Goal: Task Accomplishment & Management: Complete application form

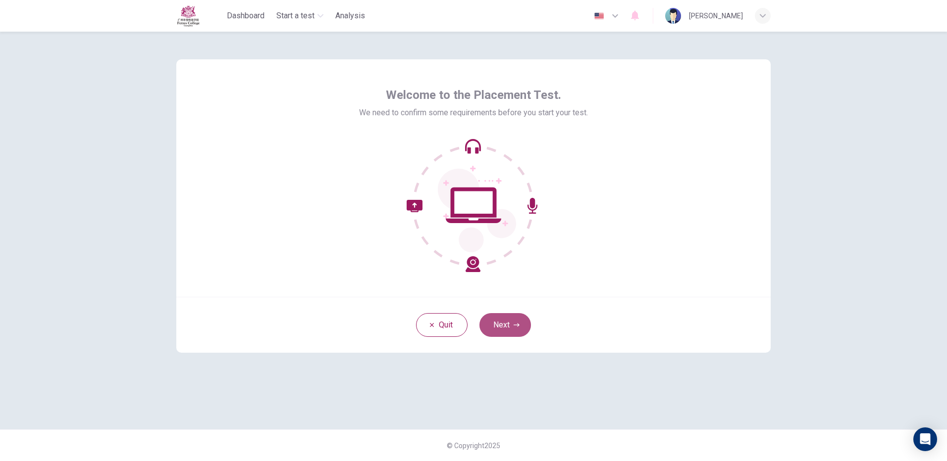
click at [513, 321] on button "Next" at bounding box center [504, 325] width 51 height 24
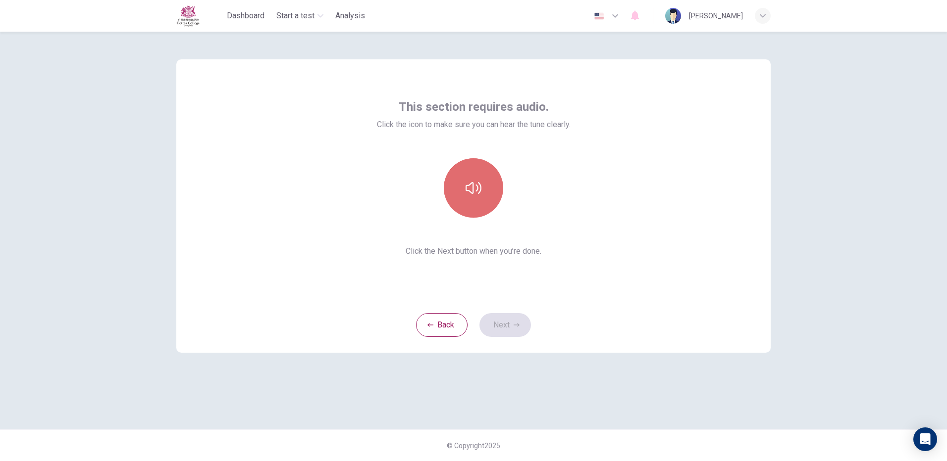
click at [468, 189] on icon "button" at bounding box center [473, 188] width 16 height 16
click at [507, 321] on button "Next" at bounding box center [504, 325] width 51 height 24
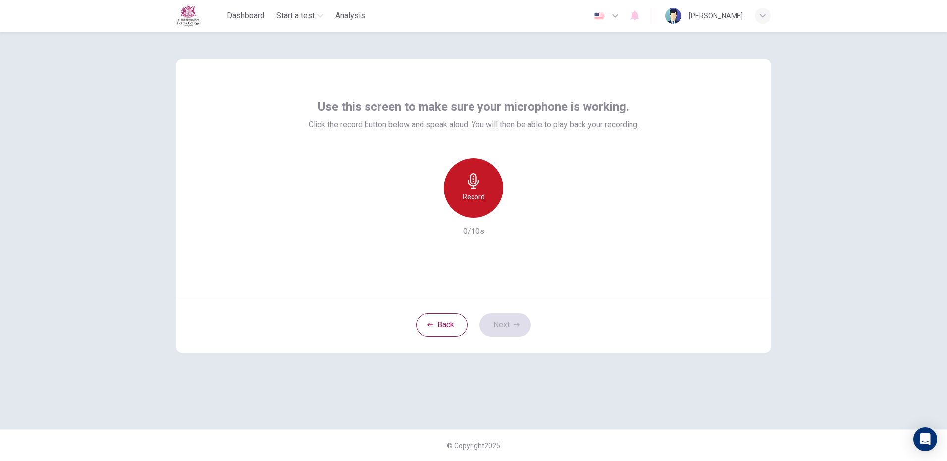
click at [475, 182] on icon "button" at bounding box center [473, 181] width 16 height 16
click at [509, 320] on button "Next" at bounding box center [504, 325] width 51 height 24
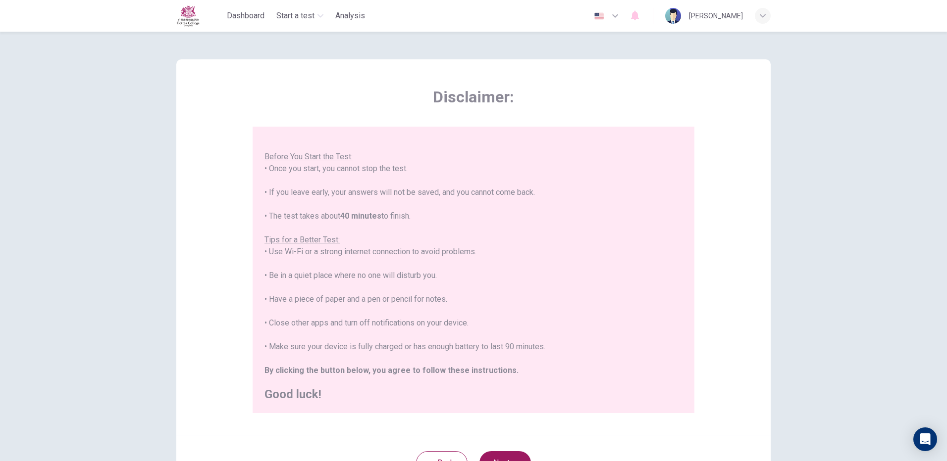
scroll to position [89, 0]
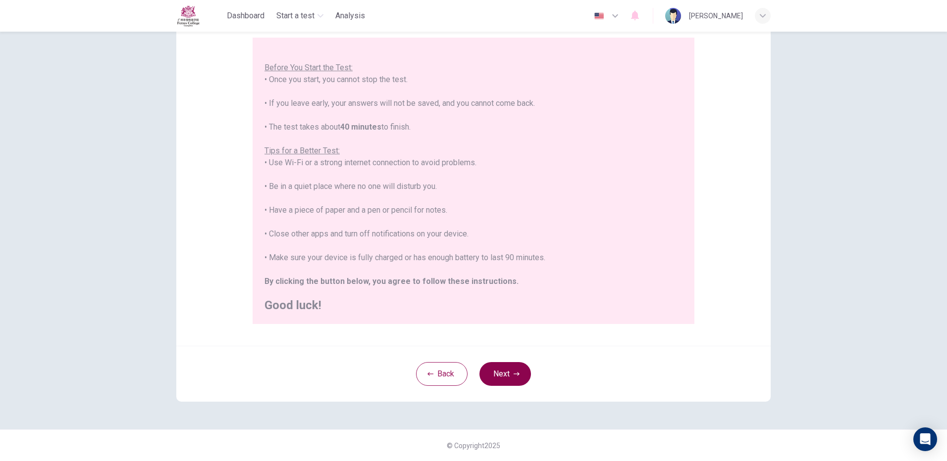
click at [507, 365] on button "Next" at bounding box center [504, 374] width 51 height 24
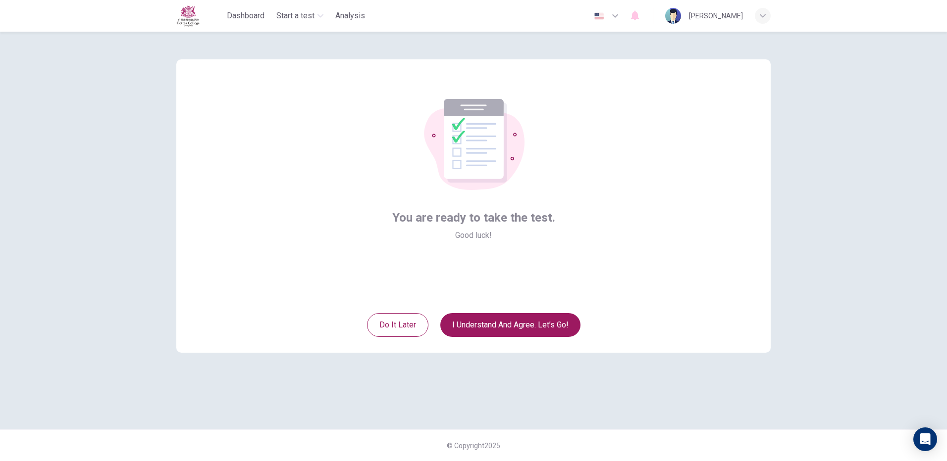
scroll to position [0, 0]
click at [522, 325] on button "I understand and agree. Let’s go!" at bounding box center [510, 325] width 140 height 24
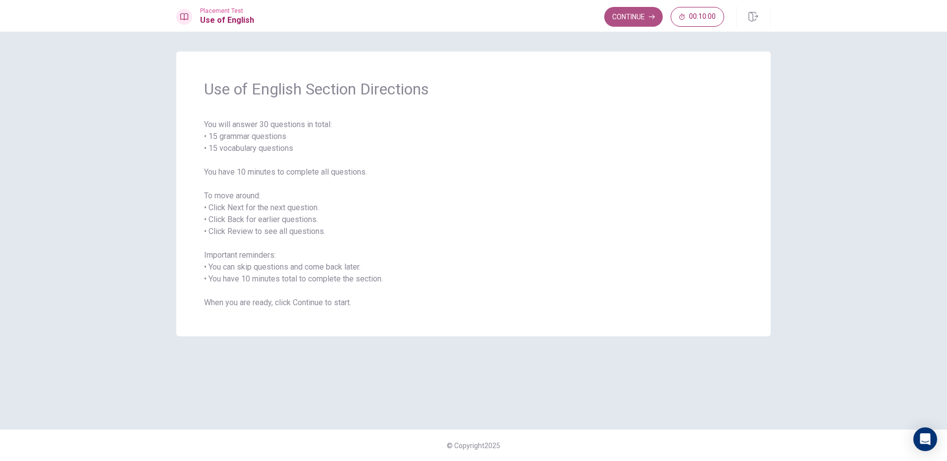
click at [626, 13] on button "Continue" at bounding box center [633, 17] width 58 height 20
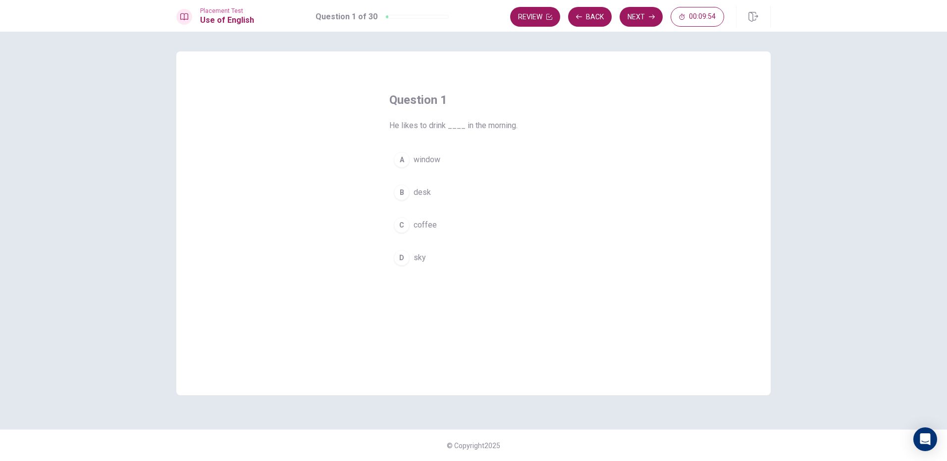
click at [408, 225] on div "C" at bounding box center [402, 225] width 16 height 16
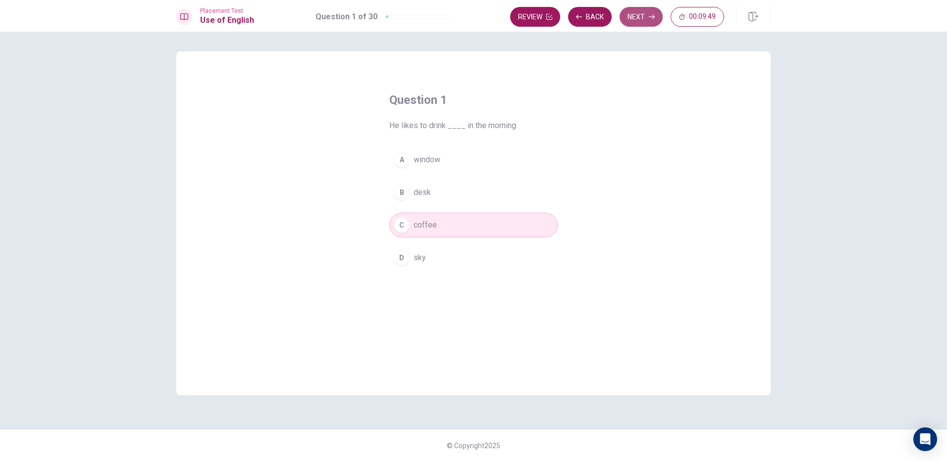
click at [648, 10] on button "Next" at bounding box center [640, 17] width 43 height 20
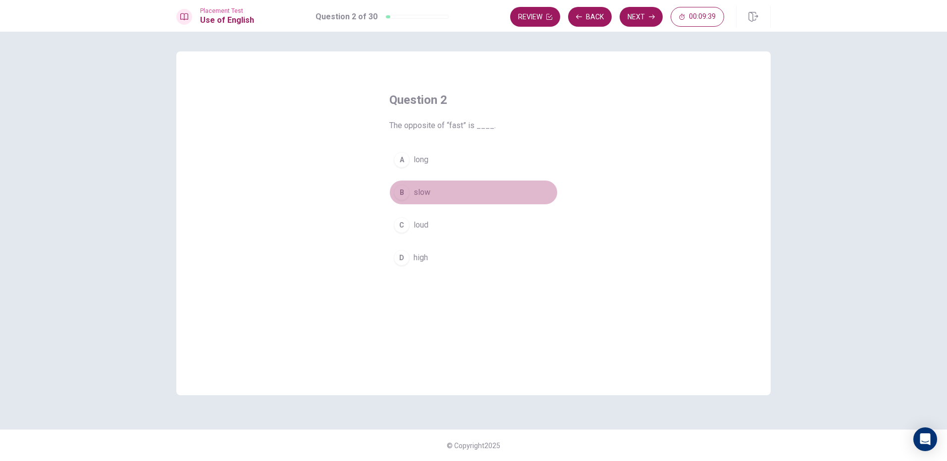
click at [403, 193] on div "B" at bounding box center [402, 193] width 16 height 16
click at [643, 15] on button "Next" at bounding box center [640, 17] width 43 height 20
click at [402, 156] on div "A" at bounding box center [402, 160] width 16 height 16
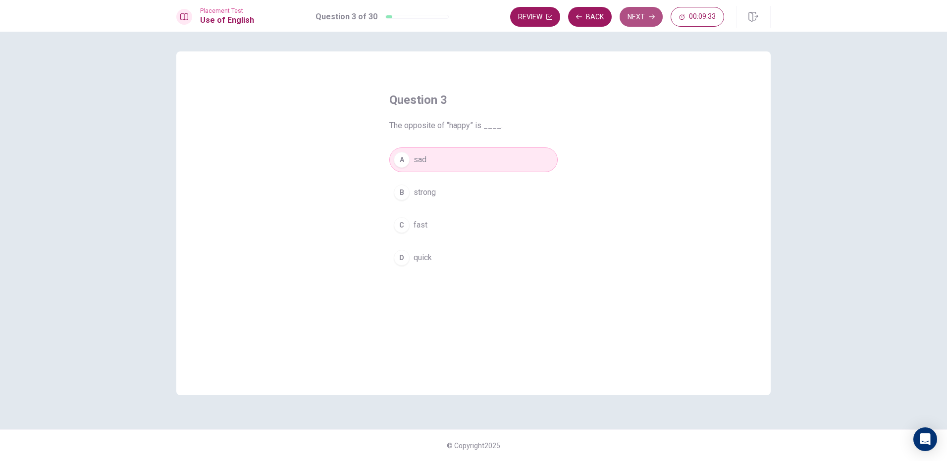
click at [644, 9] on button "Next" at bounding box center [640, 17] width 43 height 20
click at [401, 158] on div "A" at bounding box center [402, 160] width 16 height 16
click at [645, 13] on button "Next" at bounding box center [640, 17] width 43 height 20
click at [404, 254] on div "D" at bounding box center [402, 258] width 16 height 16
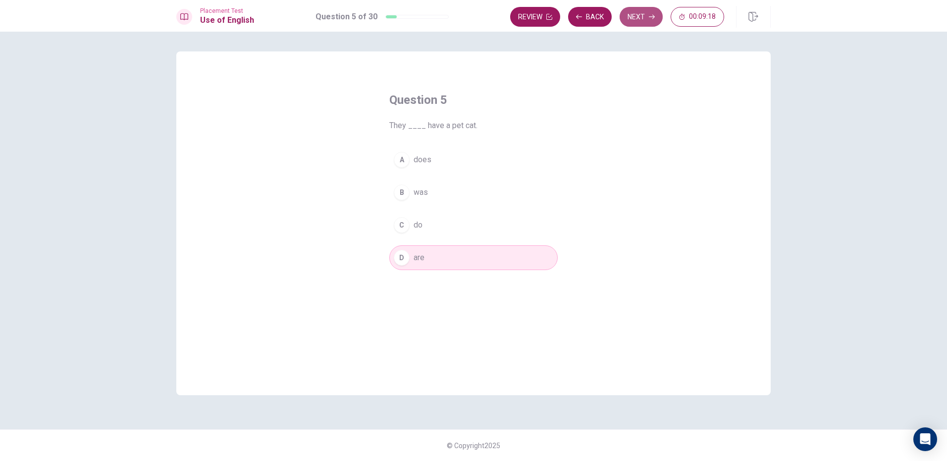
click at [642, 10] on button "Next" at bounding box center [640, 17] width 43 height 20
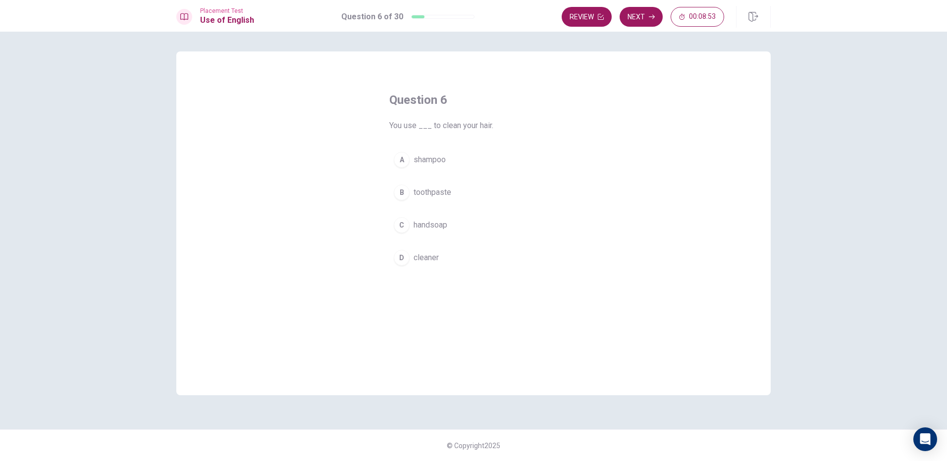
click at [397, 219] on div "C" at bounding box center [402, 225] width 16 height 16
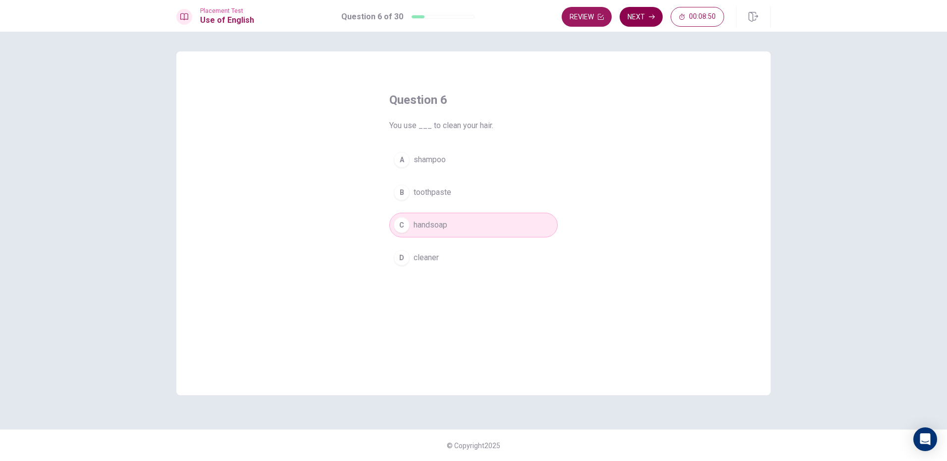
click at [639, 15] on button "Next" at bounding box center [640, 17] width 43 height 20
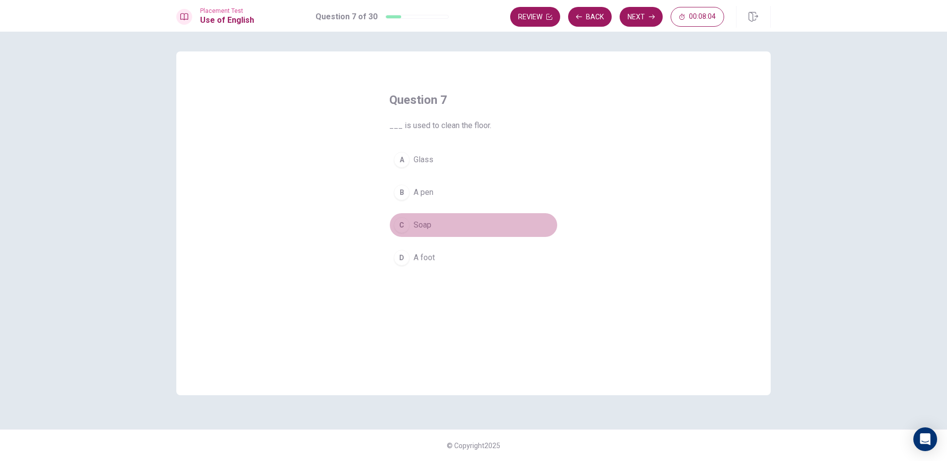
click at [402, 218] on div "C" at bounding box center [402, 225] width 16 height 16
click at [443, 225] on button "C Soap" at bounding box center [473, 225] width 168 height 25
drag, startPoint x: 641, startPoint y: 13, endPoint x: 636, endPoint y: 12, distance: 5.5
click at [638, 13] on button "Next" at bounding box center [640, 17] width 43 height 20
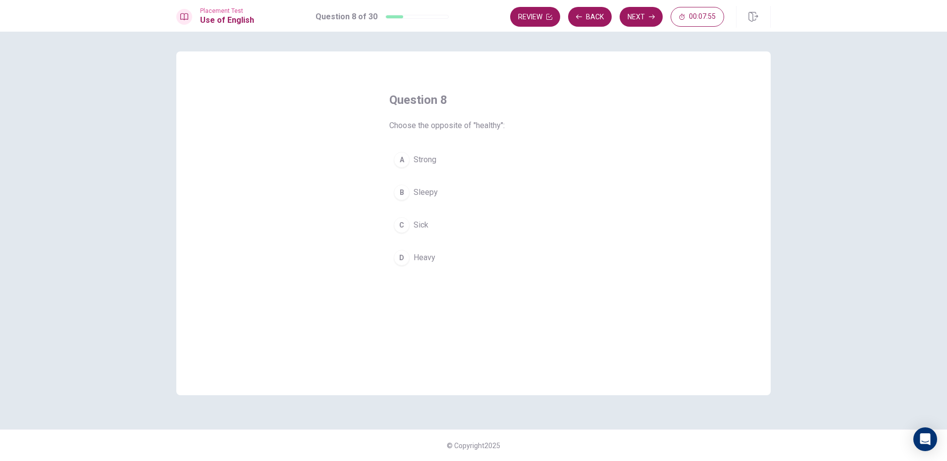
click at [405, 226] on div "C" at bounding box center [402, 225] width 16 height 16
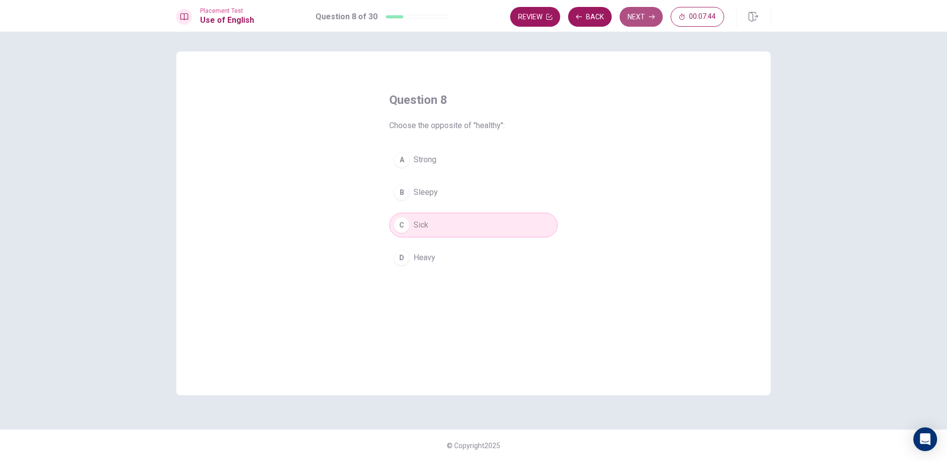
click at [641, 15] on button "Next" at bounding box center [640, 17] width 43 height 20
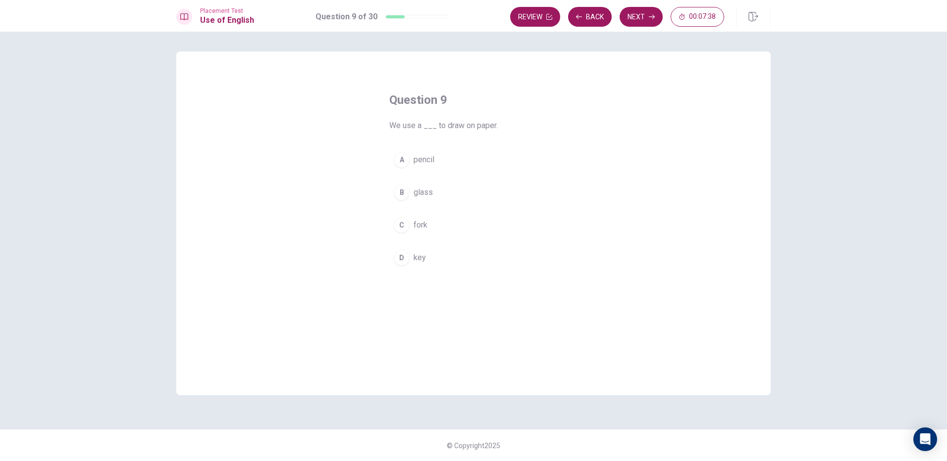
click at [405, 162] on div "A" at bounding box center [402, 160] width 16 height 16
click at [638, 13] on button "Next" at bounding box center [640, 17] width 43 height 20
click at [404, 194] on div "B" at bounding box center [402, 193] width 16 height 16
click at [641, 13] on button "Next" at bounding box center [640, 17] width 43 height 20
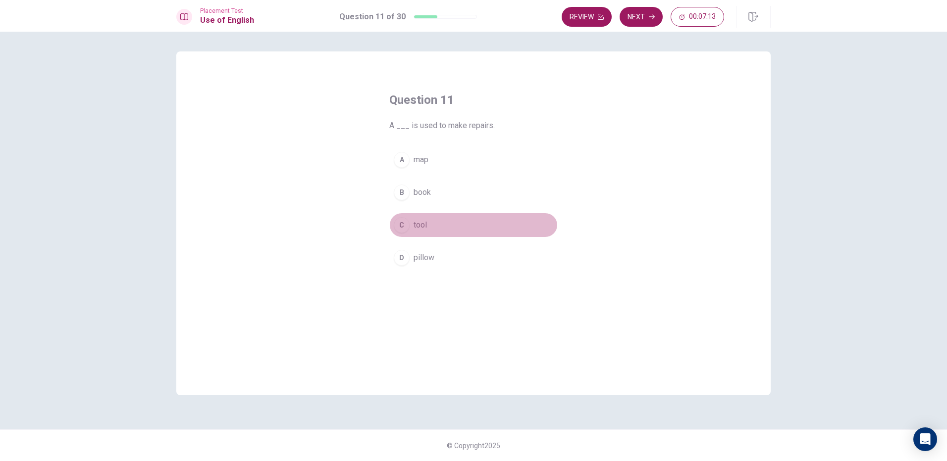
click at [405, 229] on div "C" at bounding box center [402, 225] width 16 height 16
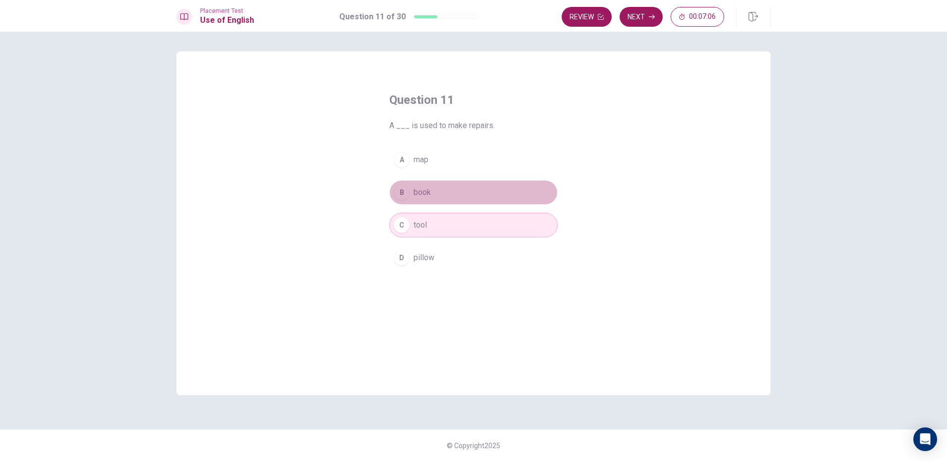
click at [402, 191] on div "B" at bounding box center [402, 193] width 16 height 16
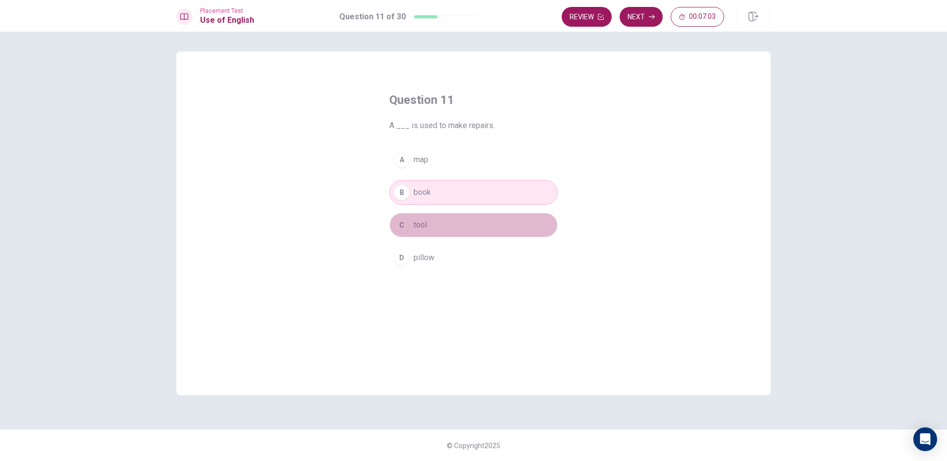
drag, startPoint x: 402, startPoint y: 226, endPoint x: 398, endPoint y: 223, distance: 5.1
click at [401, 224] on div "C" at bounding box center [402, 225] width 16 height 16
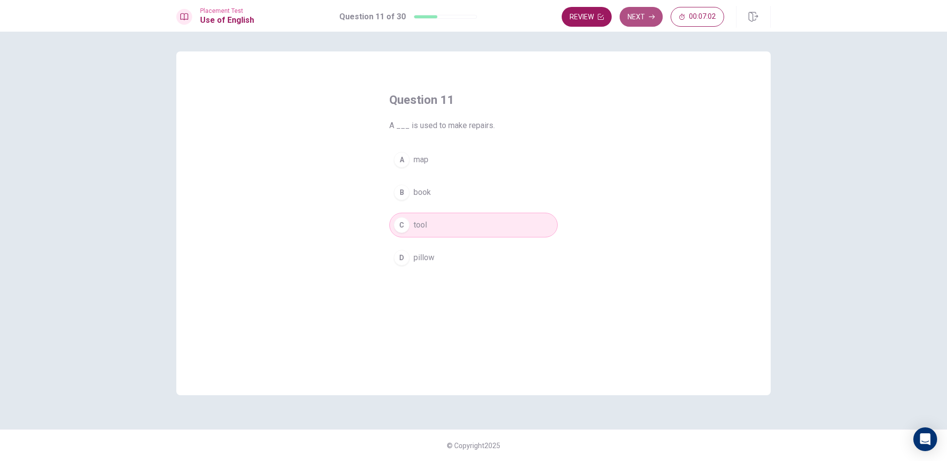
click at [651, 11] on button "Next" at bounding box center [640, 17] width 43 height 20
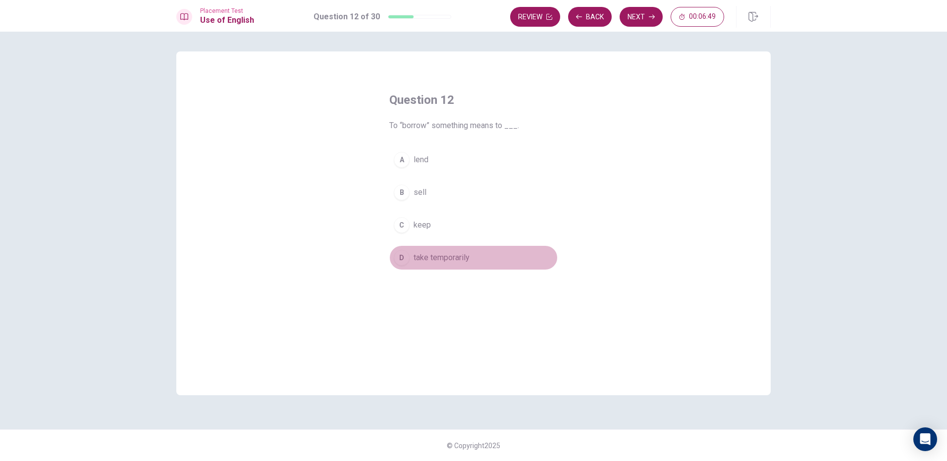
click at [402, 259] on div "D" at bounding box center [402, 258] width 16 height 16
click at [398, 167] on button "A lend" at bounding box center [473, 160] width 168 height 25
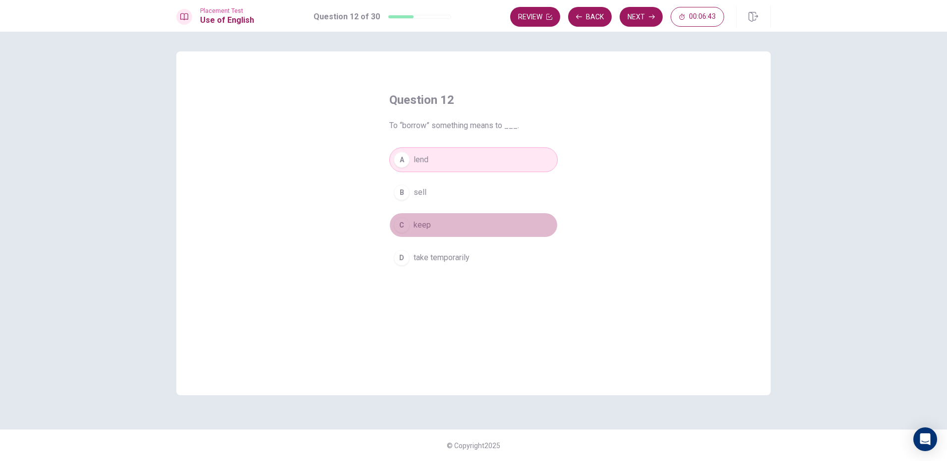
click at [406, 226] on div "C" at bounding box center [402, 225] width 16 height 16
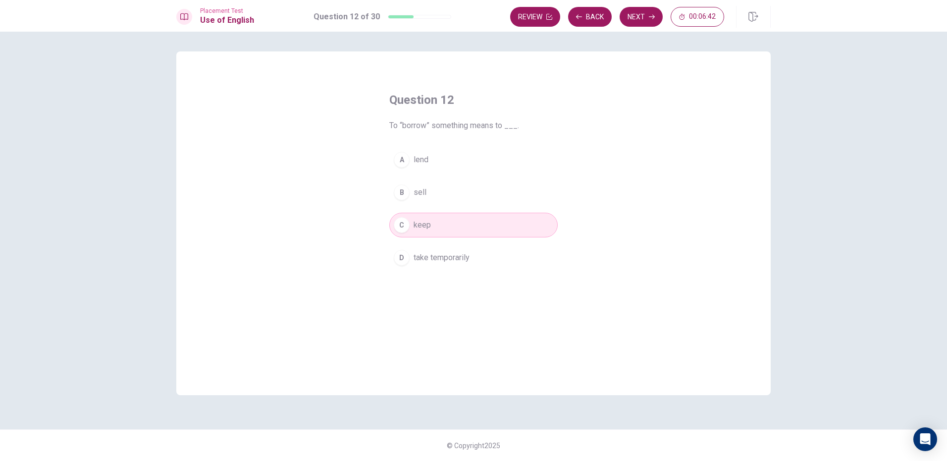
click at [404, 259] on div "D" at bounding box center [402, 258] width 16 height 16
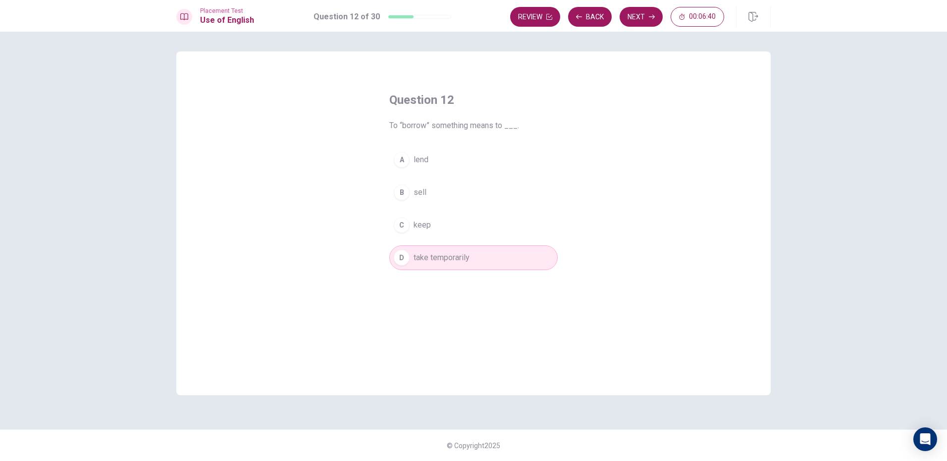
click at [403, 229] on div "C" at bounding box center [402, 225] width 16 height 16
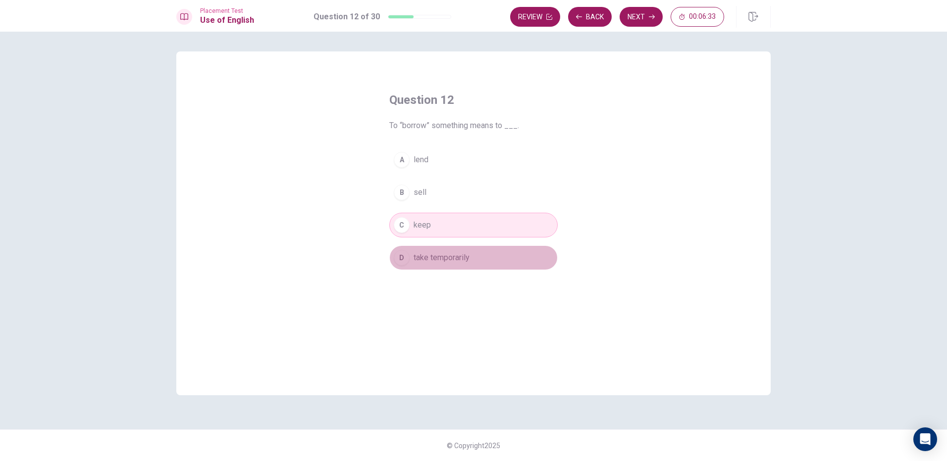
click at [395, 259] on div "D" at bounding box center [402, 258] width 16 height 16
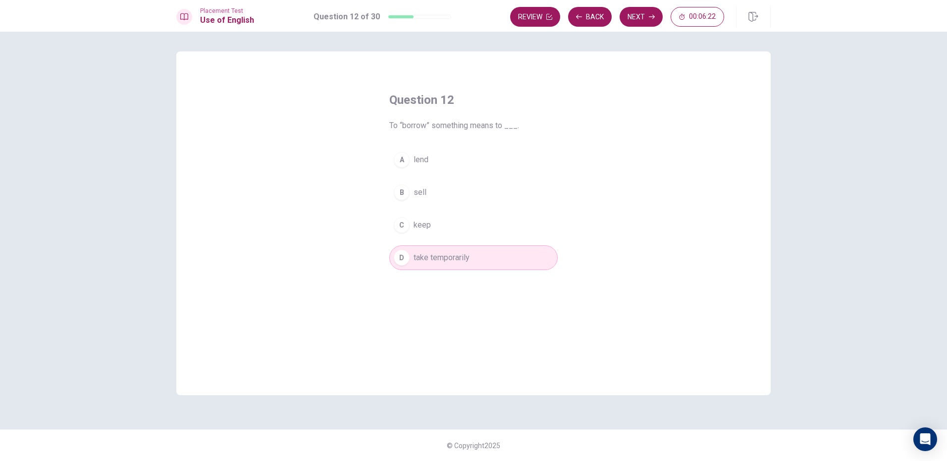
click at [428, 169] on button "A lend" at bounding box center [473, 160] width 168 height 25
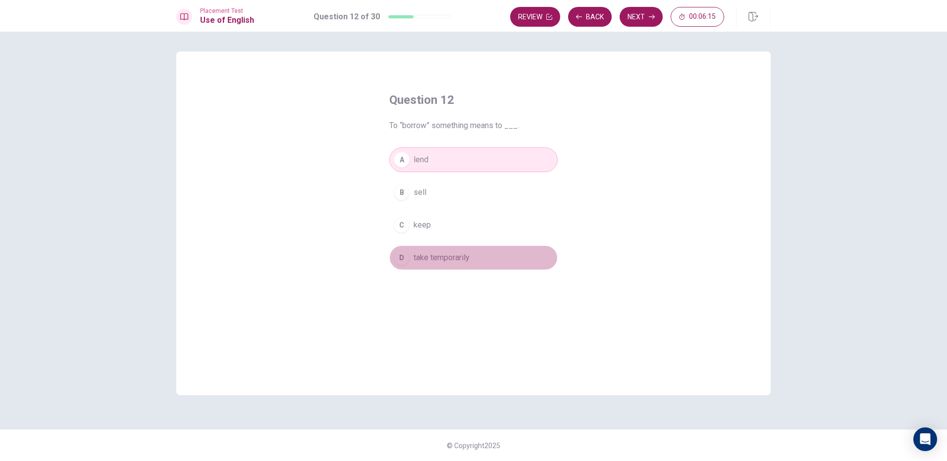
click at [458, 260] on span "take temporarily" at bounding box center [441, 258] width 56 height 12
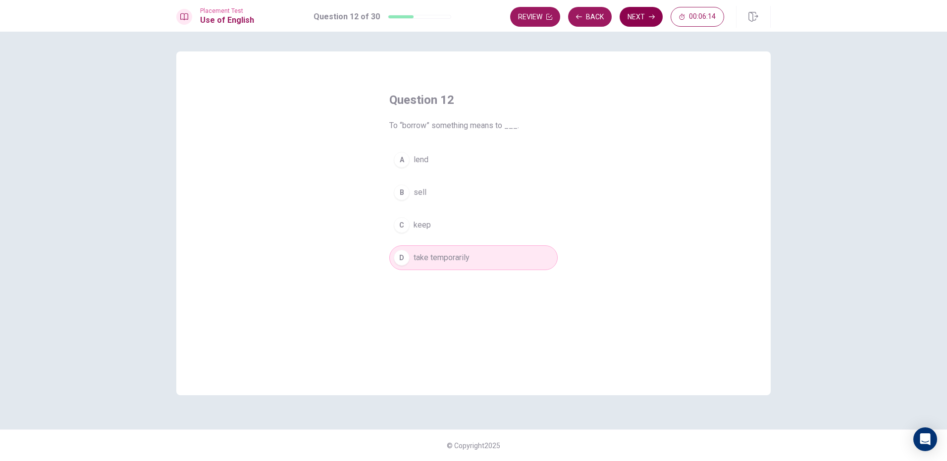
click at [651, 8] on button "Next" at bounding box center [640, 17] width 43 height 20
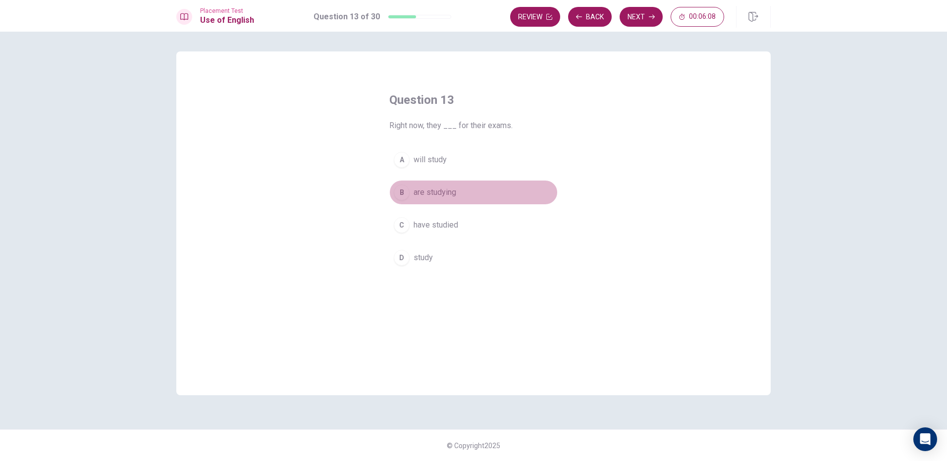
click at [478, 195] on button "B are studying" at bounding box center [473, 192] width 168 height 25
click at [637, 18] on button "Next" at bounding box center [640, 17] width 43 height 20
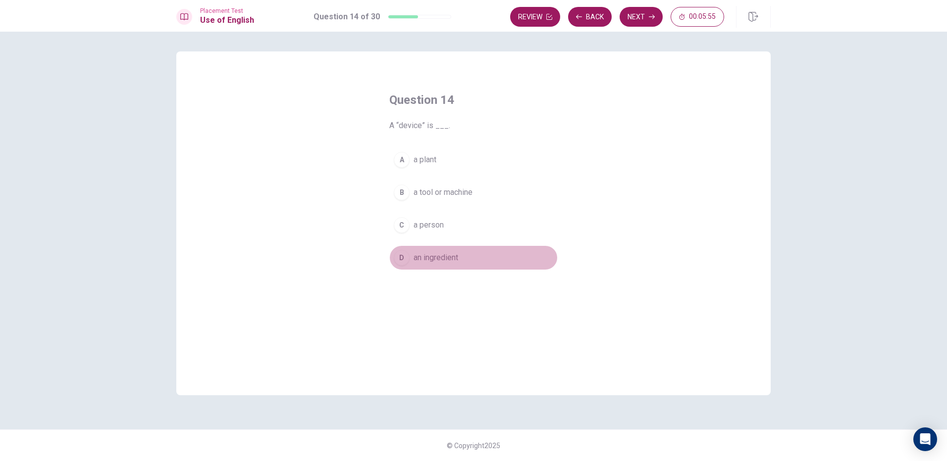
click at [468, 257] on button "D an ingredient" at bounding box center [473, 258] width 168 height 25
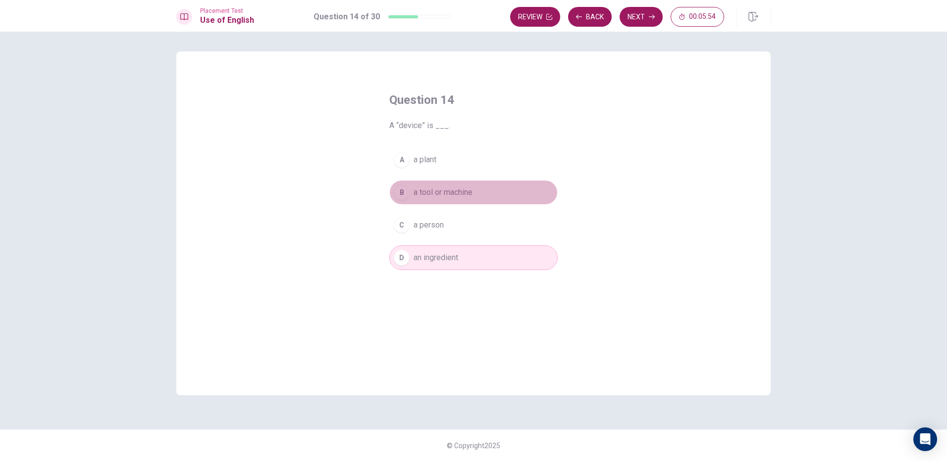
click at [468, 193] on span "a tool or machine" at bounding box center [442, 193] width 59 height 12
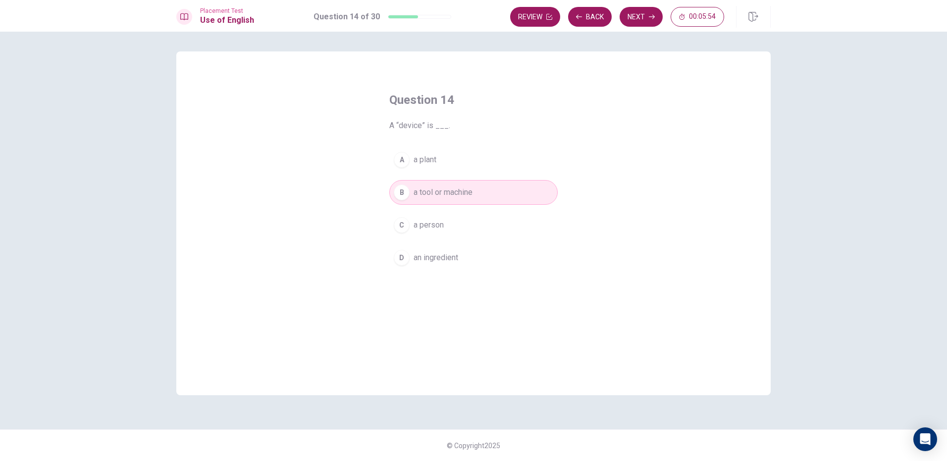
click at [461, 157] on button "A a plant" at bounding box center [473, 160] width 168 height 25
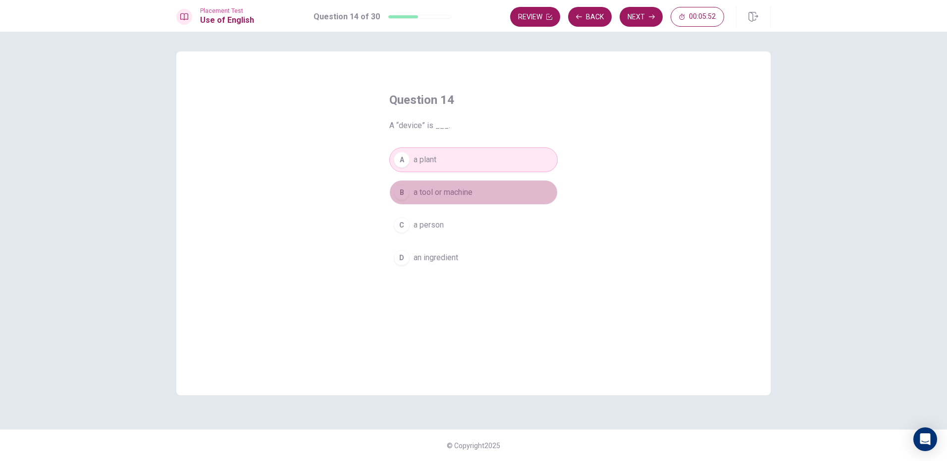
click at [462, 197] on span "a tool or machine" at bounding box center [442, 193] width 59 height 12
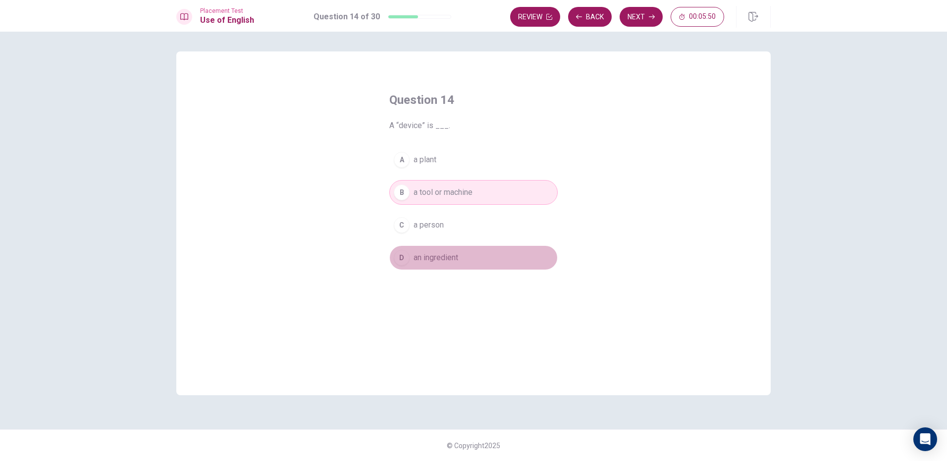
click at [464, 265] on button "D an ingredient" at bounding box center [473, 258] width 168 height 25
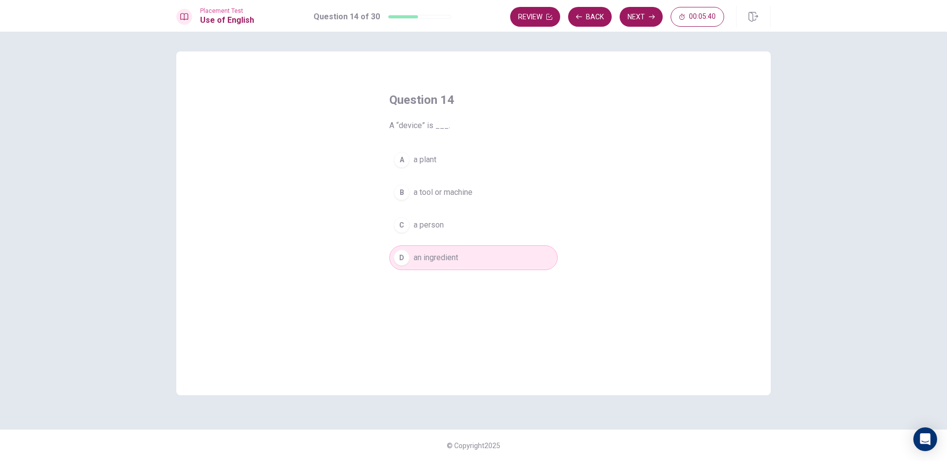
click at [499, 201] on button "B a tool or machine" at bounding box center [473, 192] width 168 height 25
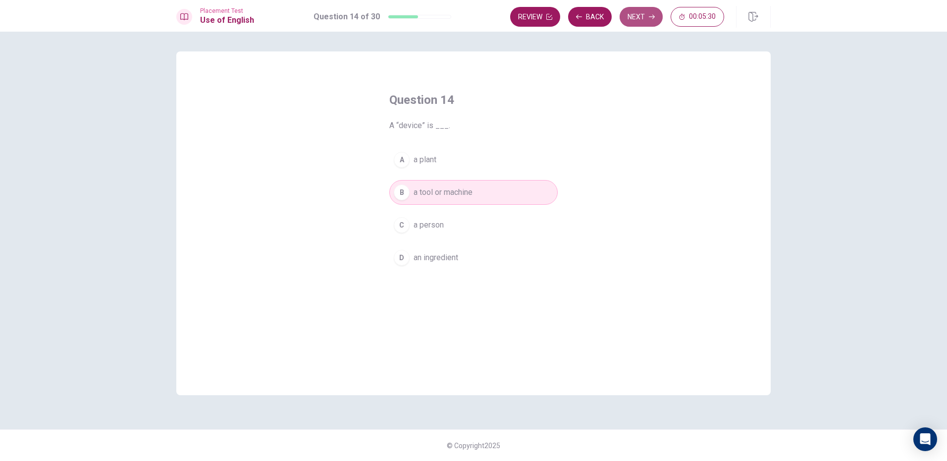
click at [645, 16] on button "Next" at bounding box center [640, 17] width 43 height 20
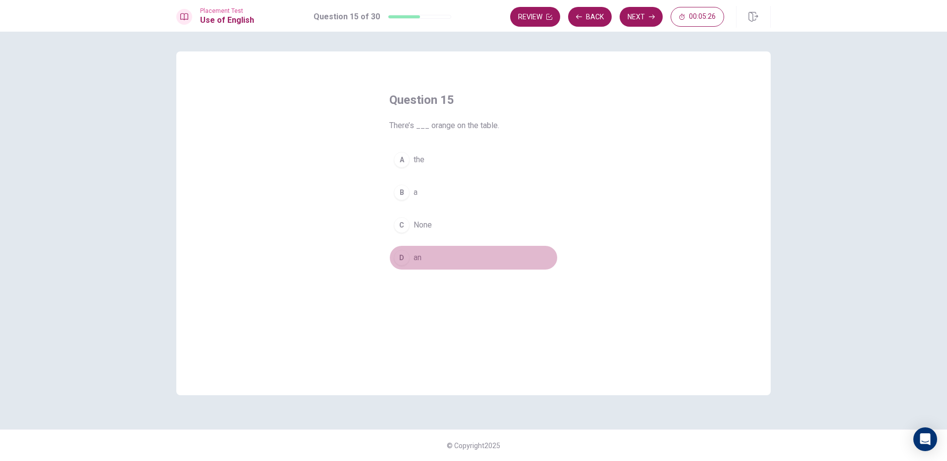
click at [442, 257] on button "D an" at bounding box center [473, 258] width 168 height 25
click at [638, 10] on button "Next" at bounding box center [640, 17] width 43 height 20
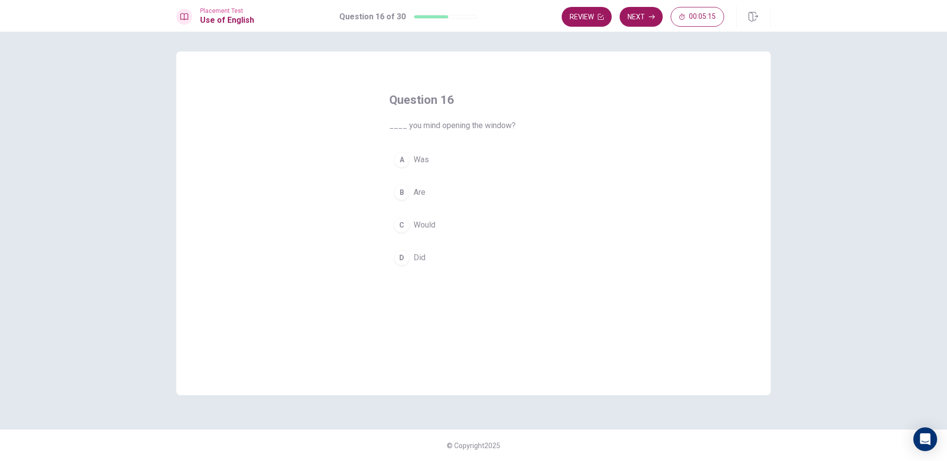
click at [444, 228] on button "C Would" at bounding box center [473, 225] width 168 height 25
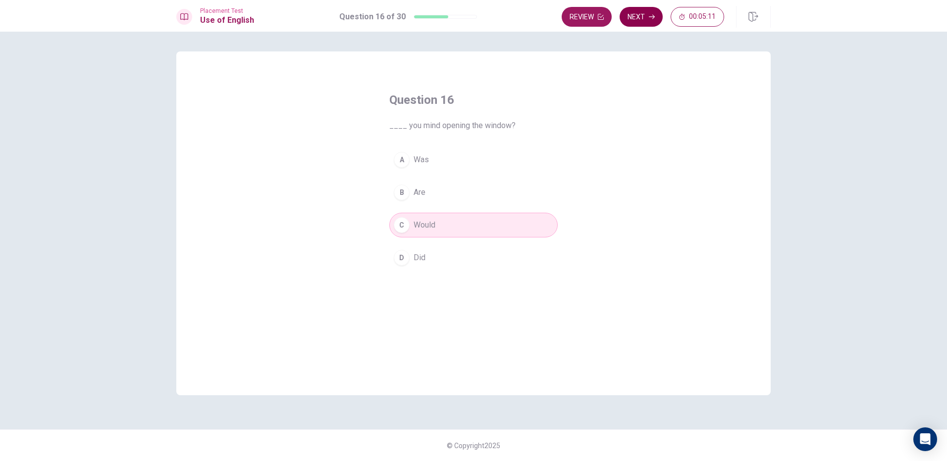
click at [645, 10] on button "Next" at bounding box center [640, 17] width 43 height 20
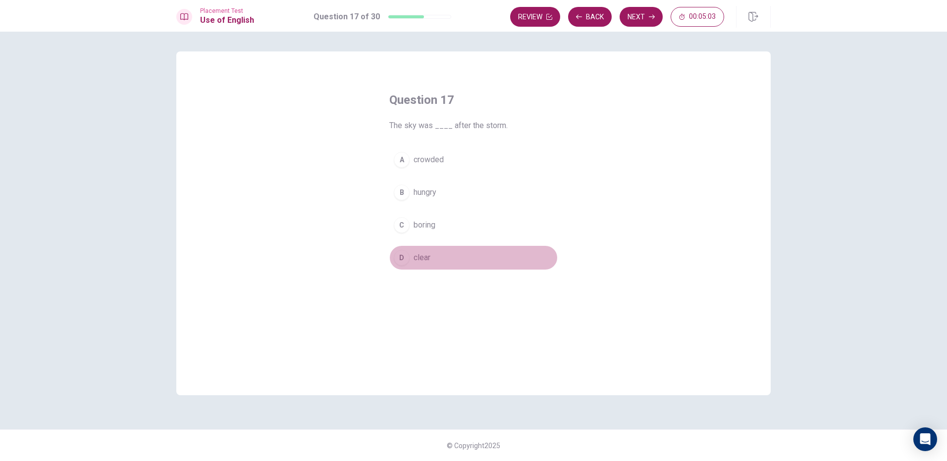
click at [445, 258] on button "D clear" at bounding box center [473, 258] width 168 height 25
click at [648, 15] on button "Next" at bounding box center [640, 17] width 43 height 20
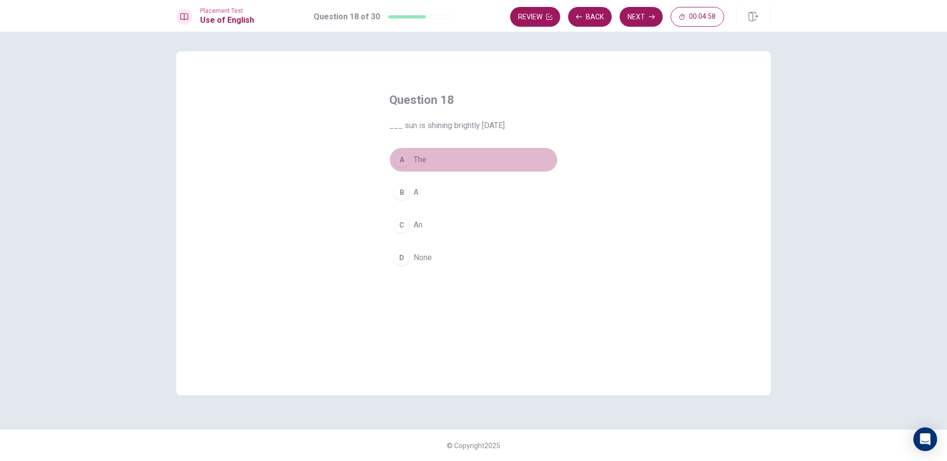
click at [446, 156] on button "A The" at bounding box center [473, 160] width 168 height 25
click at [638, 17] on button "Next" at bounding box center [640, 17] width 43 height 20
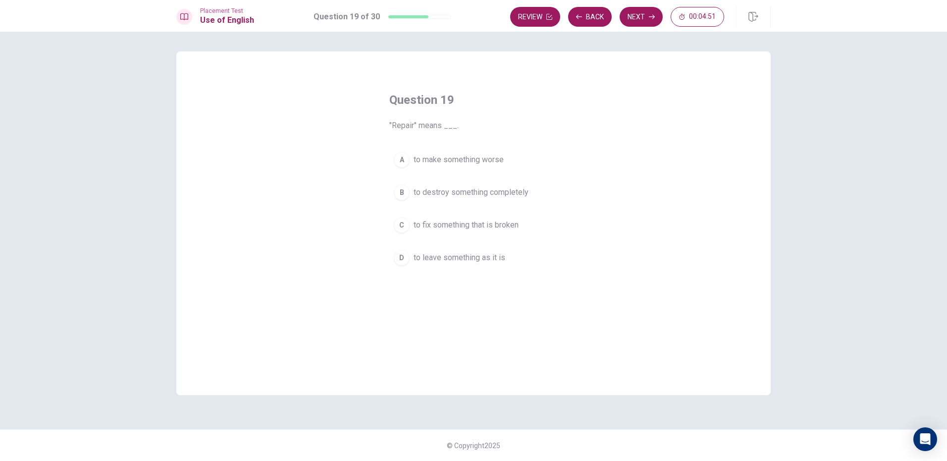
click at [547, 224] on button "C to fix something that is broken" at bounding box center [473, 225] width 168 height 25
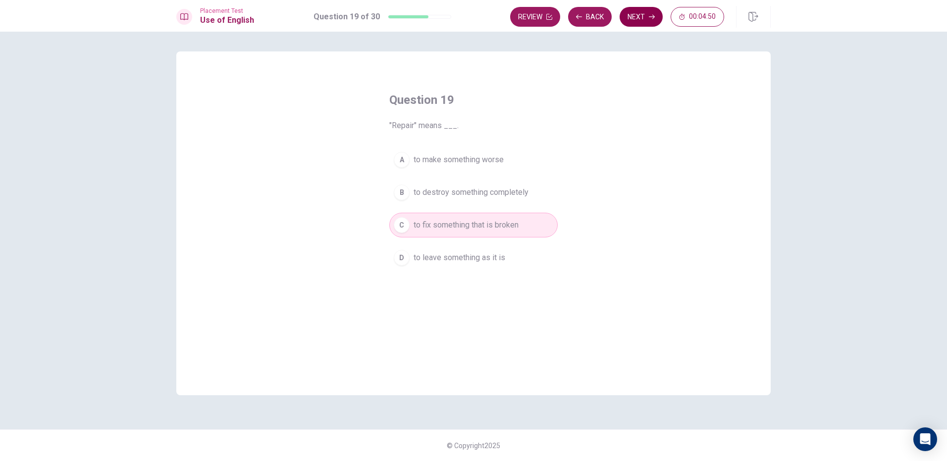
click at [632, 10] on button "Next" at bounding box center [640, 17] width 43 height 20
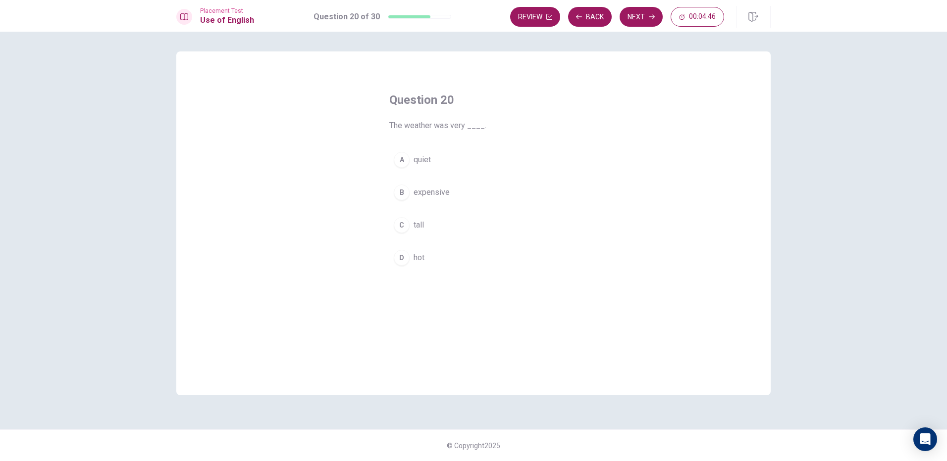
click at [429, 257] on button "D hot" at bounding box center [473, 258] width 168 height 25
click at [654, 10] on button "Next" at bounding box center [640, 17] width 43 height 20
click at [450, 162] on button "A ignore it" at bounding box center [473, 160] width 168 height 25
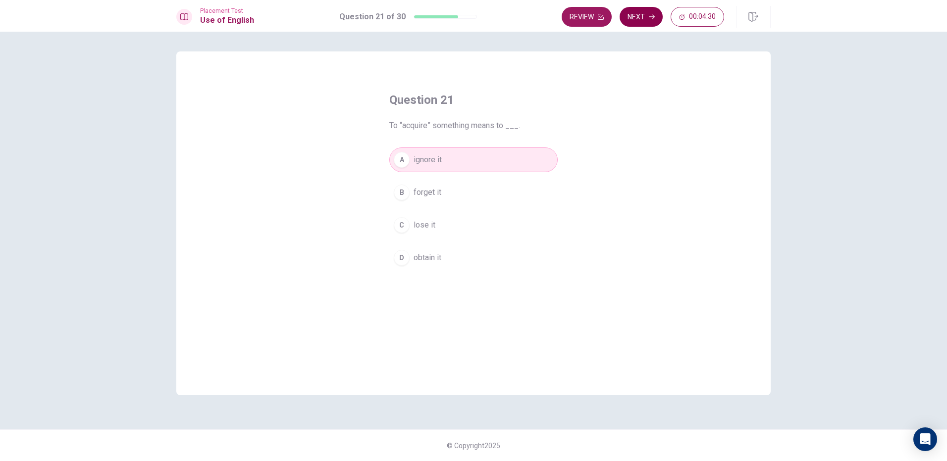
click at [628, 11] on button "Next" at bounding box center [640, 17] width 43 height 20
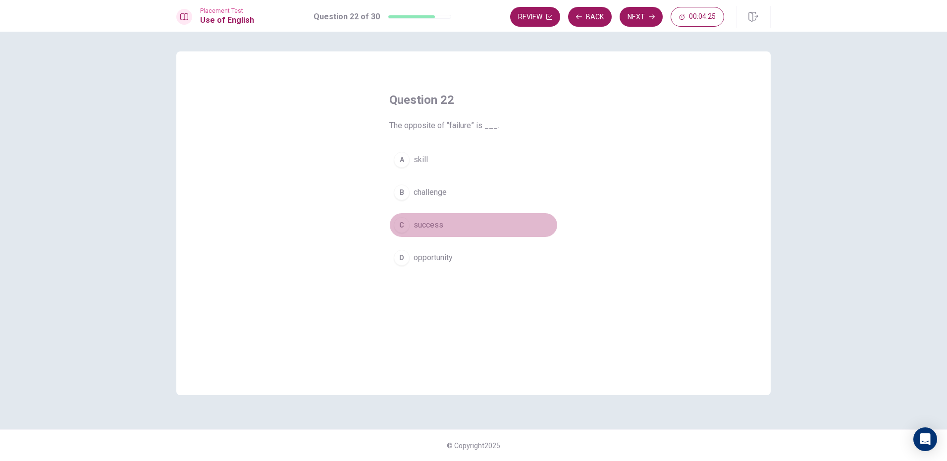
drag, startPoint x: 470, startPoint y: 229, endPoint x: 472, endPoint y: 165, distance: 63.9
click at [469, 225] on button "C success" at bounding box center [473, 225] width 168 height 25
click at [641, 16] on button "Next" at bounding box center [640, 17] width 43 height 20
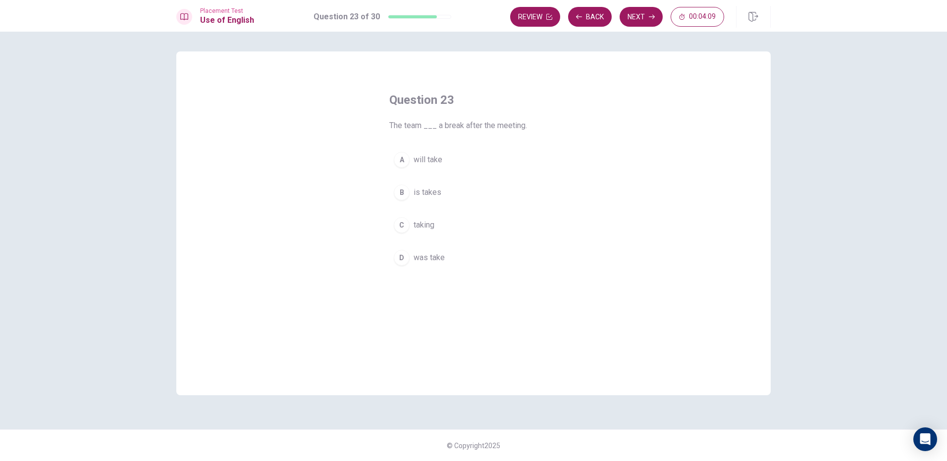
click at [455, 155] on button "A will take" at bounding box center [473, 160] width 168 height 25
click at [627, 17] on button "Next" at bounding box center [640, 17] width 43 height 20
click at [449, 261] on button "D steps" at bounding box center [473, 258] width 168 height 25
click at [635, 17] on button "Next" at bounding box center [640, 17] width 43 height 20
click at [447, 250] on button "D Will" at bounding box center [473, 258] width 168 height 25
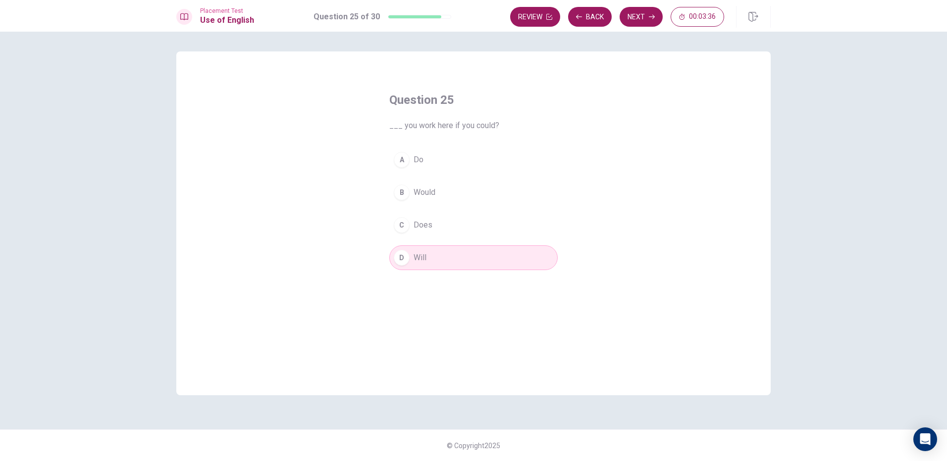
click at [445, 159] on button "A Do" at bounding box center [473, 160] width 168 height 25
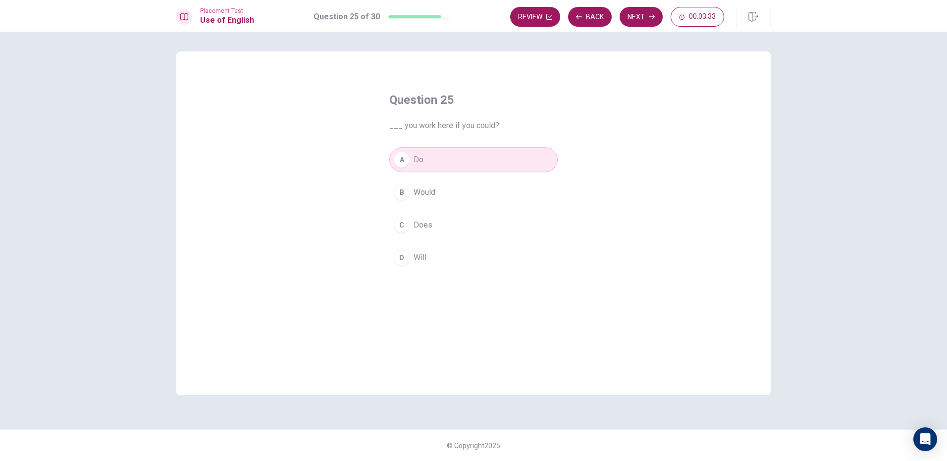
click at [439, 257] on button "D Will" at bounding box center [473, 258] width 168 height 25
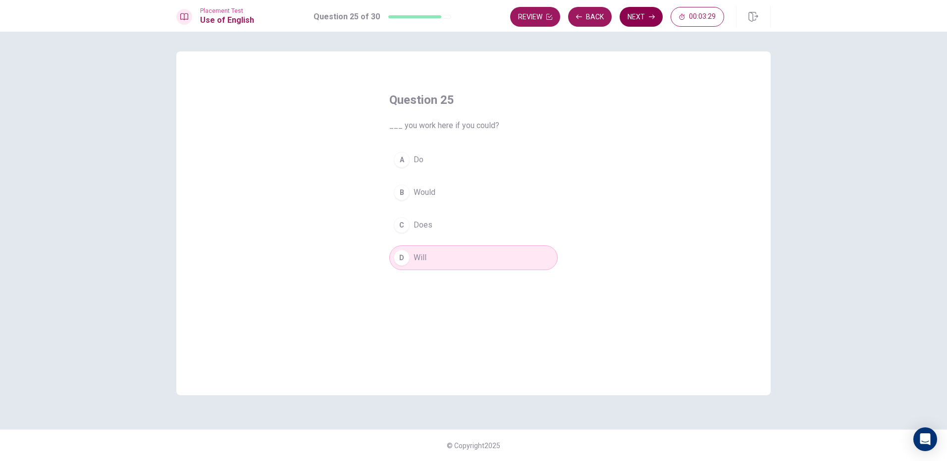
click at [647, 15] on button "Next" at bounding box center [640, 17] width 43 height 20
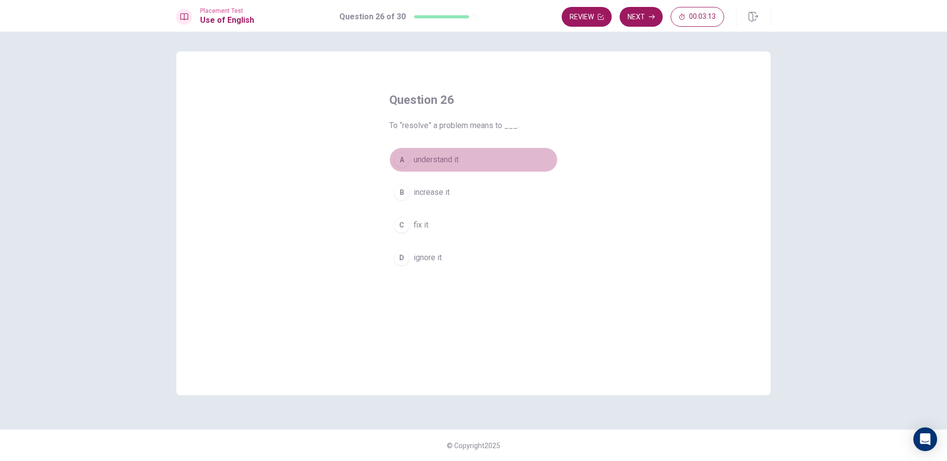
click at [473, 161] on button "A understand it" at bounding box center [473, 160] width 168 height 25
click at [467, 224] on button "C fix it" at bounding box center [473, 225] width 168 height 25
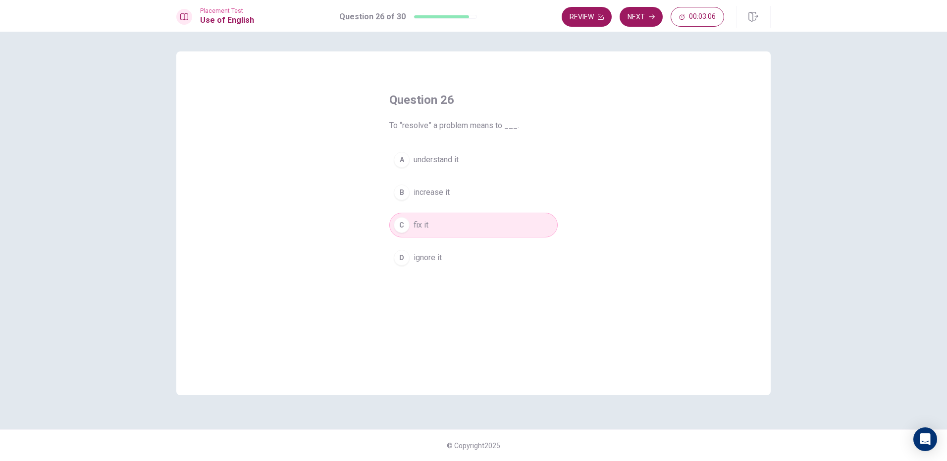
click at [466, 265] on button "D ignore it" at bounding box center [473, 258] width 168 height 25
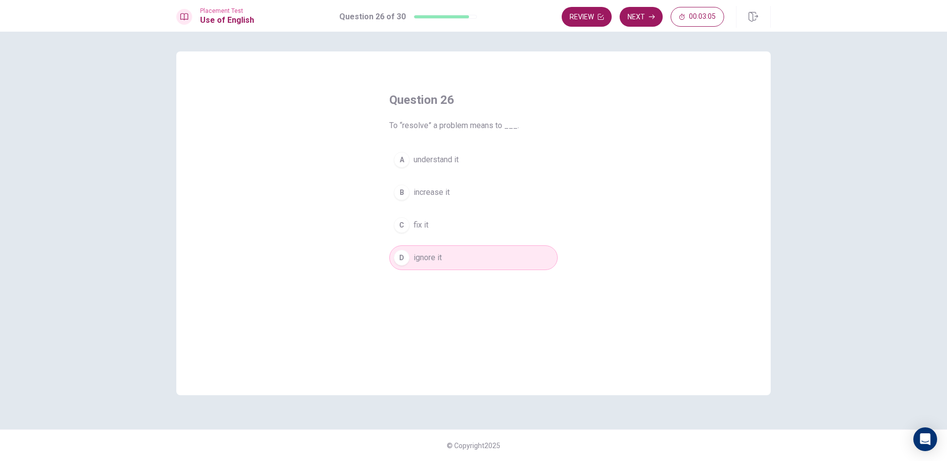
click at [485, 232] on button "C fix it" at bounding box center [473, 225] width 168 height 25
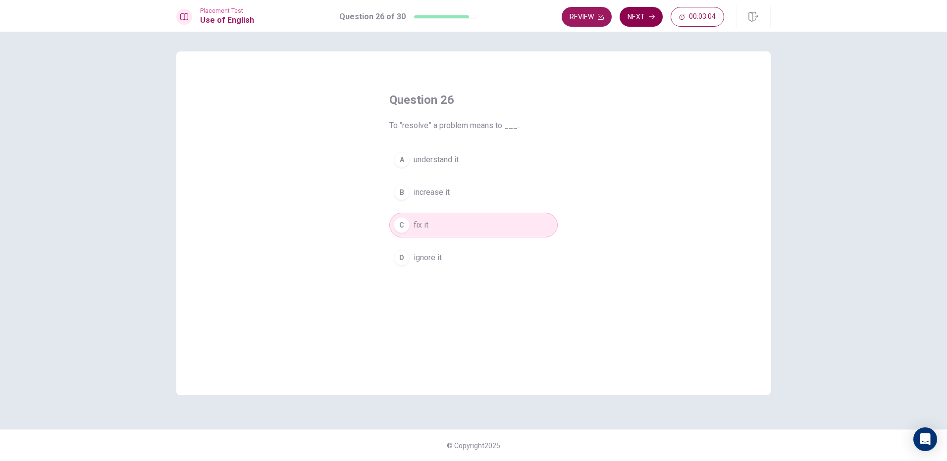
click at [642, 15] on button "Next" at bounding box center [640, 17] width 43 height 20
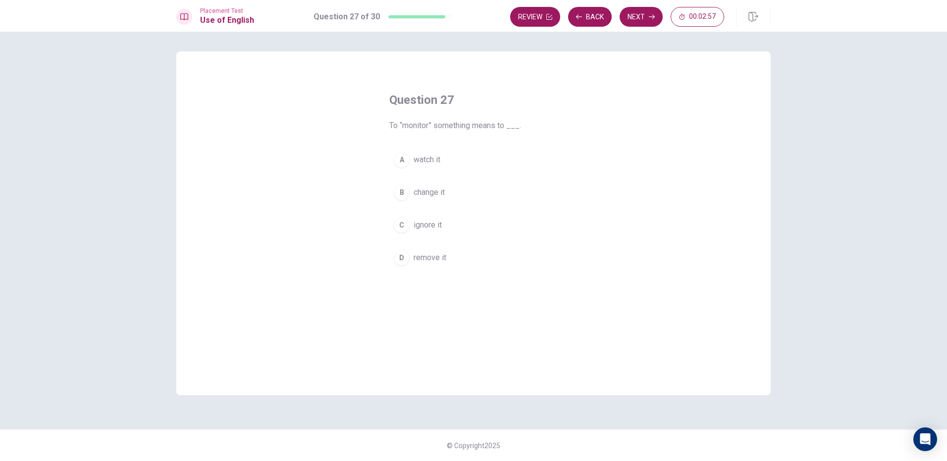
click at [446, 258] on span "remove it" at bounding box center [429, 258] width 33 height 12
click at [632, 15] on button "Next" at bounding box center [640, 17] width 43 height 20
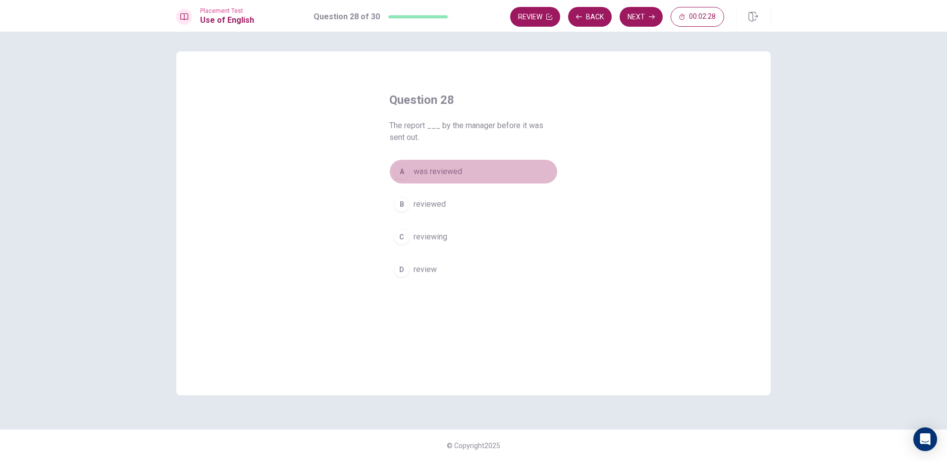
click at [489, 178] on button "A was reviewed" at bounding box center [473, 171] width 168 height 25
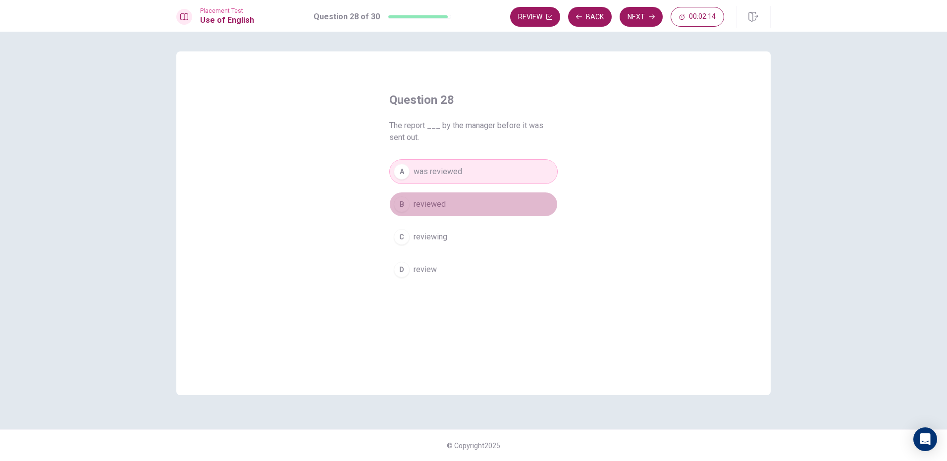
click at [484, 206] on button "B reviewed" at bounding box center [473, 204] width 168 height 25
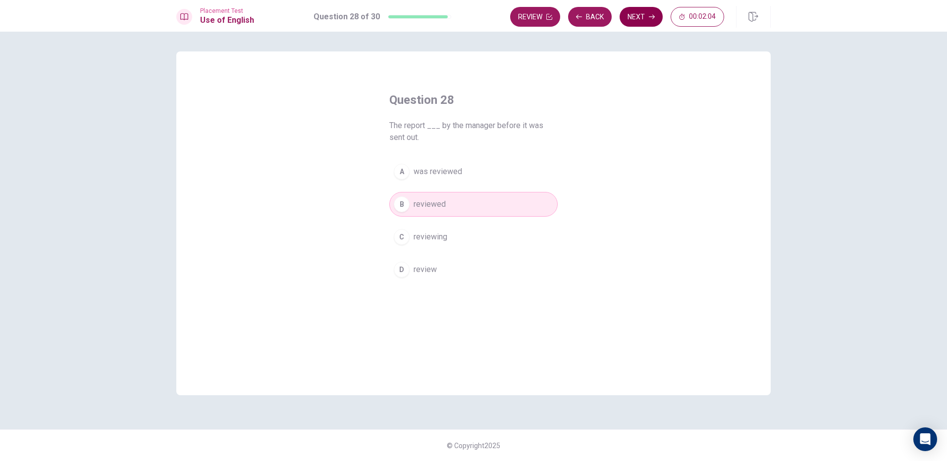
click at [647, 11] on button "Next" at bounding box center [640, 17] width 43 height 20
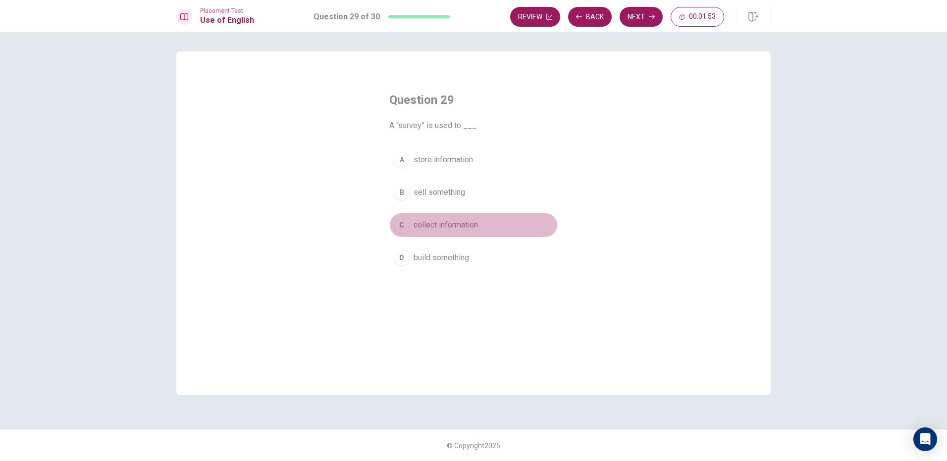
click at [474, 221] on span "collect information" at bounding box center [445, 225] width 64 height 12
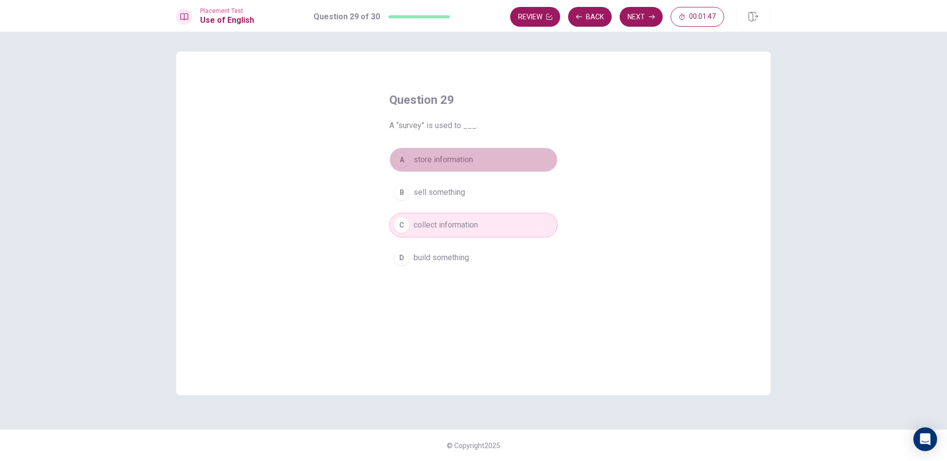
click at [482, 158] on button "A store information" at bounding box center [473, 160] width 168 height 25
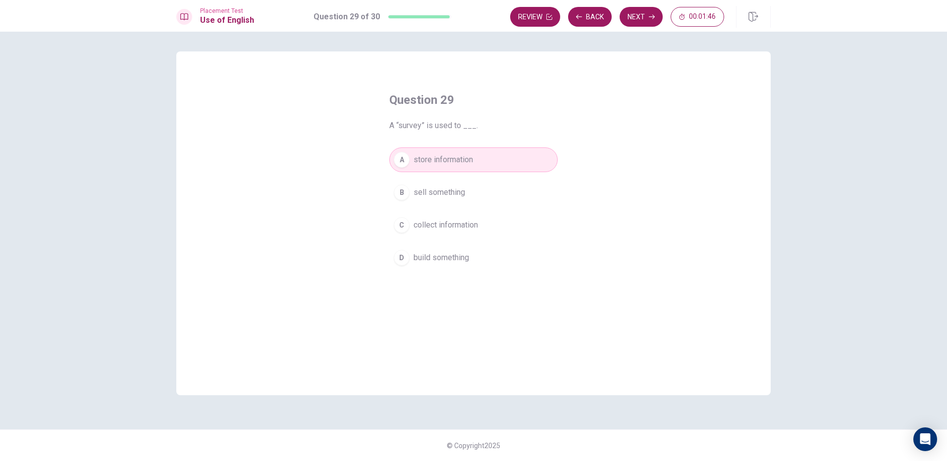
click at [489, 230] on button "C collect information" at bounding box center [473, 225] width 168 height 25
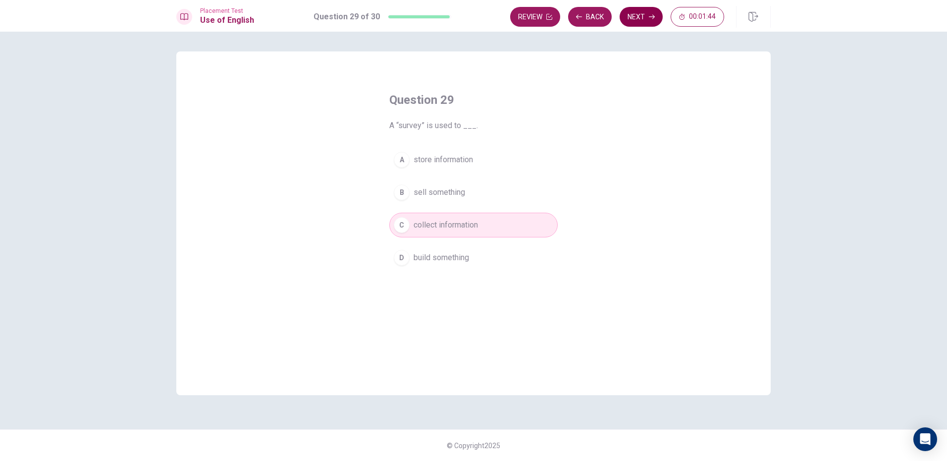
click at [631, 13] on button "Next" at bounding box center [640, 17] width 43 height 20
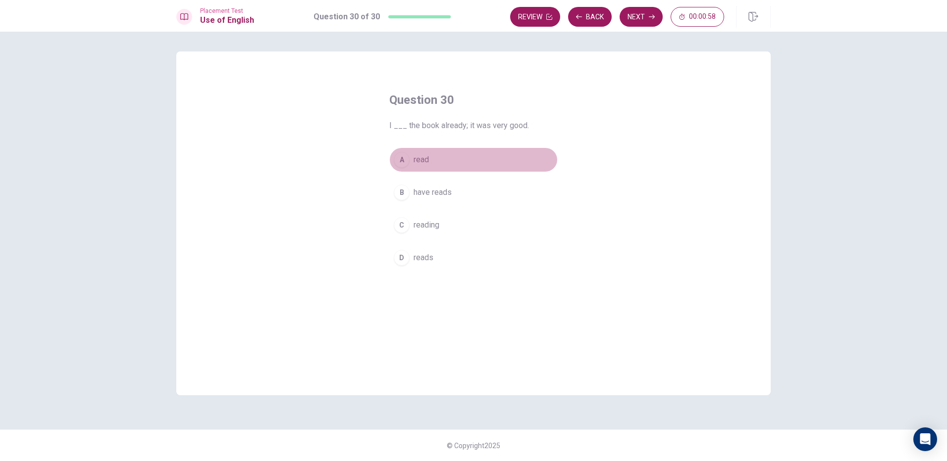
click at [437, 156] on button "A read" at bounding box center [473, 160] width 168 height 25
click at [593, 17] on button "Back" at bounding box center [590, 17] width 44 height 20
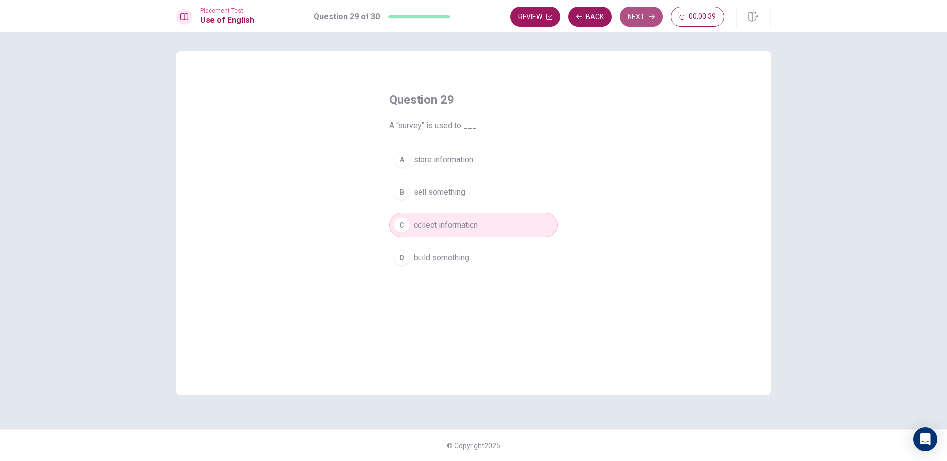
click at [646, 13] on button "Next" at bounding box center [640, 17] width 43 height 20
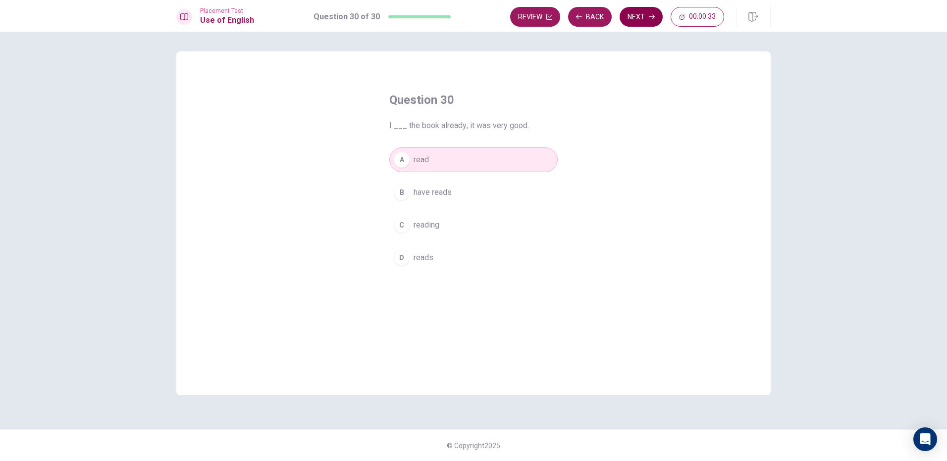
click at [647, 12] on button "Next" at bounding box center [640, 17] width 43 height 20
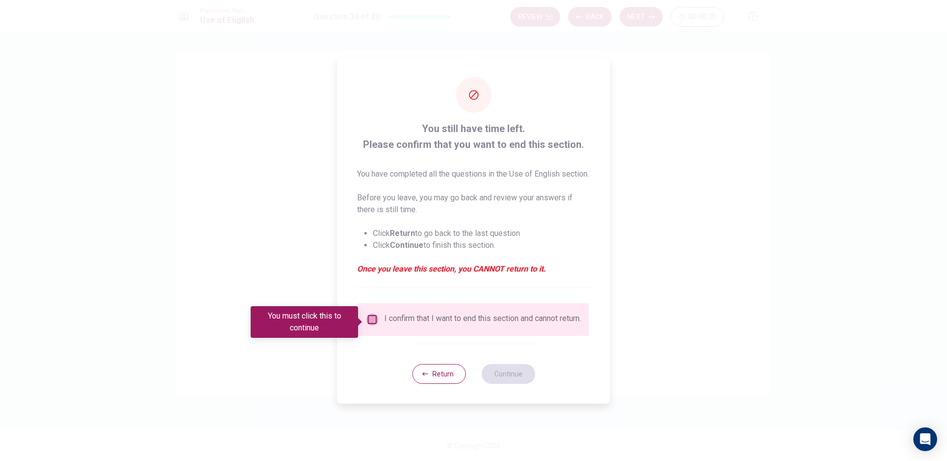
click at [369, 321] on input "You must click this to continue" at bounding box center [372, 320] width 12 height 12
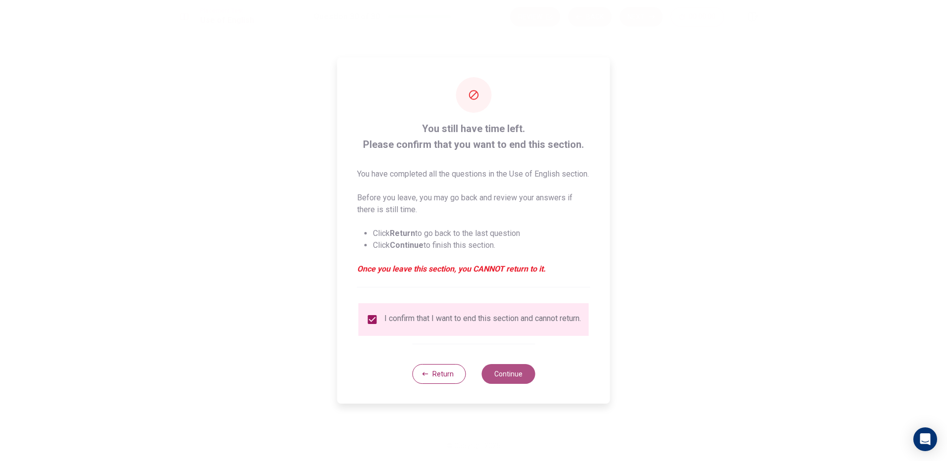
click at [506, 384] on button "Continue" at bounding box center [507, 374] width 53 height 20
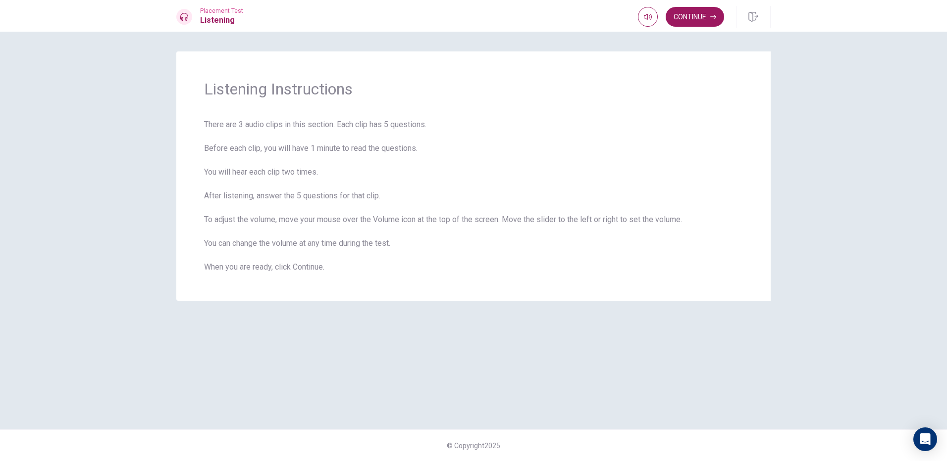
drag, startPoint x: 753, startPoint y: 376, endPoint x: 747, endPoint y: 375, distance: 6.5
click at [751, 376] on div "Listening Instructions There are 3 audio clips in this section. Each clip has 5…" at bounding box center [473, 230] width 626 height 358
click at [684, 12] on button "Continue" at bounding box center [694, 17] width 58 height 20
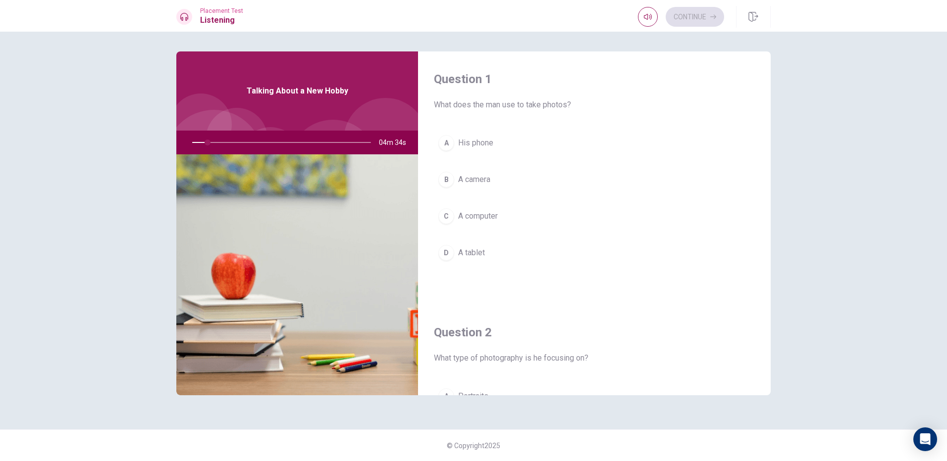
click at [630, 214] on button "C A computer" at bounding box center [594, 216] width 321 height 25
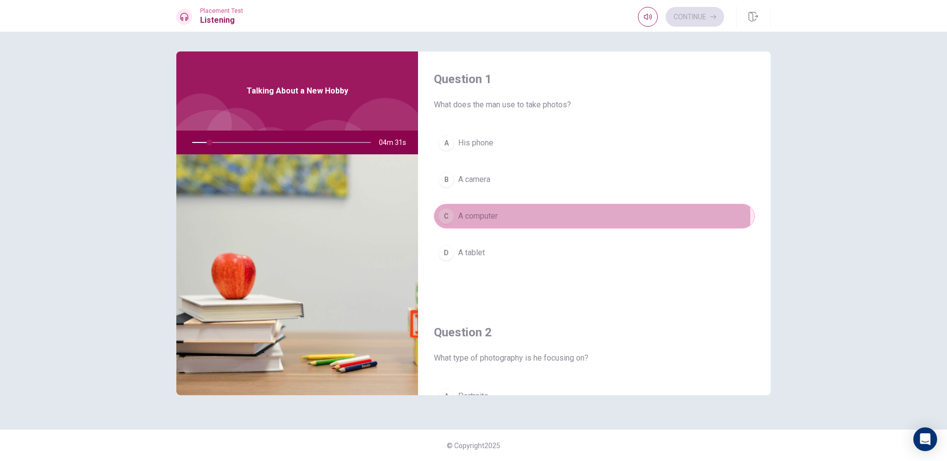
click at [518, 217] on button "C A computer" at bounding box center [594, 216] width 321 height 25
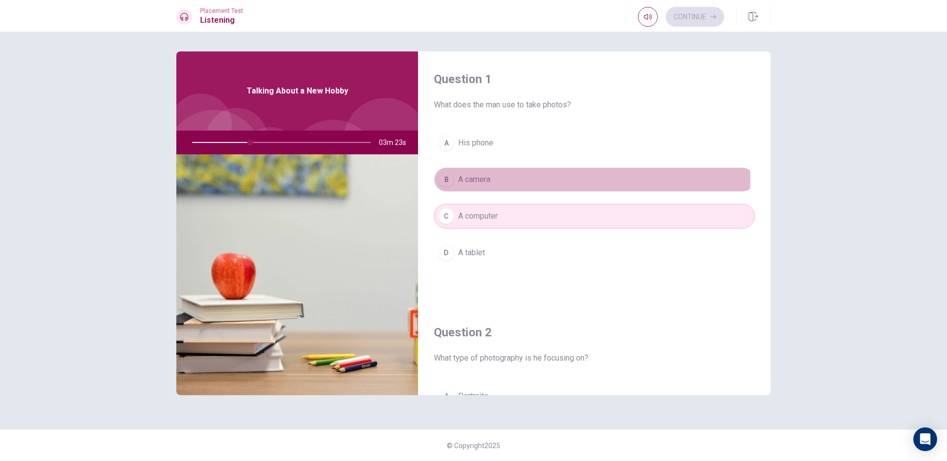
click at [515, 179] on button "B A camera" at bounding box center [594, 179] width 321 height 25
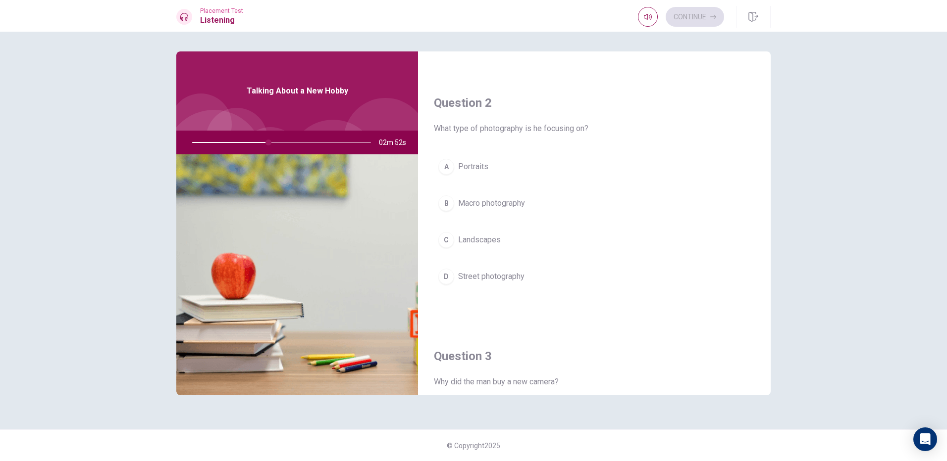
scroll to position [248, 0]
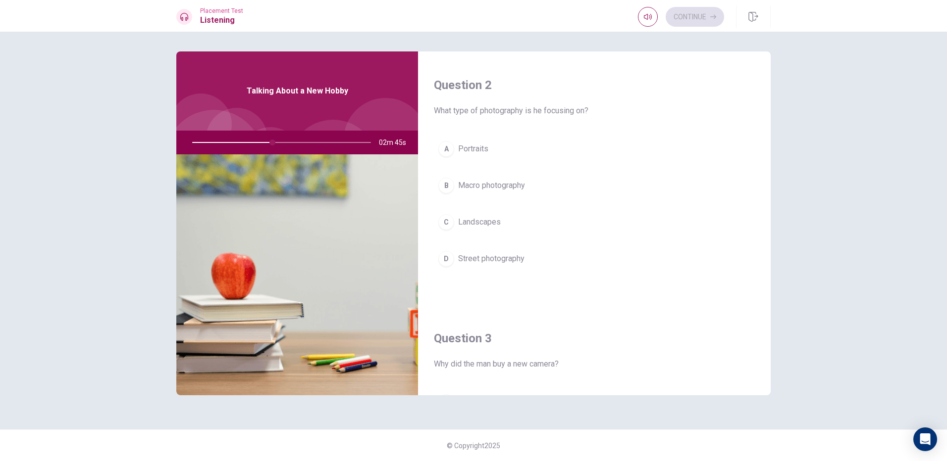
click at [517, 223] on button "C Landscapes" at bounding box center [594, 222] width 321 height 25
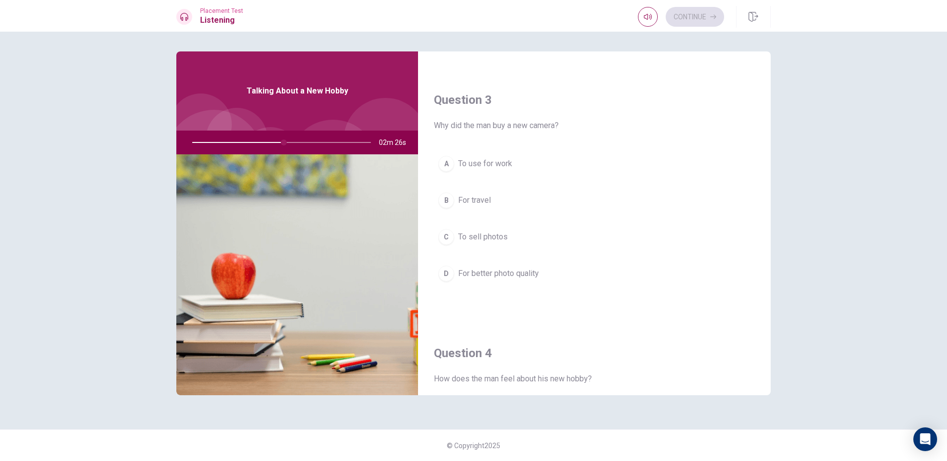
scroll to position [495, 0]
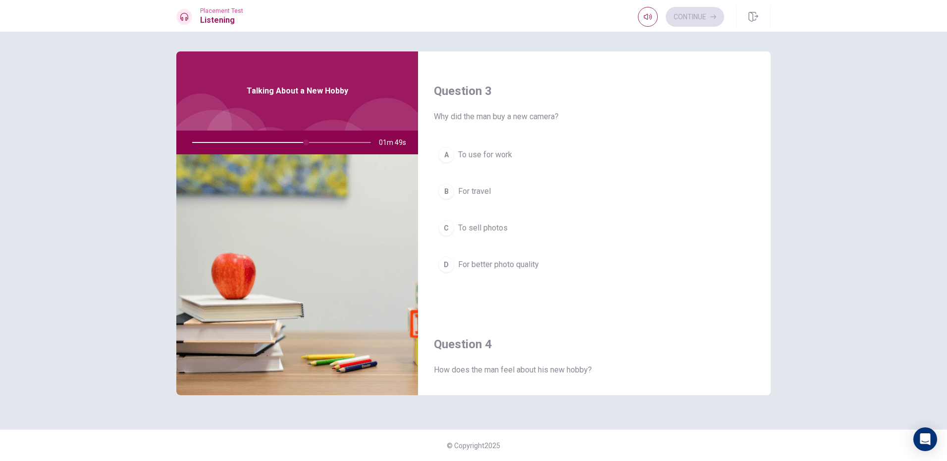
click at [306, 143] on div at bounding box center [279, 143] width 199 height 24
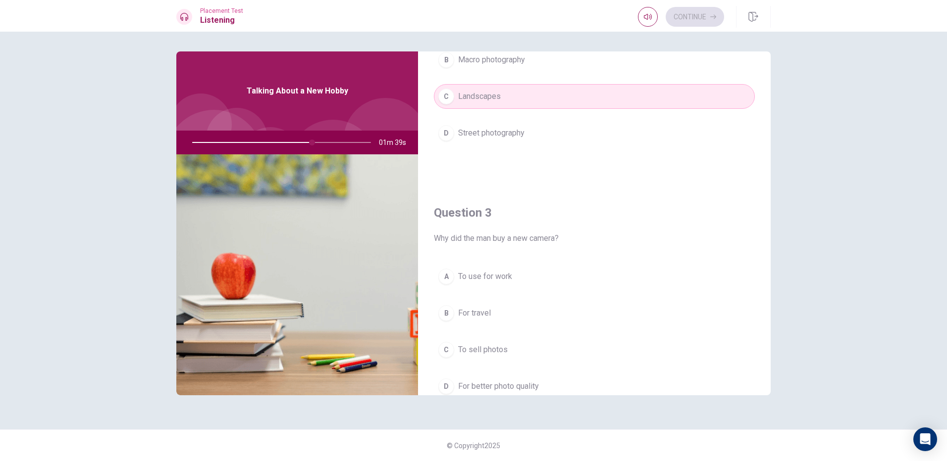
scroll to position [428, 0]
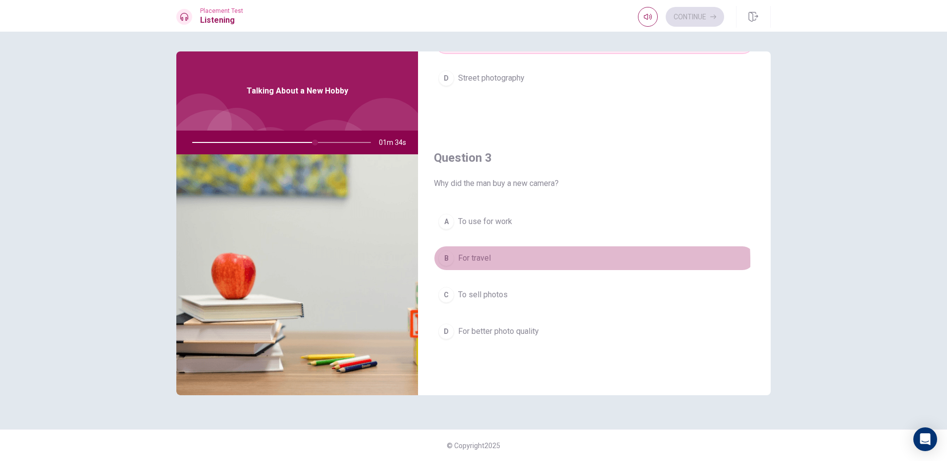
click at [510, 262] on button "B For travel" at bounding box center [594, 258] width 321 height 25
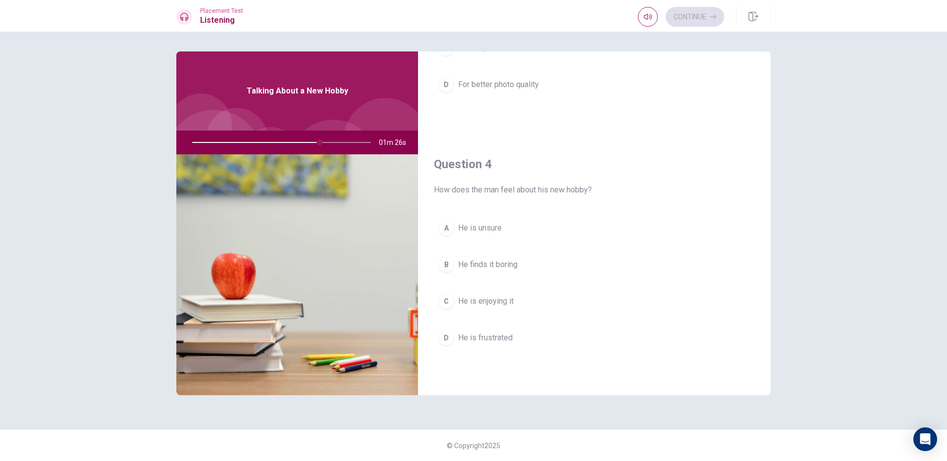
scroll to position [676, 0]
click at [529, 299] on button "C He is enjoying it" at bounding box center [594, 301] width 321 height 25
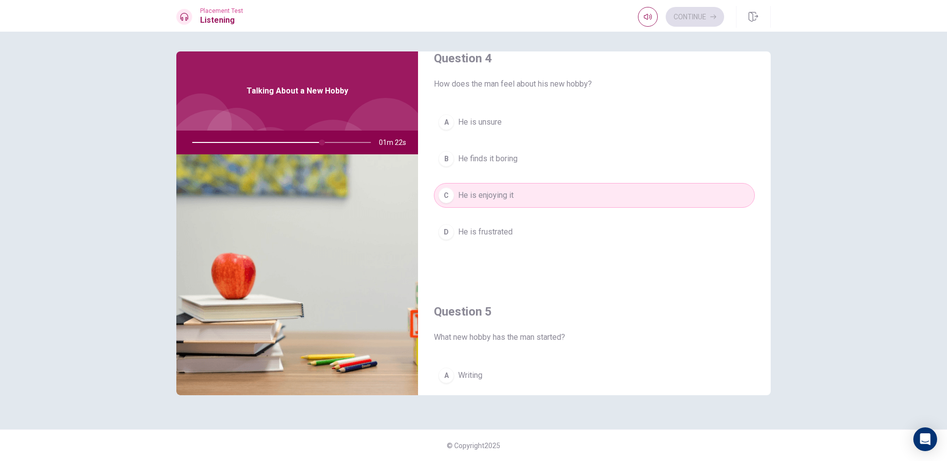
scroll to position [923, 0]
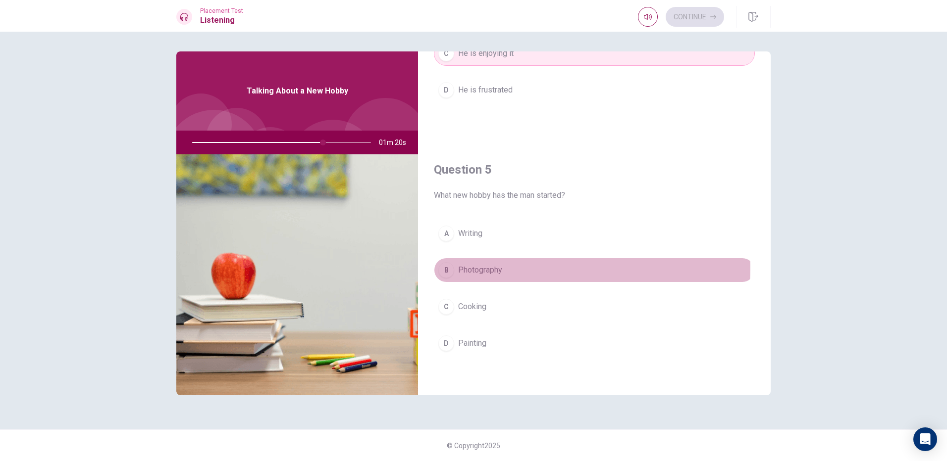
click at [528, 268] on button "B Photography" at bounding box center [594, 270] width 321 height 25
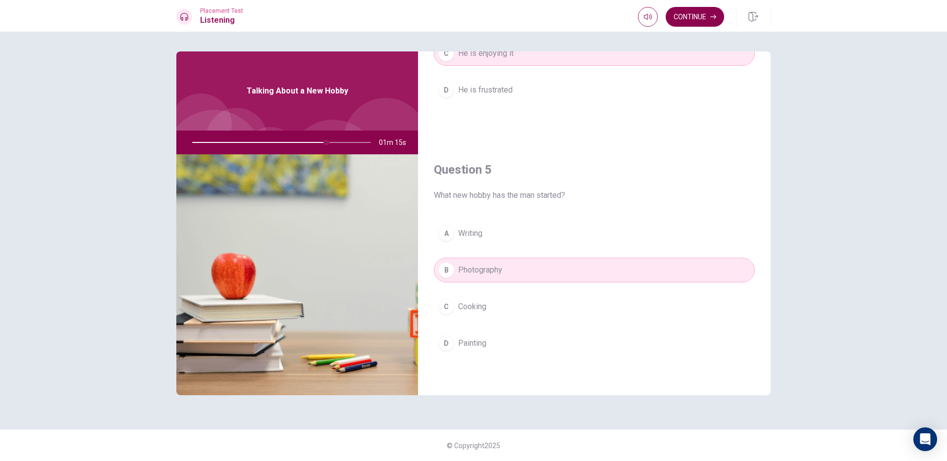
click at [697, 10] on button "Continue" at bounding box center [694, 17] width 58 height 20
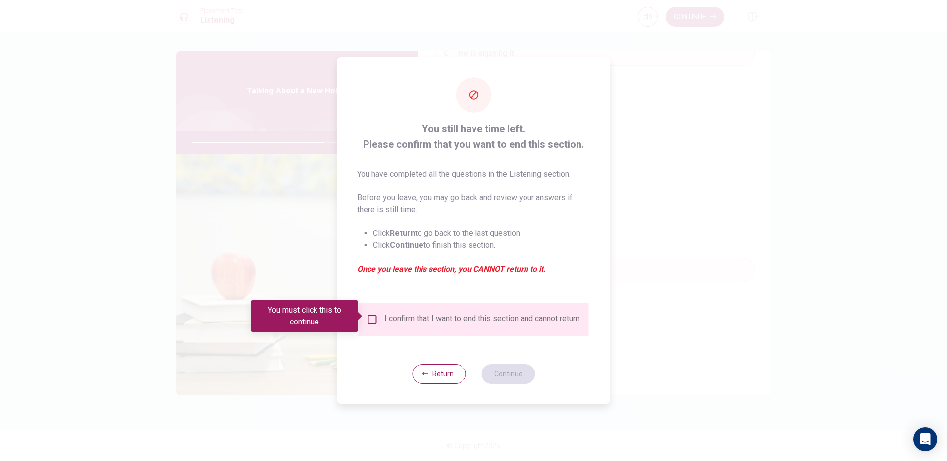
click at [370, 314] on input "You must click this to continue" at bounding box center [372, 320] width 12 height 12
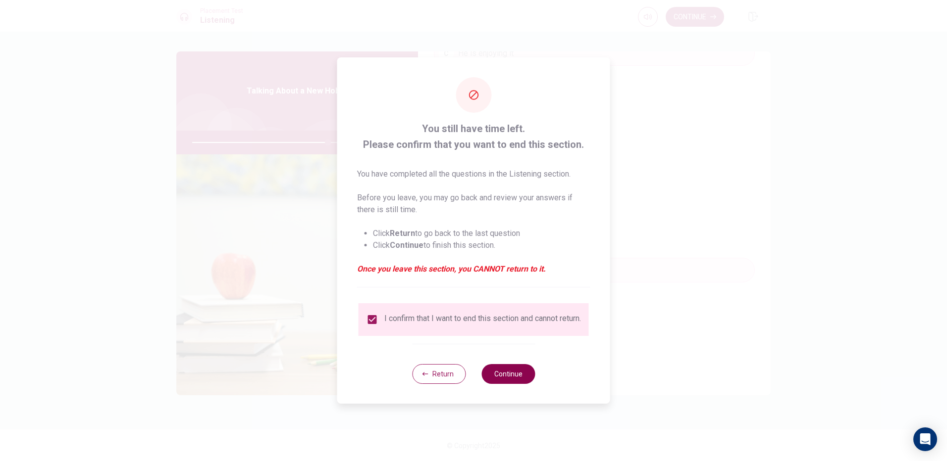
click at [508, 373] on button "Continue" at bounding box center [507, 374] width 53 height 20
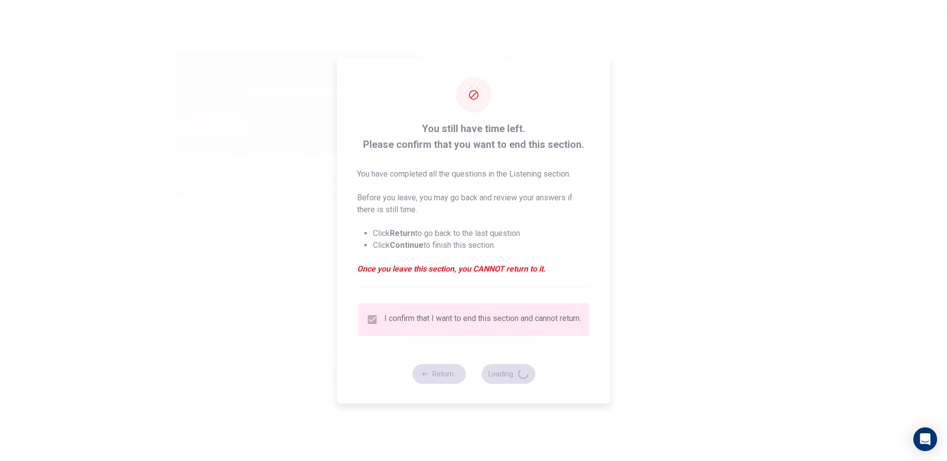
type input "77"
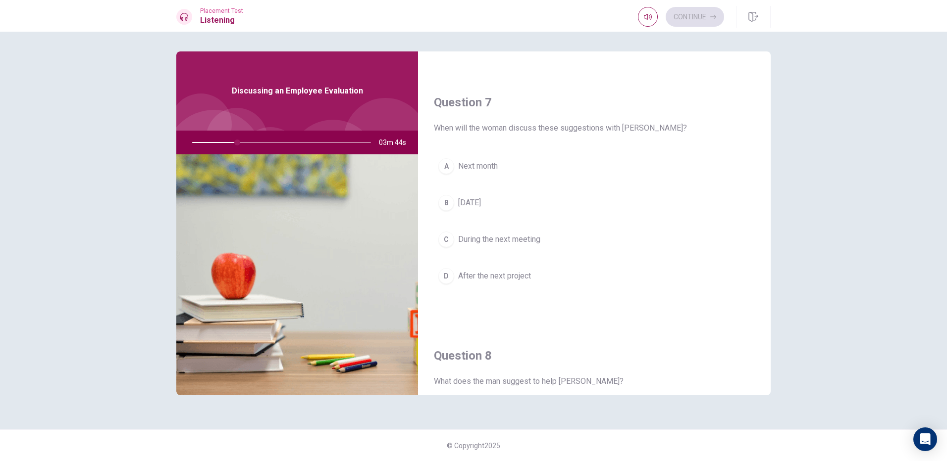
scroll to position [0, 0]
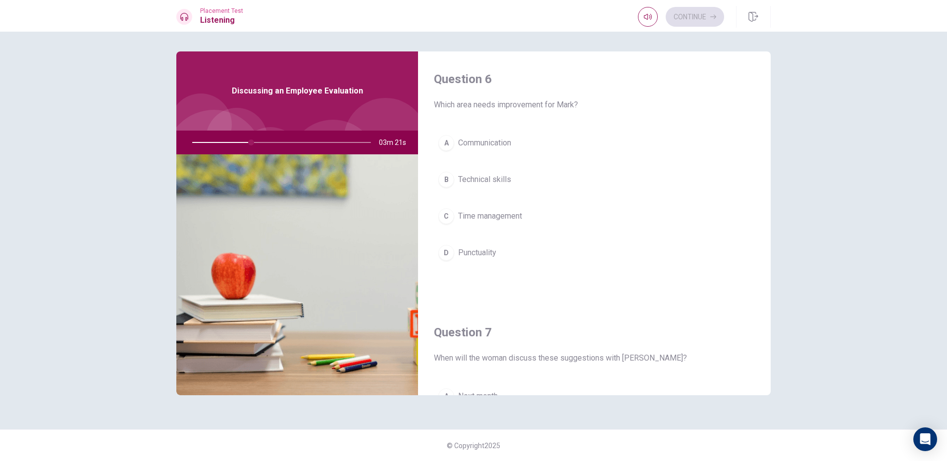
click at [530, 210] on button "C Time management" at bounding box center [594, 216] width 321 height 25
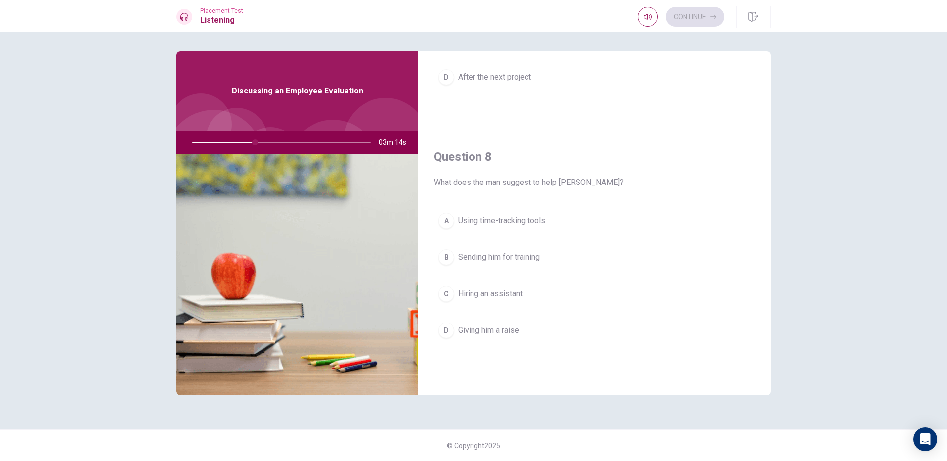
scroll to position [446, 0]
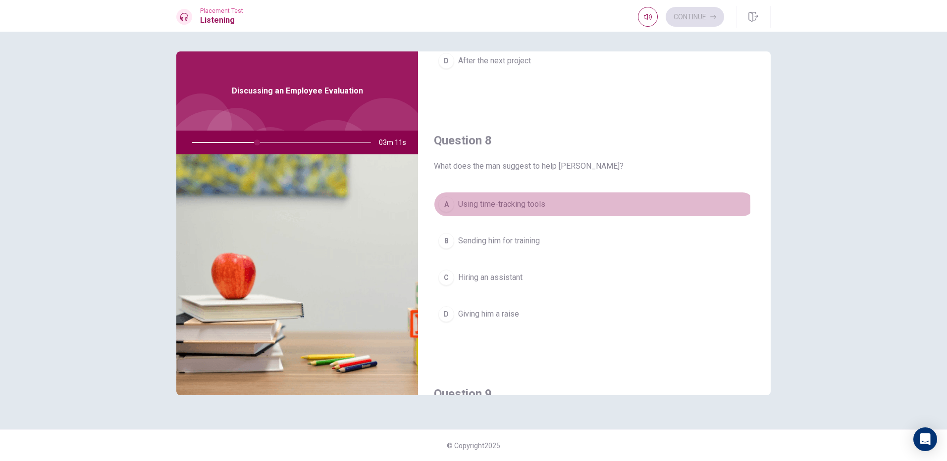
click at [551, 206] on button "A Using time-tracking tools" at bounding box center [594, 204] width 321 height 25
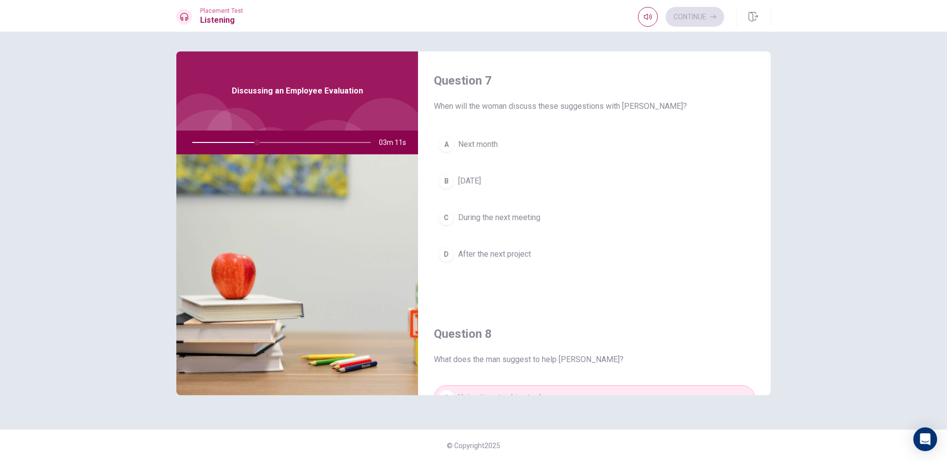
scroll to position [248, 0]
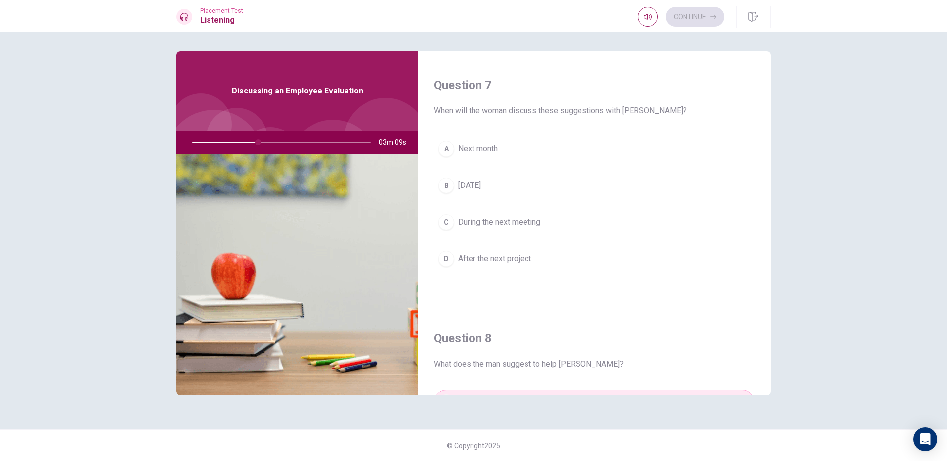
click at [536, 220] on span "During the next meeting" at bounding box center [499, 222] width 82 height 12
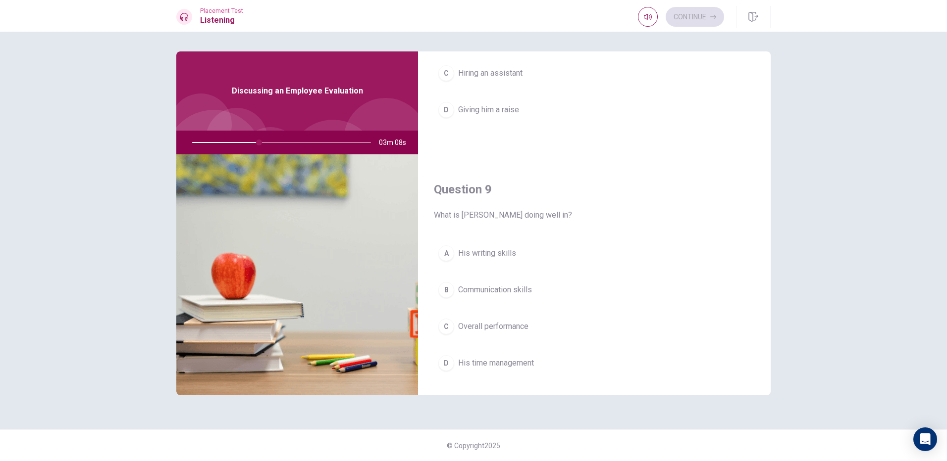
scroll to position [693, 0]
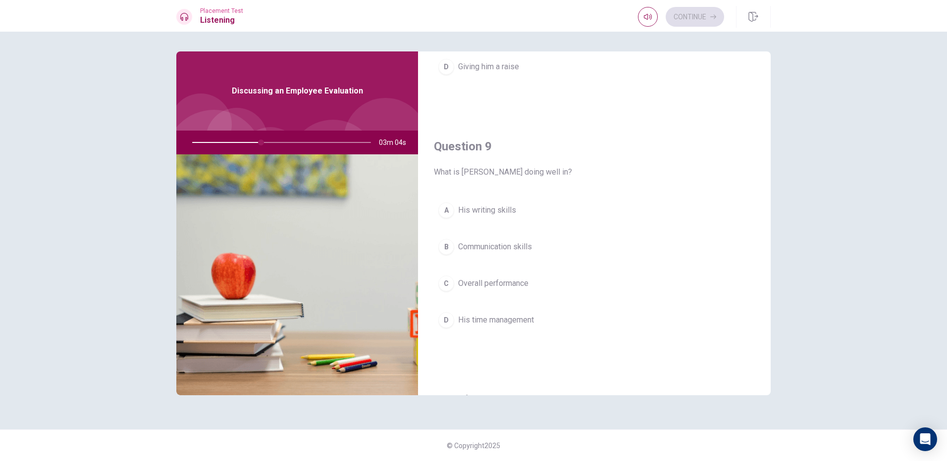
drag, startPoint x: 545, startPoint y: 315, endPoint x: 536, endPoint y: 316, distance: 9.0
click at [542, 315] on button "D His time management" at bounding box center [594, 320] width 321 height 25
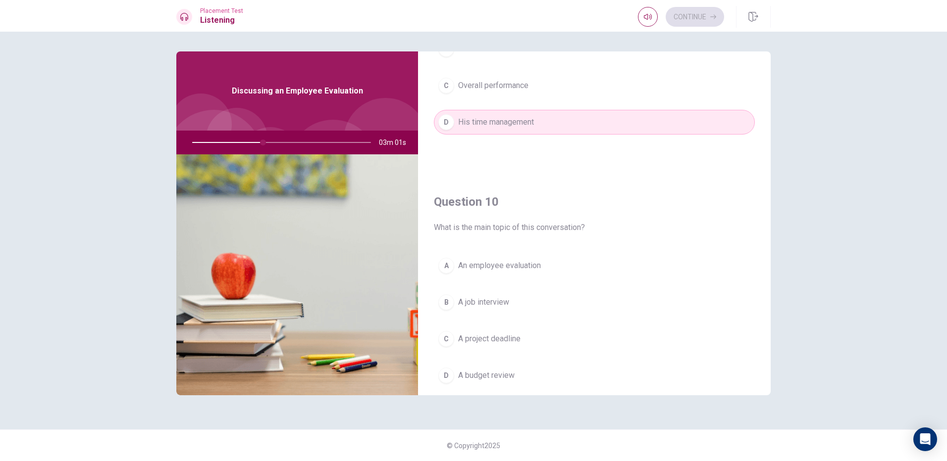
scroll to position [923, 0]
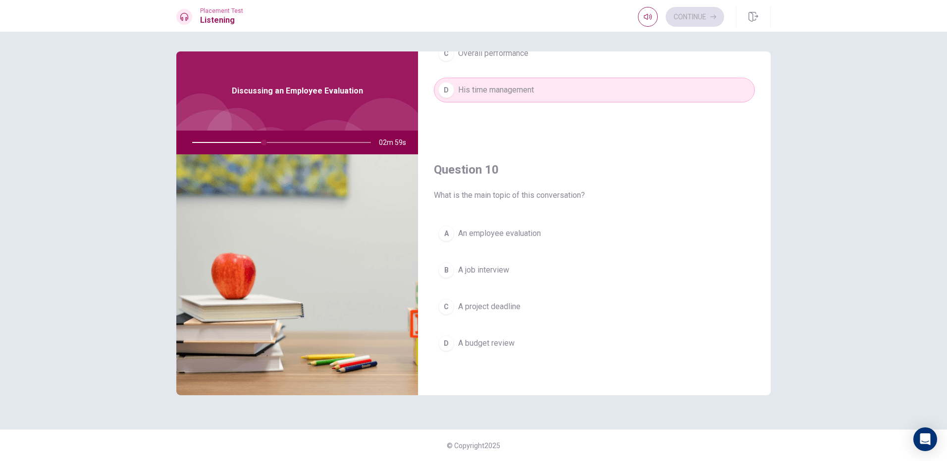
click at [531, 270] on button "B A job interview" at bounding box center [594, 270] width 321 height 25
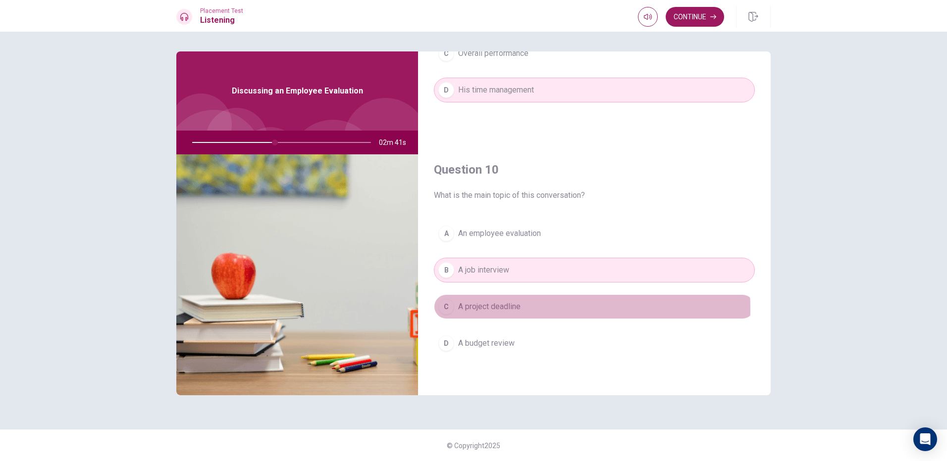
click at [526, 309] on button "C A project deadline" at bounding box center [594, 307] width 321 height 25
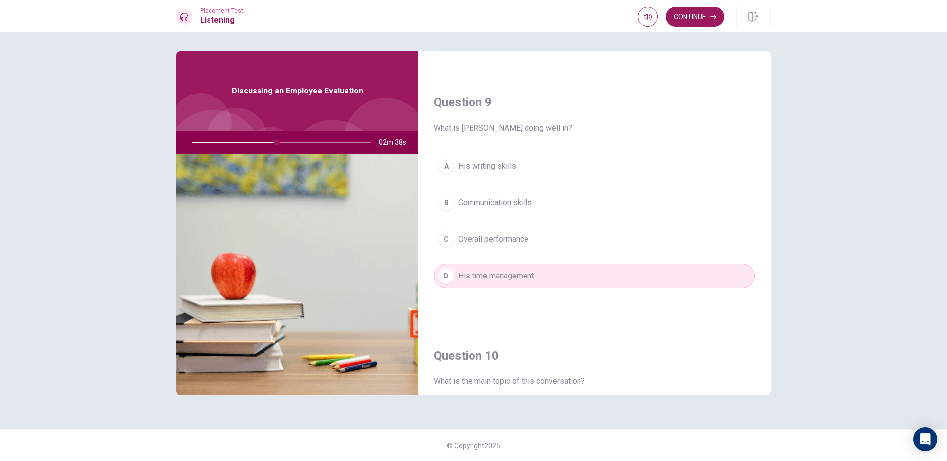
scroll to position [725, 0]
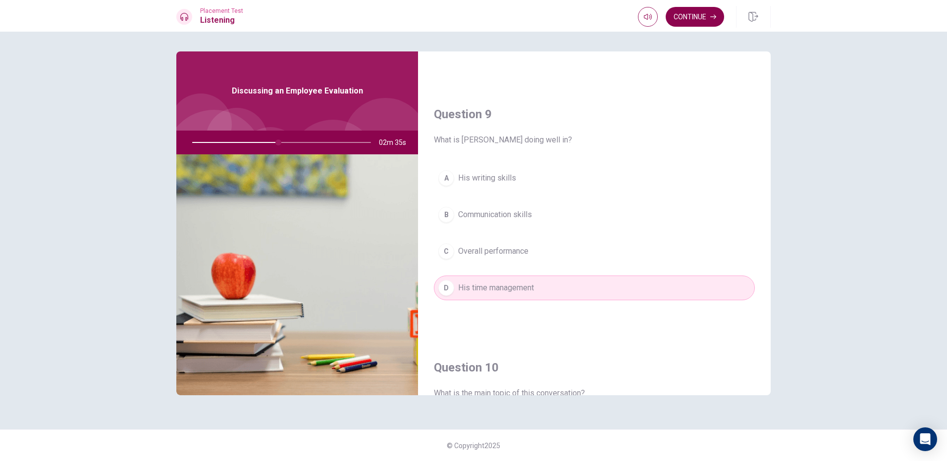
click at [686, 17] on button "Continue" at bounding box center [694, 17] width 58 height 20
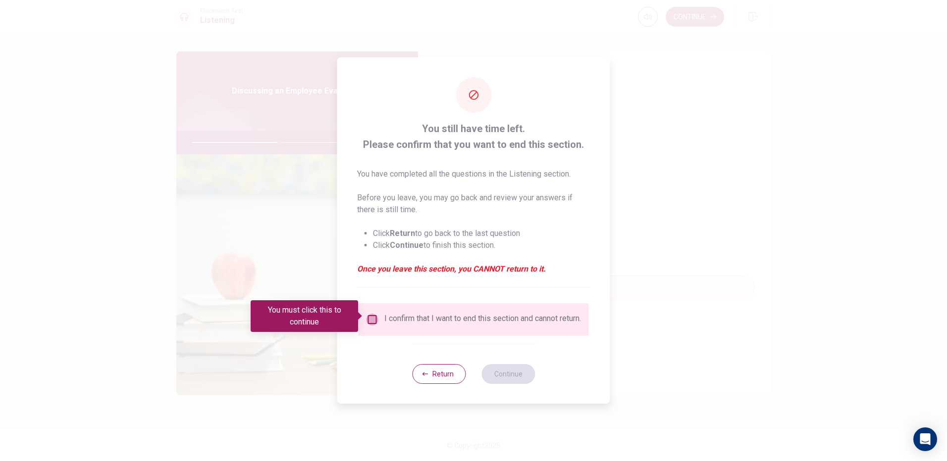
click at [371, 314] on input "You must click this to continue" at bounding box center [372, 320] width 12 height 12
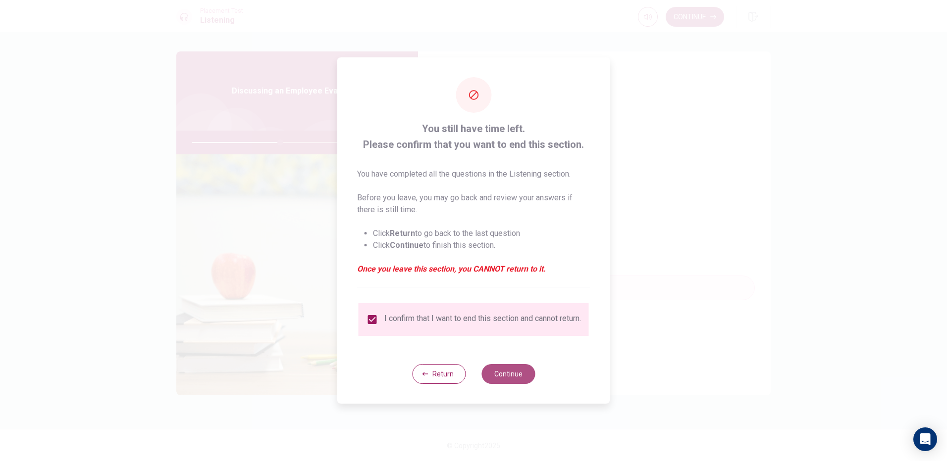
click at [508, 374] on button "Continue" at bounding box center [507, 374] width 53 height 20
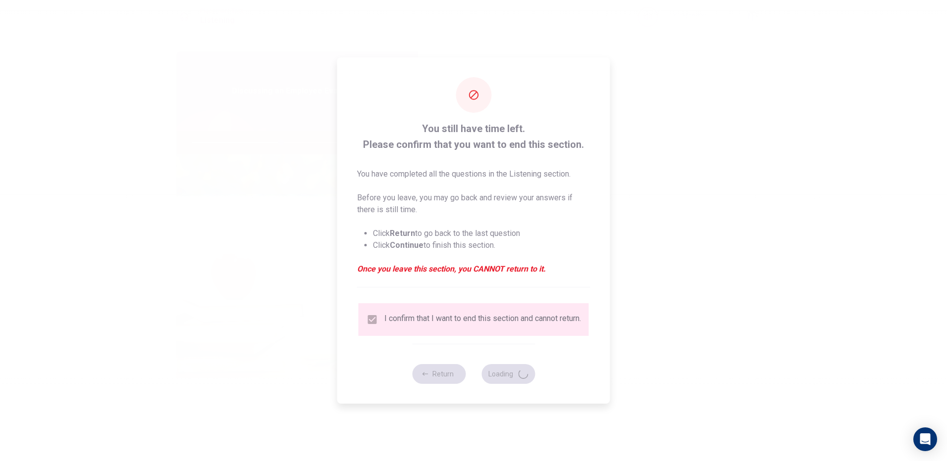
type input "50"
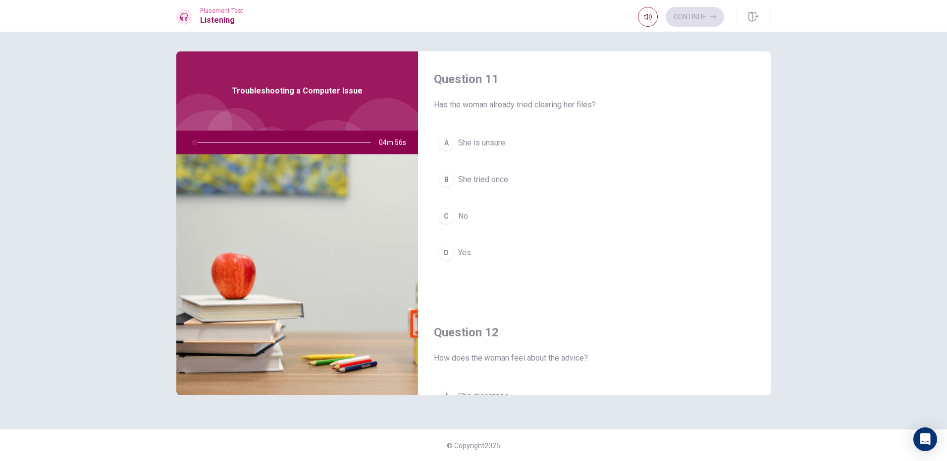
drag, startPoint x: 193, startPoint y: 143, endPoint x: 210, endPoint y: 139, distance: 17.3
click at [210, 139] on div at bounding box center [279, 143] width 199 height 24
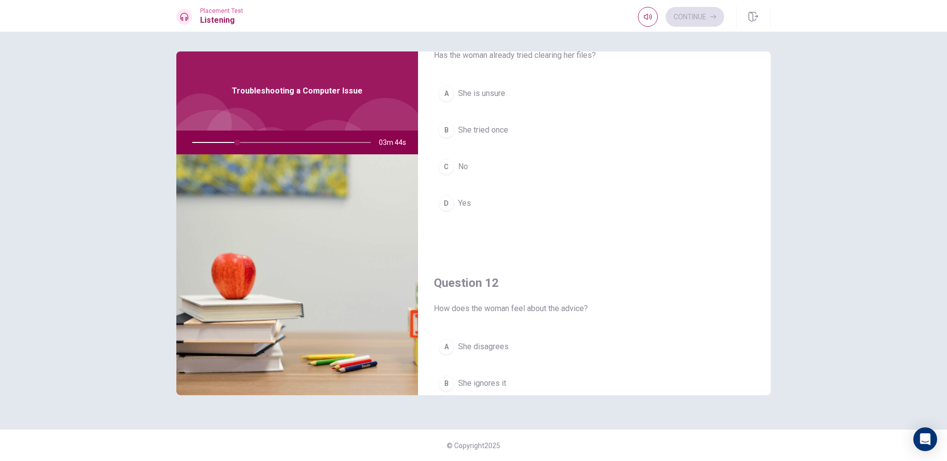
scroll to position [0, 0]
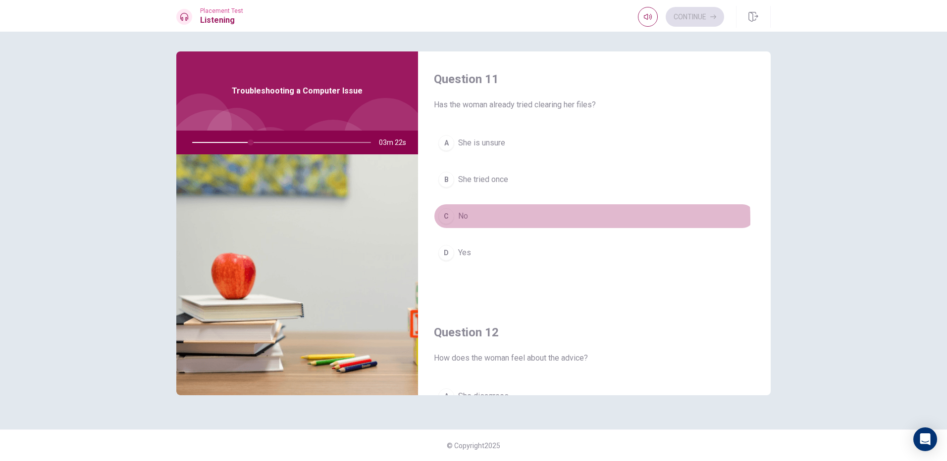
drag, startPoint x: 514, startPoint y: 220, endPoint x: 515, endPoint y: 211, distance: 8.5
click at [514, 219] on button "C No" at bounding box center [594, 216] width 321 height 25
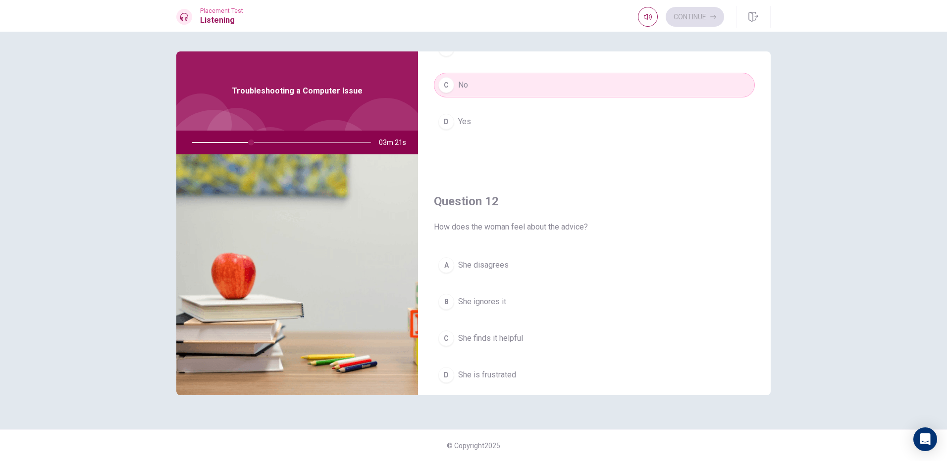
scroll to position [198, 0]
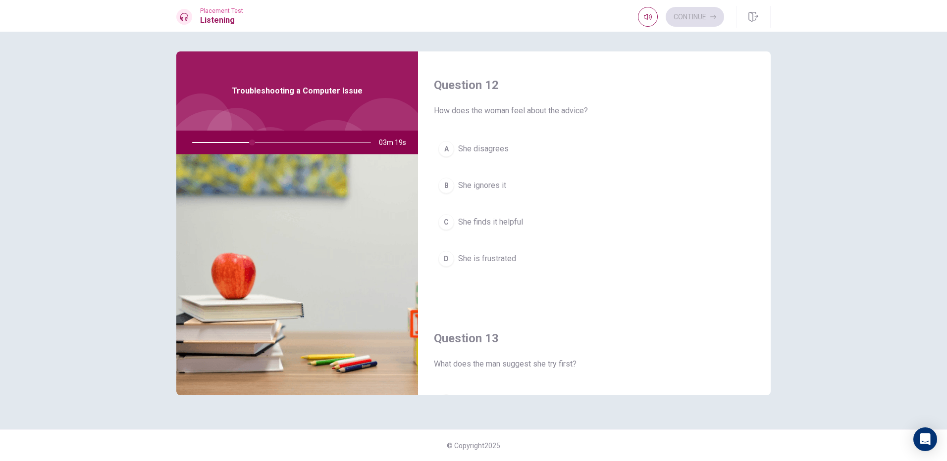
click at [547, 222] on button "C She finds it helpful" at bounding box center [594, 222] width 321 height 25
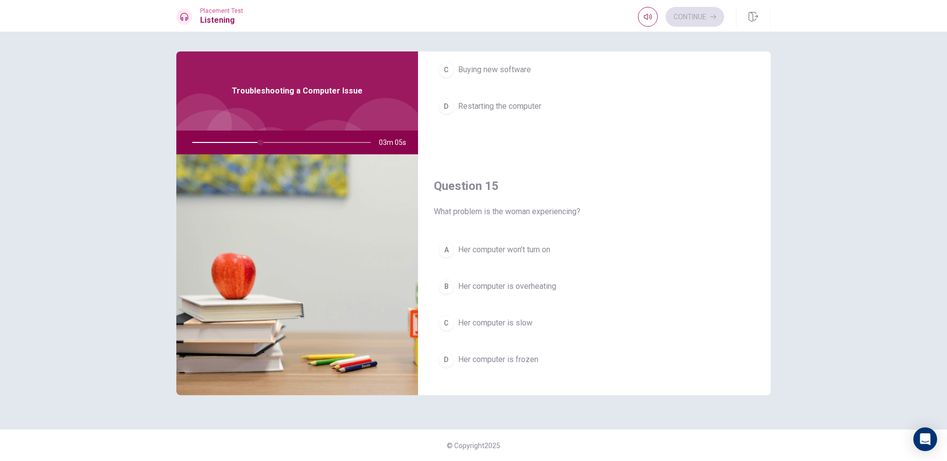
scroll to position [923, 0]
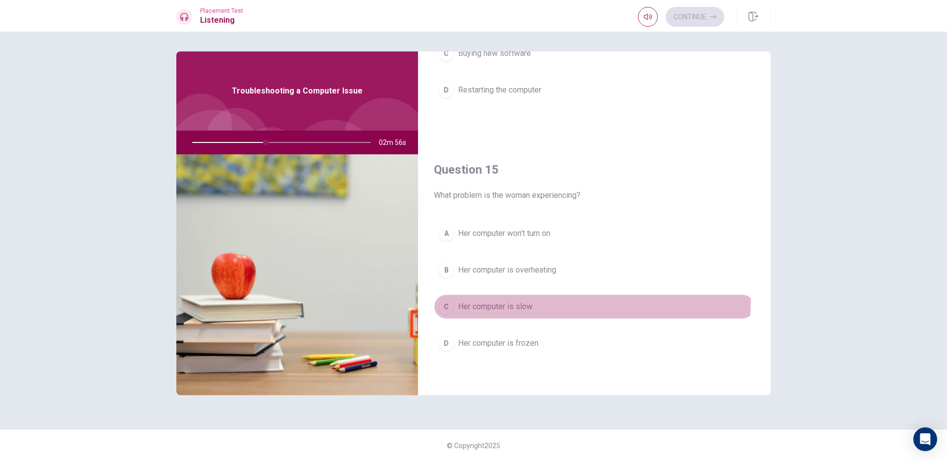
drag, startPoint x: 558, startPoint y: 300, endPoint x: 559, endPoint y: 293, distance: 8.1
click at [558, 300] on button "C Her computer is slow" at bounding box center [594, 307] width 321 height 25
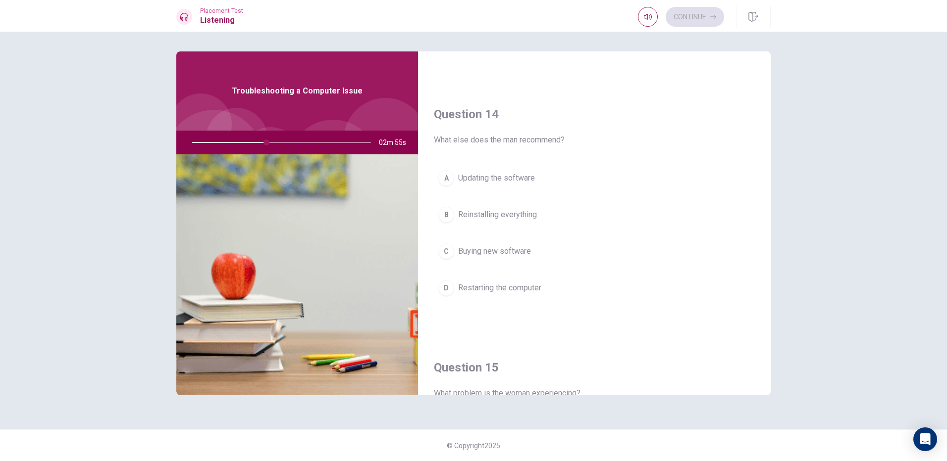
scroll to position [676, 0]
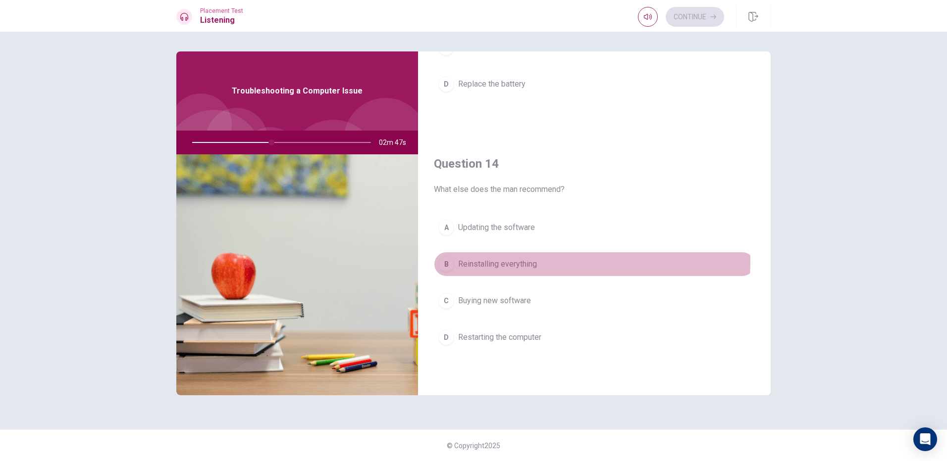
drag, startPoint x: 540, startPoint y: 262, endPoint x: 541, endPoint y: 255, distance: 7.5
click at [540, 262] on button "B Reinstalling everything" at bounding box center [594, 264] width 321 height 25
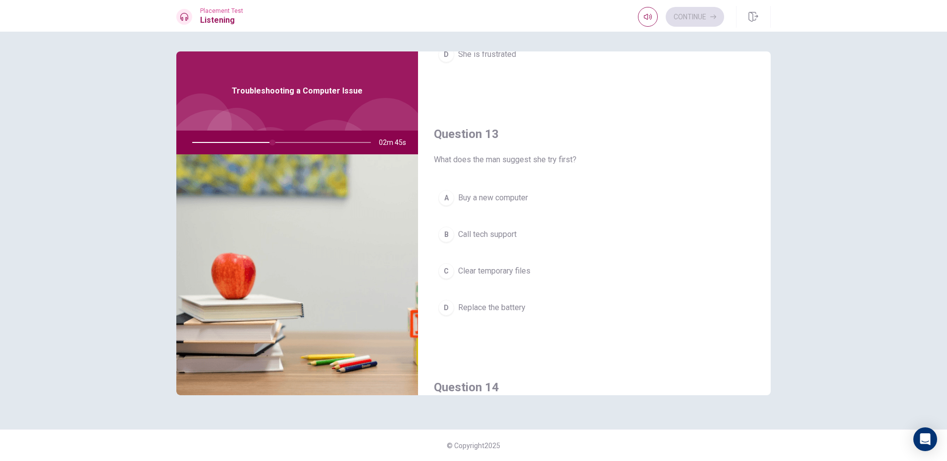
scroll to position [428, 0]
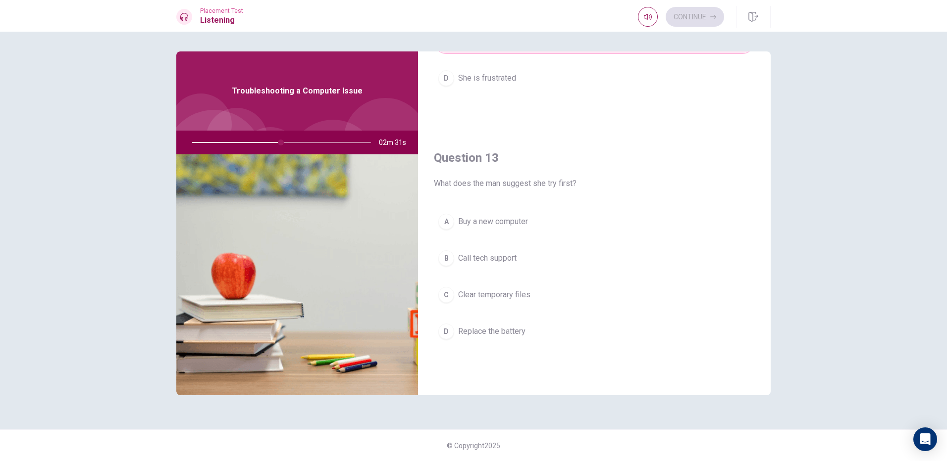
drag, startPoint x: 530, startPoint y: 256, endPoint x: 537, endPoint y: 225, distance: 31.9
click at [530, 255] on button "B Call tech support" at bounding box center [594, 258] width 321 height 25
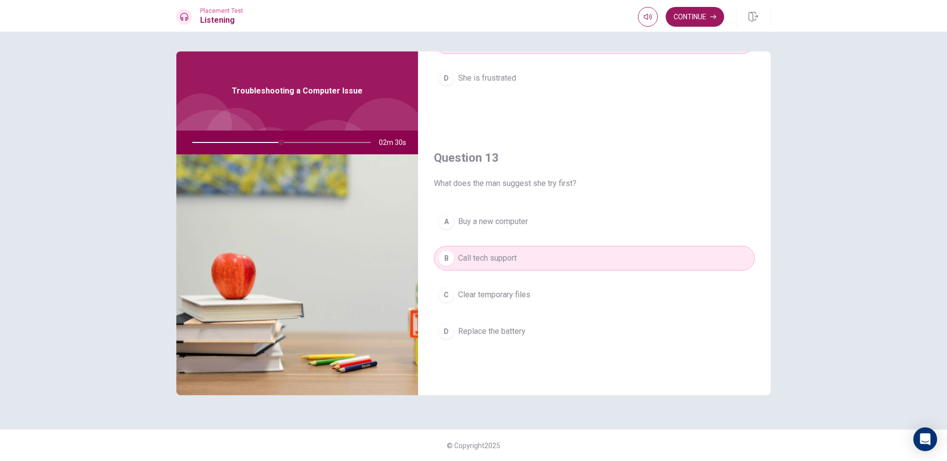
click at [551, 152] on h4 "Question 13" at bounding box center [594, 158] width 321 height 16
click at [690, 12] on button "Continue" at bounding box center [694, 17] width 58 height 20
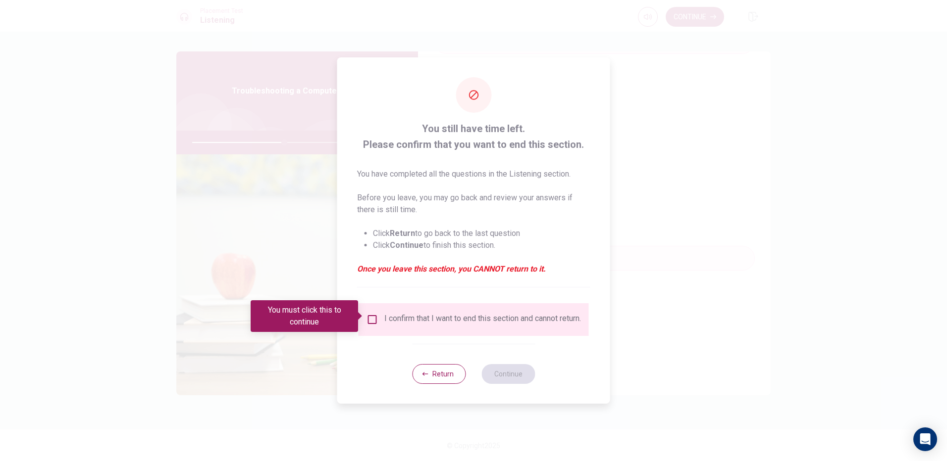
click at [371, 319] on input "You must click this to continue" at bounding box center [372, 320] width 12 height 12
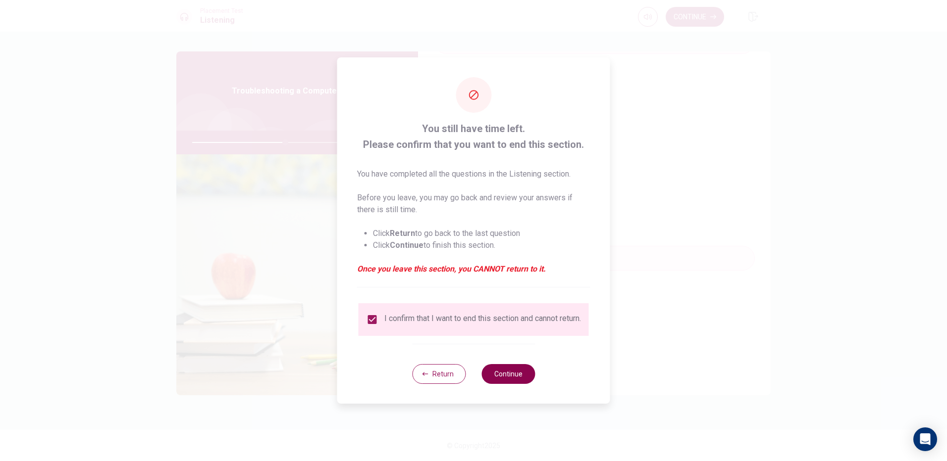
click at [516, 381] on button "Continue" at bounding box center [507, 374] width 53 height 20
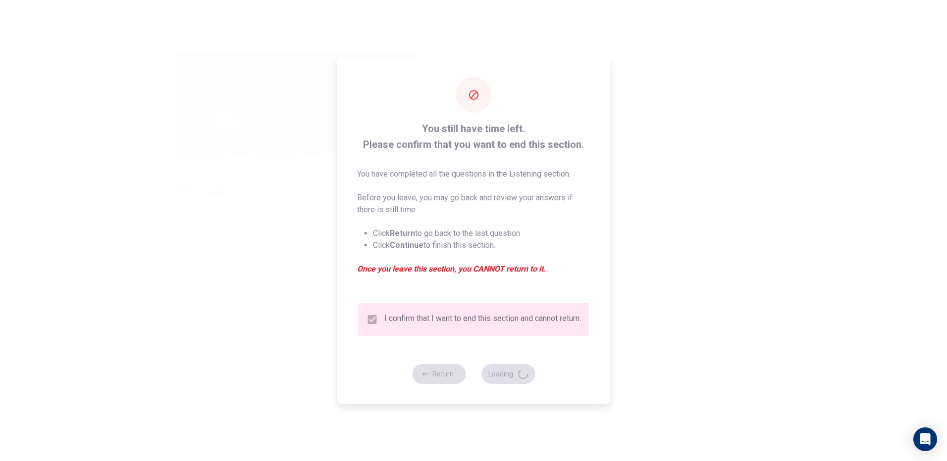
type input "53"
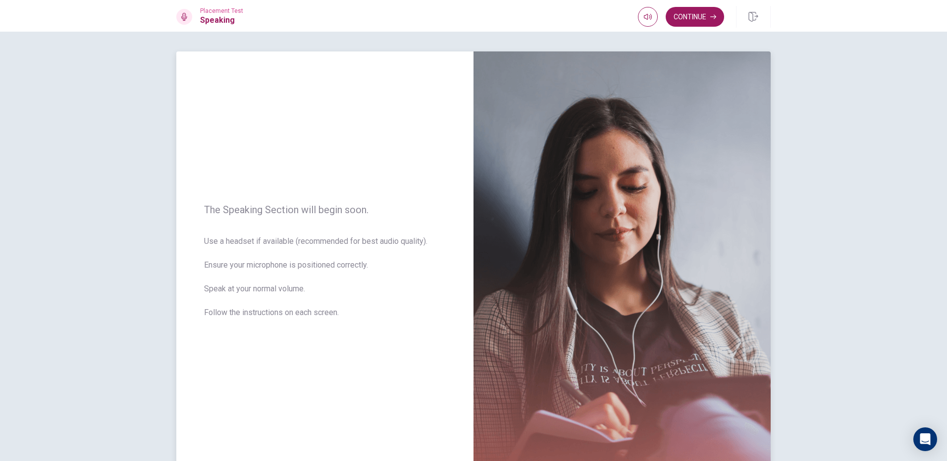
scroll to position [50, 0]
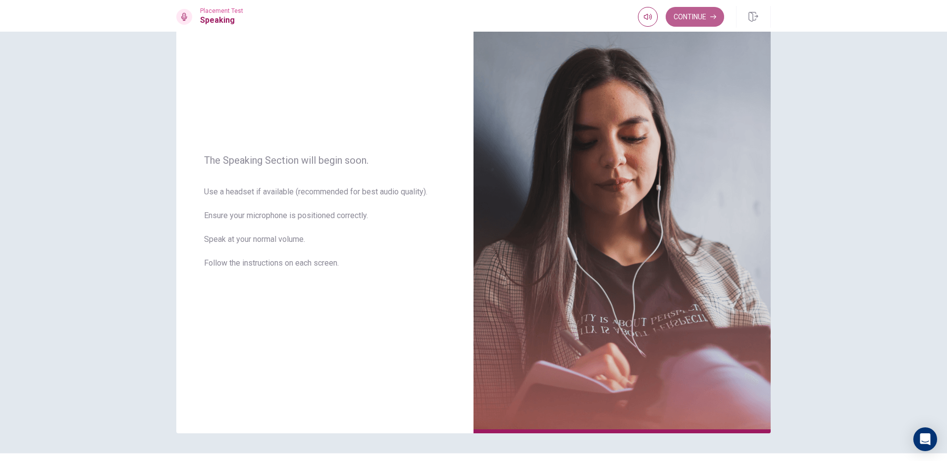
drag, startPoint x: 705, startPoint y: 9, endPoint x: 699, endPoint y: 10, distance: 5.6
click at [703, 9] on button "Continue" at bounding box center [694, 17] width 58 height 20
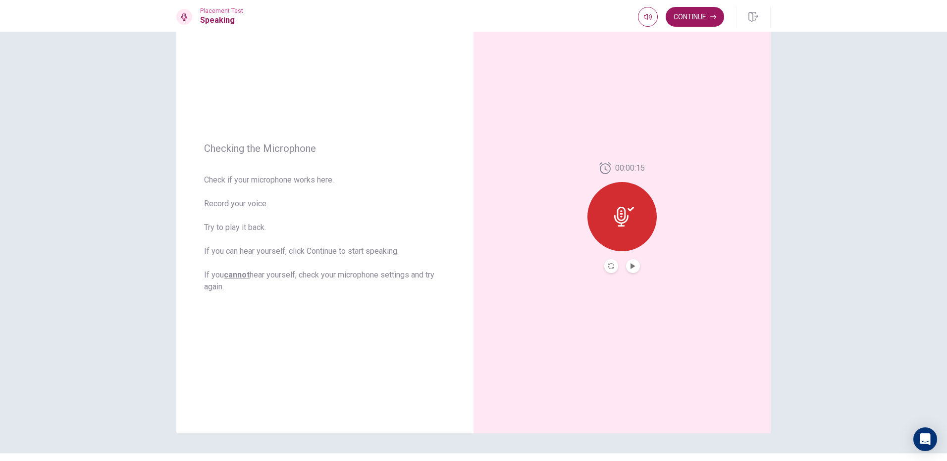
drag, startPoint x: 695, startPoint y: 9, endPoint x: 682, endPoint y: 13, distance: 13.5
click at [687, 11] on button "Continue" at bounding box center [694, 17] width 58 height 20
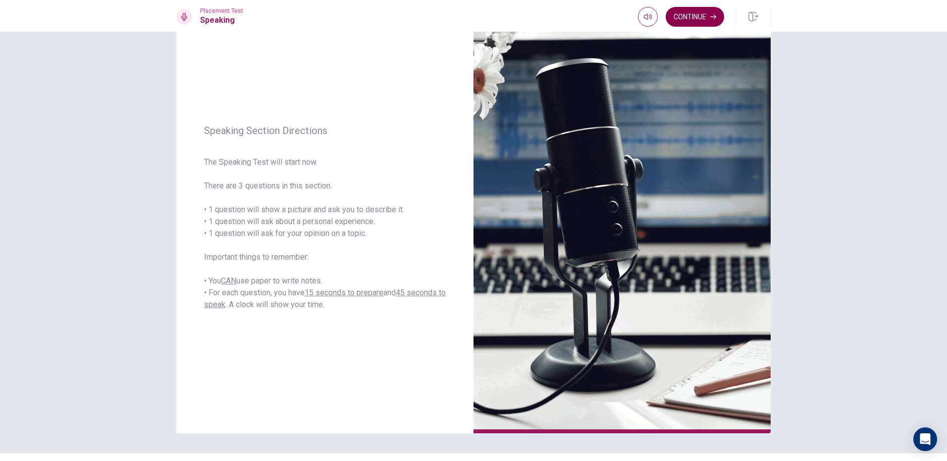
click at [683, 13] on button "Continue" at bounding box center [694, 17] width 58 height 20
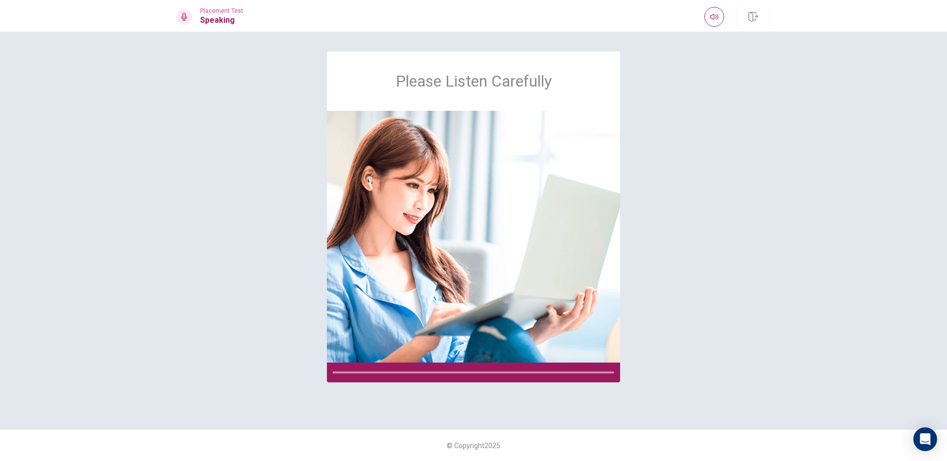
scroll to position [0, 0]
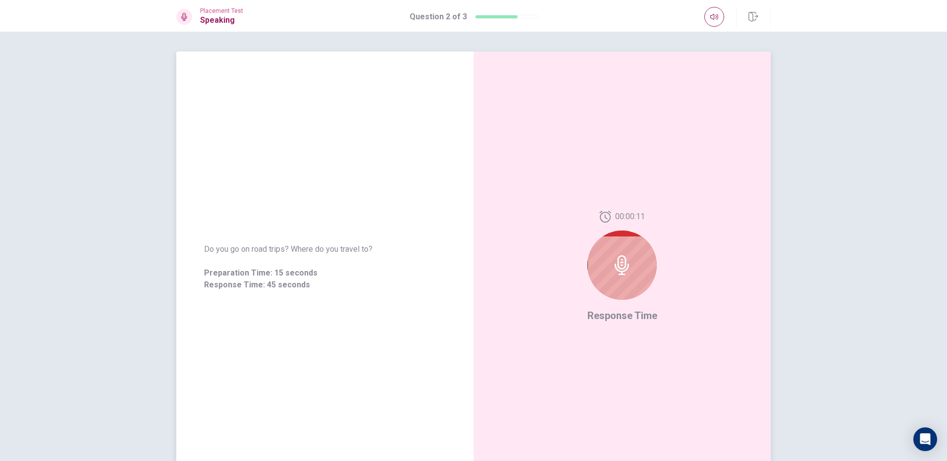
click at [626, 270] on icon at bounding box center [622, 265] width 20 height 20
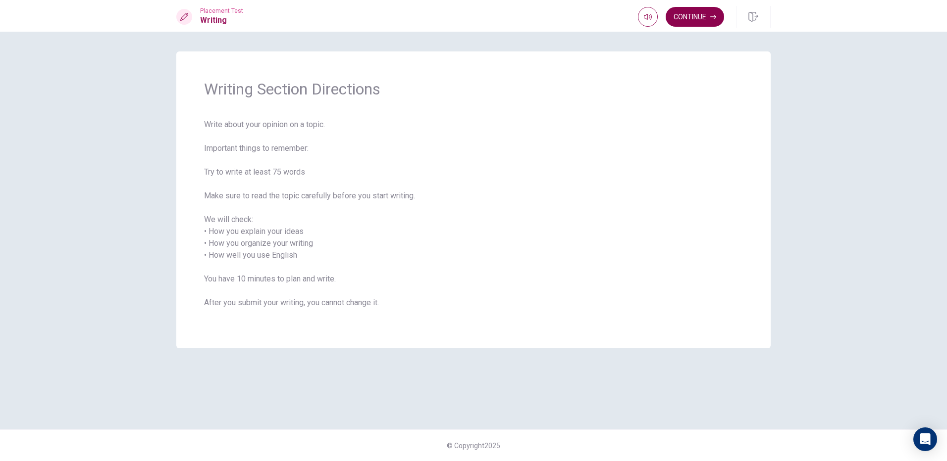
click at [704, 14] on button "Continue" at bounding box center [694, 17] width 58 height 20
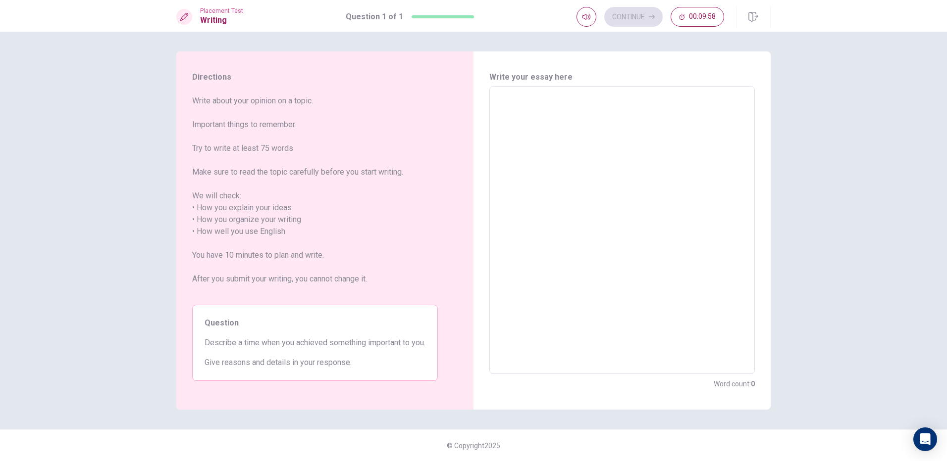
click at [624, 128] on textarea at bounding box center [621, 231] width 251 height 272
type textarea "i"
type textarea "x"
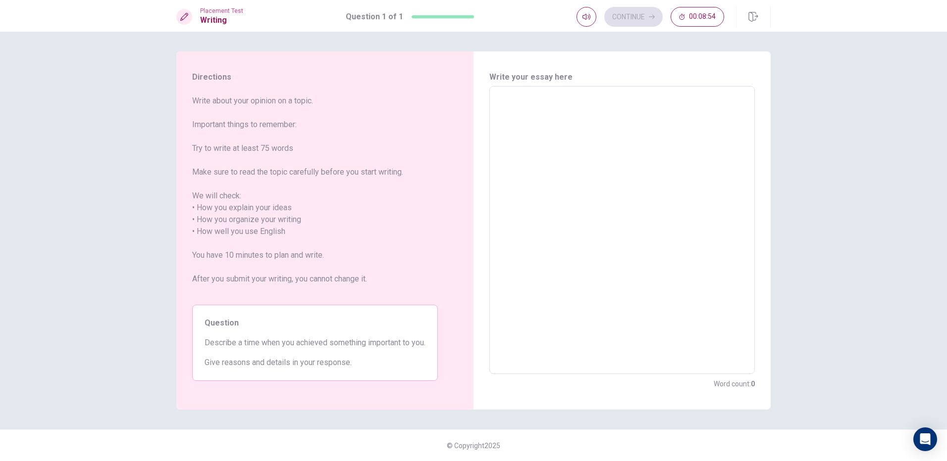
type textarea "I"
type textarea "x"
type textarea "I"
type textarea "x"
type textarea "I t"
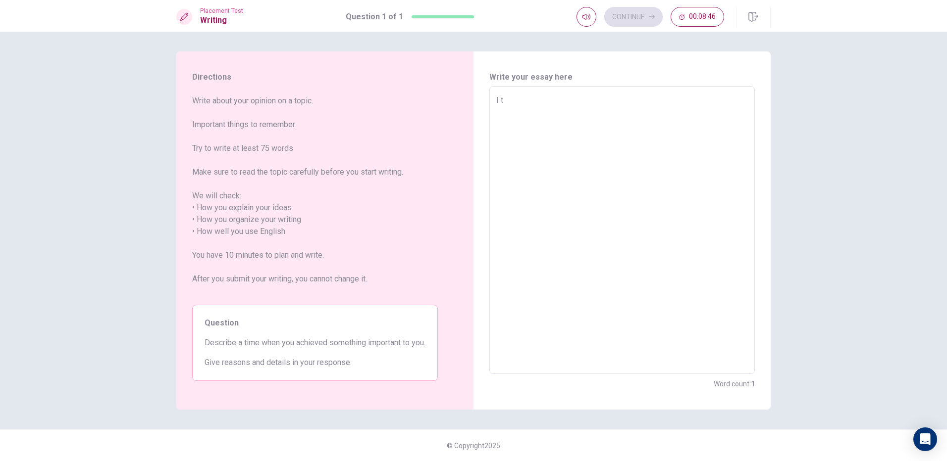
type textarea "x"
type textarea "I th"
type textarea "x"
type textarea "I thi"
type textarea "x"
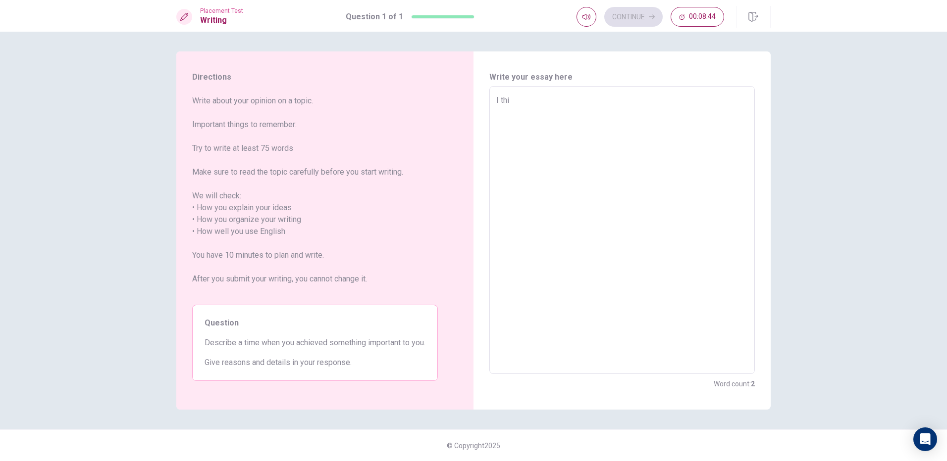
type textarea "I thin"
type textarea "x"
type textarea "I think"
type textarea "x"
type textarea "I think"
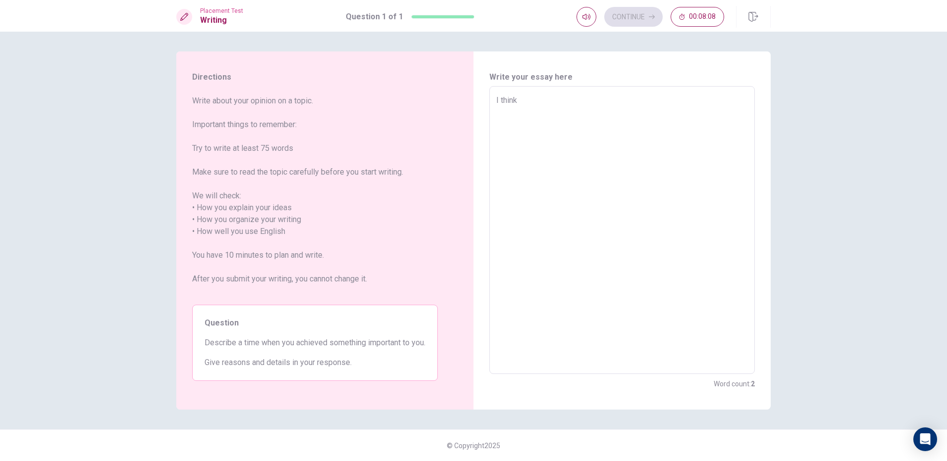
type textarea "x"
type textarea "I think"
type textarea "x"
type textarea "I thin"
type textarea "x"
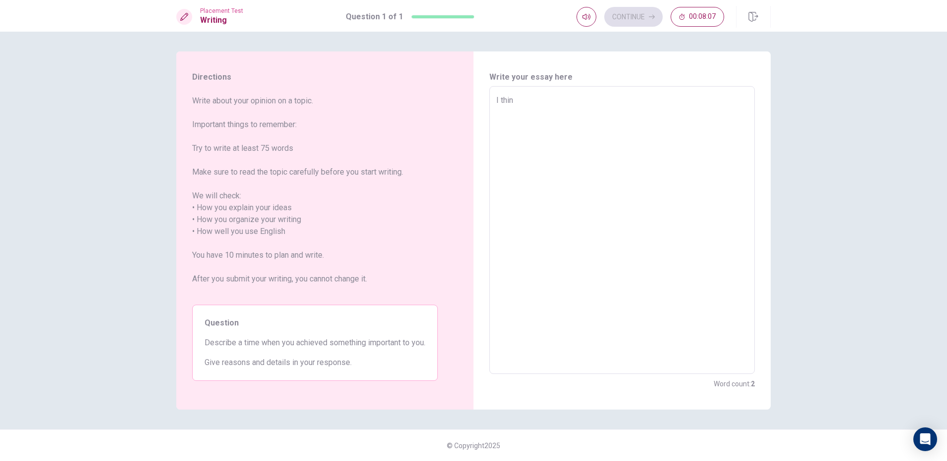
type textarea "I thi"
type textarea "x"
type textarea "I th"
type textarea "x"
type textarea "I t"
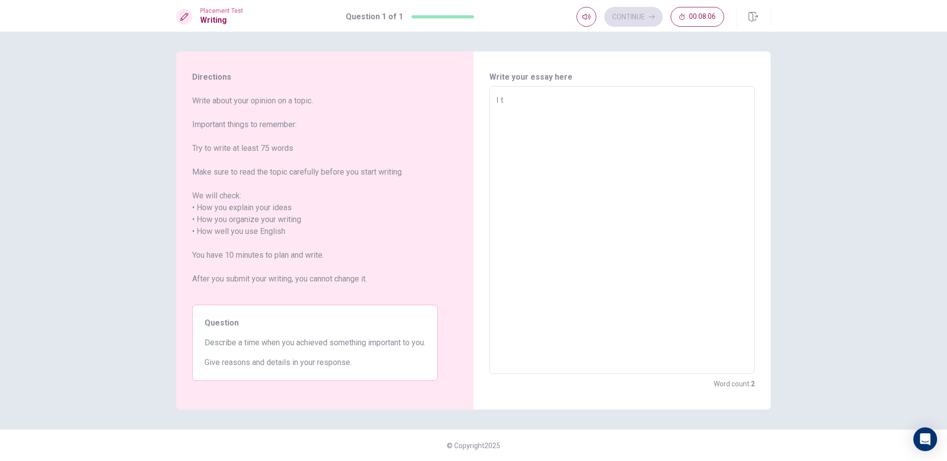
type textarea "x"
type textarea "I"
type textarea "x"
type textarea "I"
type textarea "x"
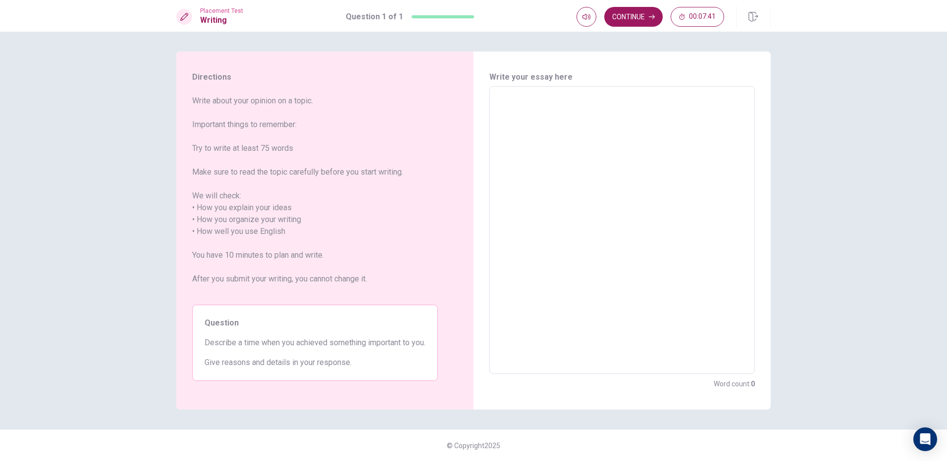
type textarea "x"
type textarea "d"
type textarea "x"
type textarea "D"
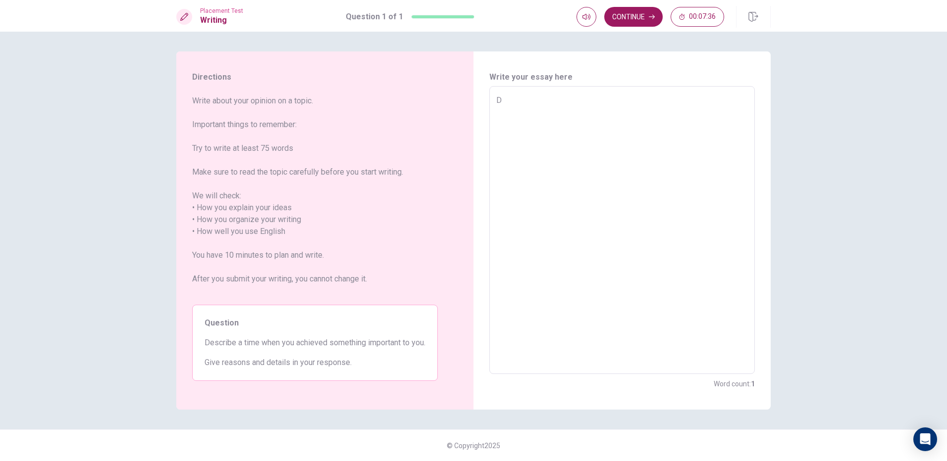
type textarea "x"
type textarea "Do"
type textarea "x"
type textarea "Do"
type textarea "x"
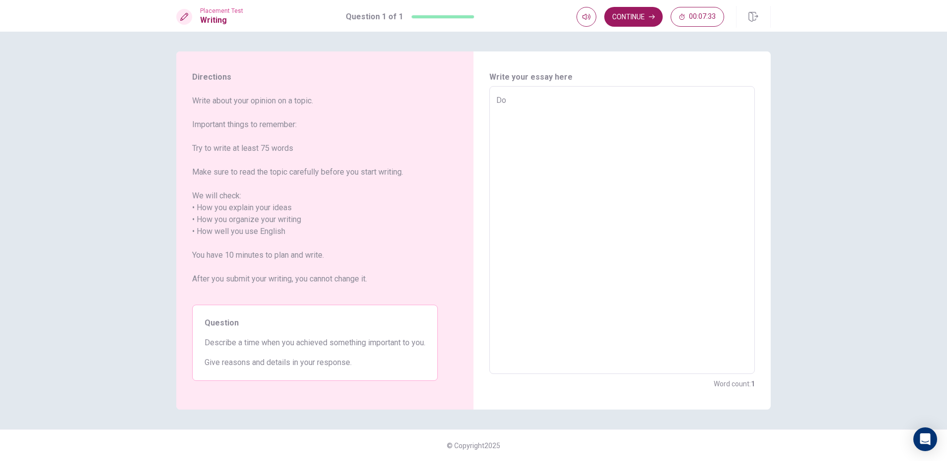
type textarea "Do y"
type textarea "x"
type textarea "Do yo"
type textarea "x"
type textarea "Do you"
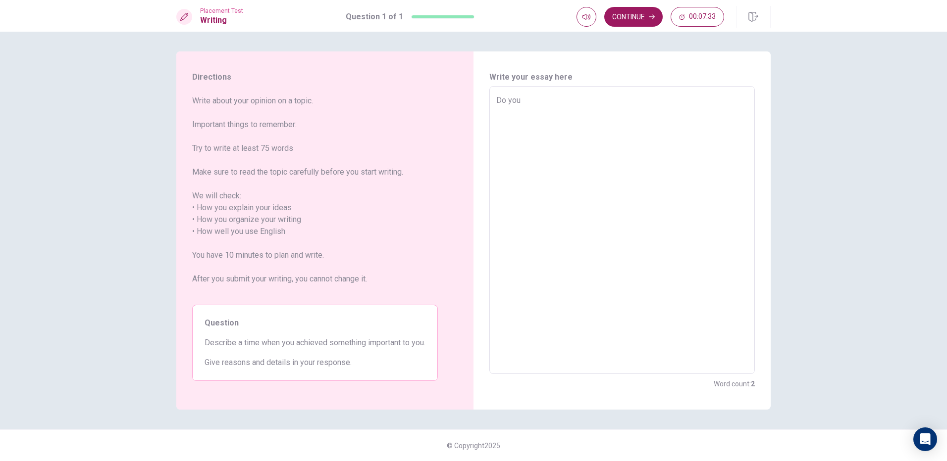
type textarea "x"
type textarea "Do you"
type textarea "x"
type textarea "Do you t"
type textarea "x"
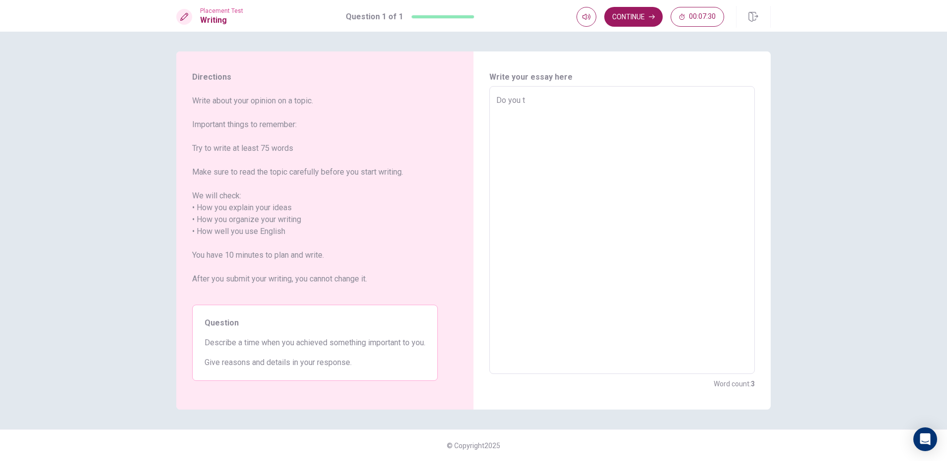
type textarea "Do you th"
type textarea "x"
type textarea "Do you thi"
type textarea "x"
type textarea "Do you thin"
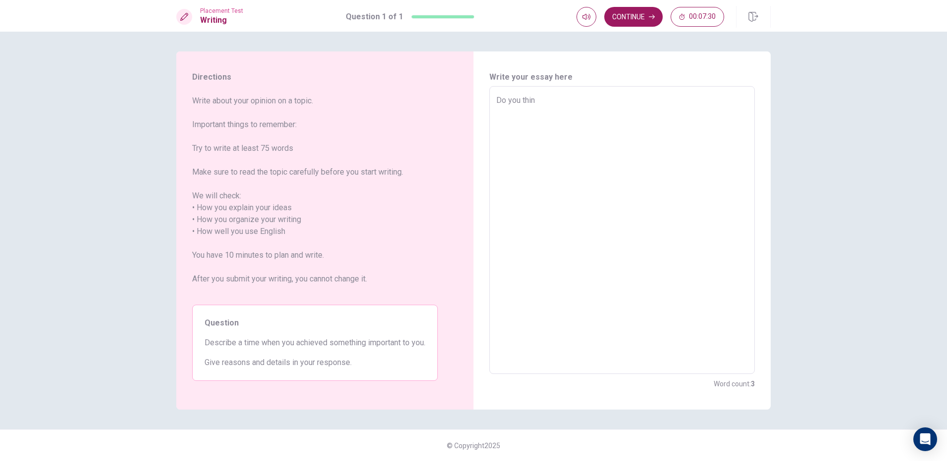
type textarea "x"
type textarea "Do you think"
type textarea "x"
type textarea "Do you think"
type textarea "x"
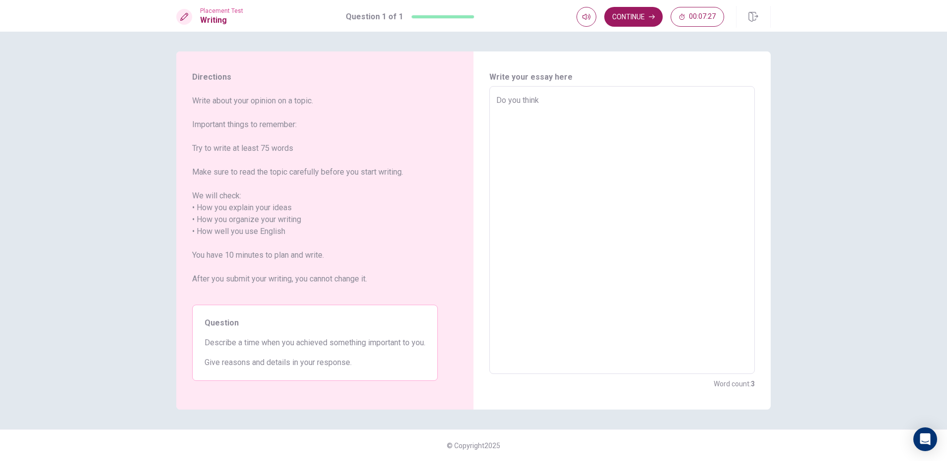
type textarea "Do you think l"
type textarea "x"
type textarea "Do you think"
type textarea "x"
type textarea "Do you think l"
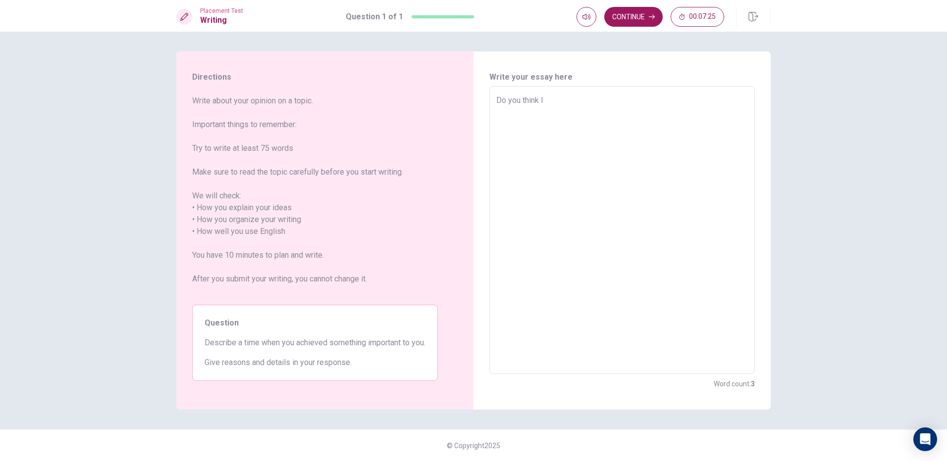
type textarea "x"
type textarea "Do you think la"
type textarea "x"
type textarea "Do you think [PERSON_NAME]"
type textarea "x"
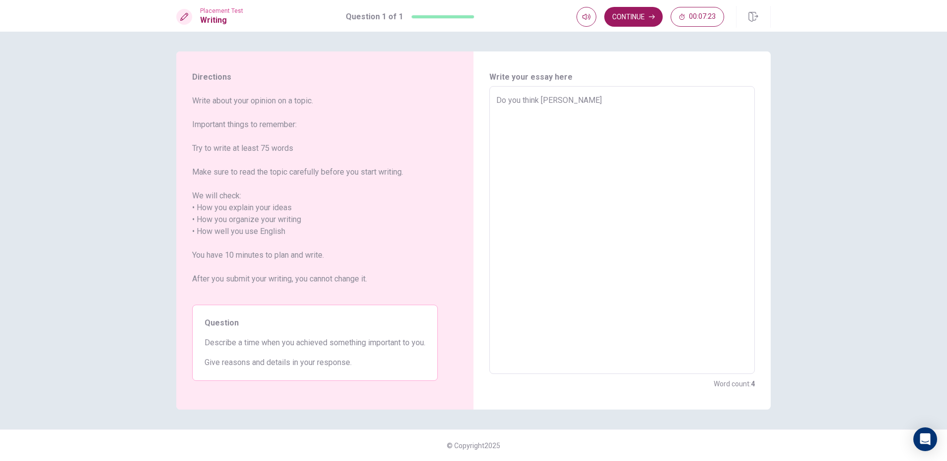
type textarea "Do you think lang"
type textarea "x"
type textarea "Do you think langu"
type textarea "x"
type textarea "Do you think langua"
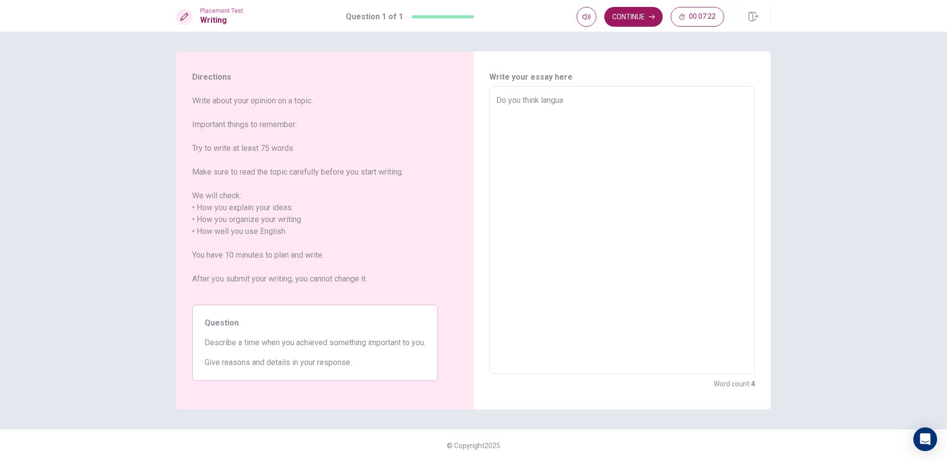
type textarea "x"
type textarea "Do you think languag"
type textarea "x"
type textarea "Do you think language"
type textarea "x"
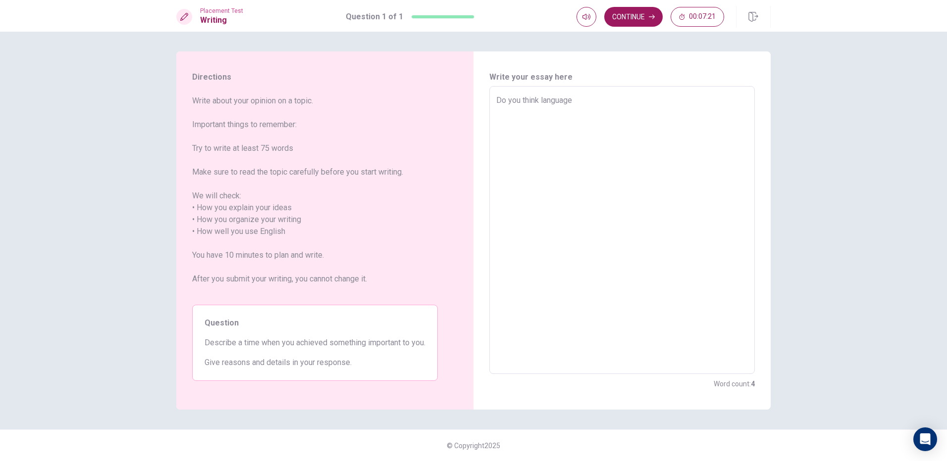
type textarea "Do you think language"
type textarea "x"
type textarea "Do you think language"
type textarea "x"
type textarea "Do you think languag"
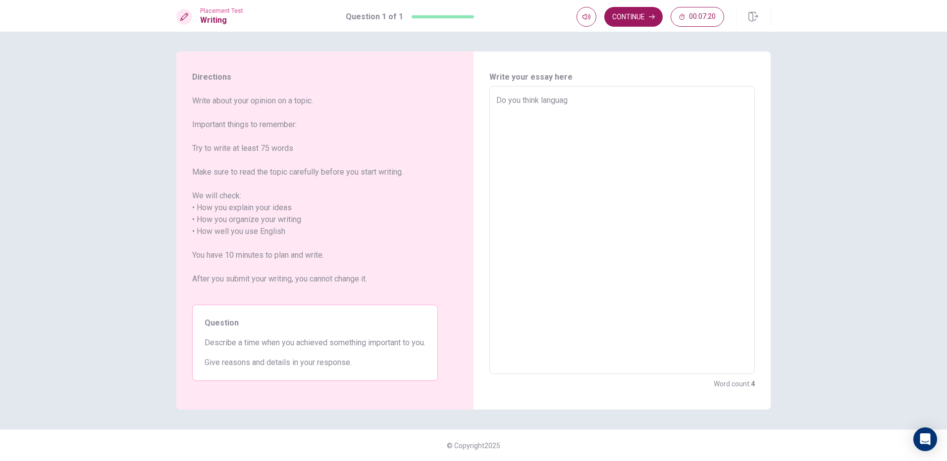
type textarea "x"
type textarea "Do you think langua"
type textarea "x"
type textarea "Do you think langu"
type textarea "x"
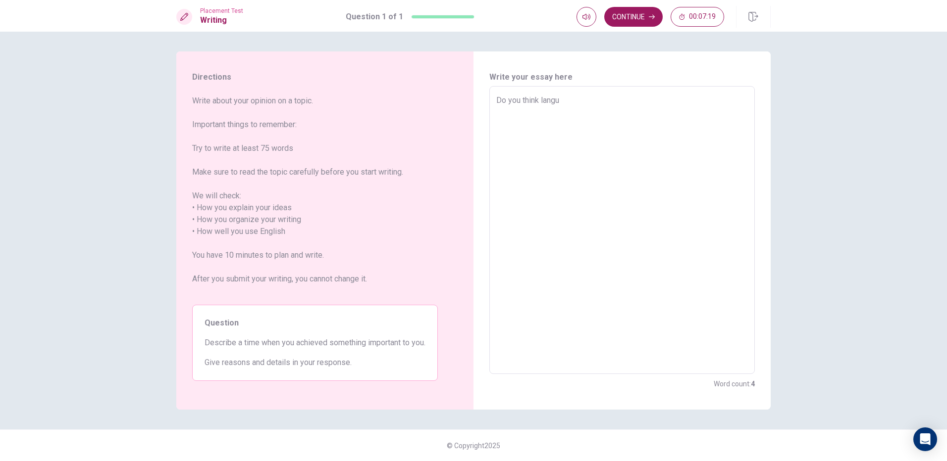
type textarea "Do you think lang"
type textarea "x"
type textarea "Do you think [PERSON_NAME]"
type textarea "x"
type textarea "Do you think la"
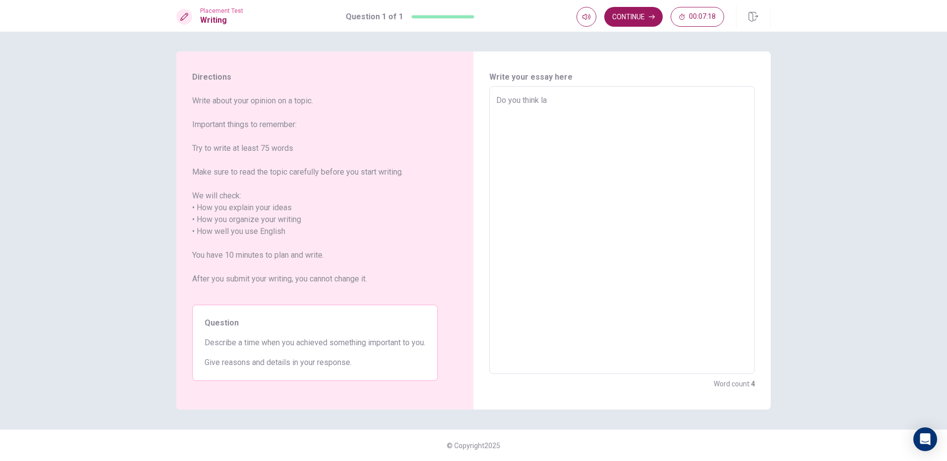
type textarea "x"
type textarea "Do you think l"
type textarea "x"
type textarea "Do you think"
type textarea "x"
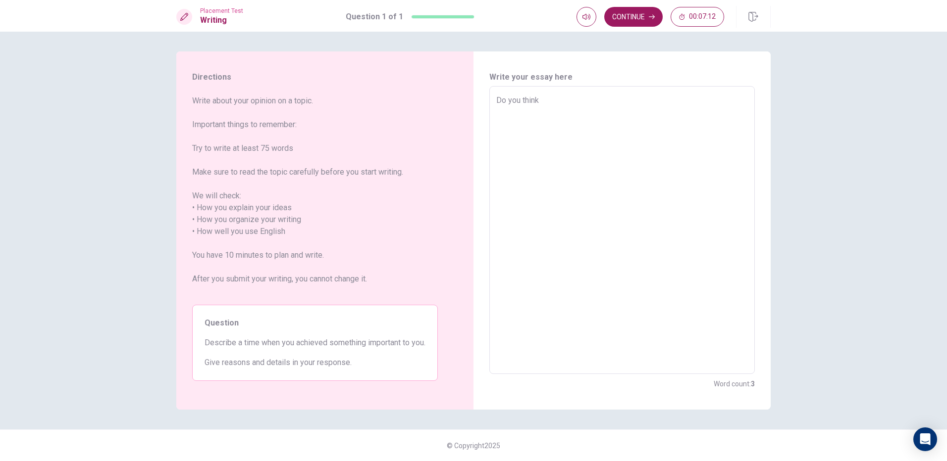
type textarea "Do you think l"
type textarea "x"
type textarea "Do you think la"
type textarea "x"
type textarea "Do you think [PERSON_NAME]"
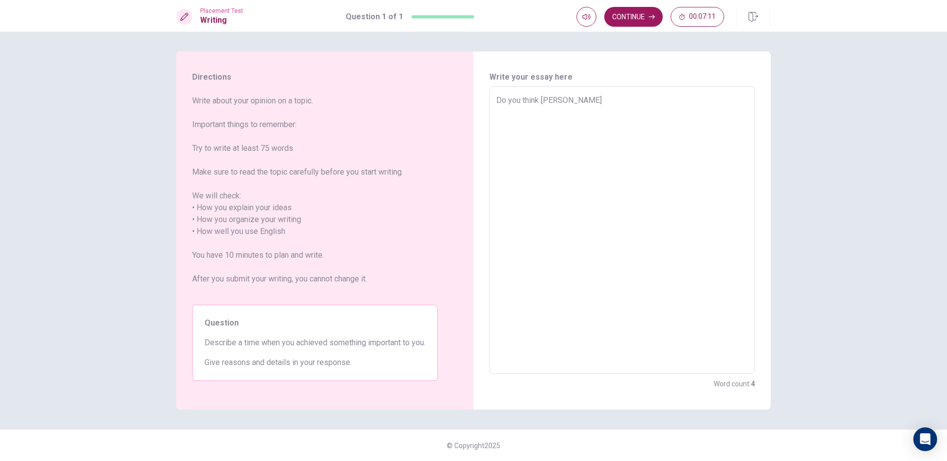
type textarea "x"
type textarea "Do you think lang"
type textarea "x"
type textarea "Do you think langu"
type textarea "x"
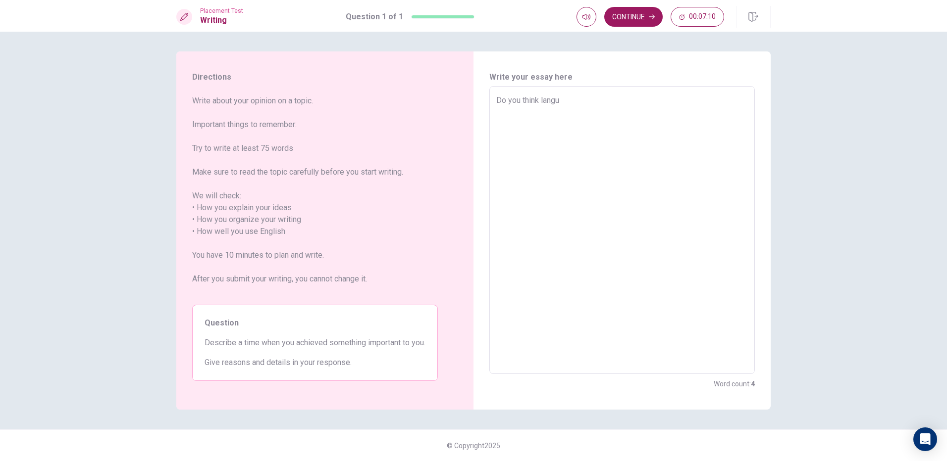
type textarea "Do you think langua"
type textarea "x"
type textarea "Do you think languag"
type textarea "x"
type textarea "Do you think language"
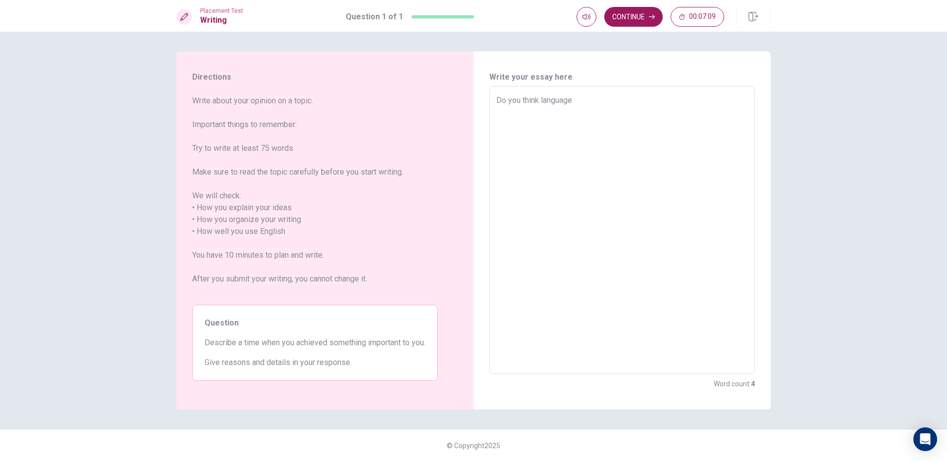
type textarea "x"
type textarea "Do you think language"
type textarea "x"
type textarea "Do you think language i"
type textarea "x"
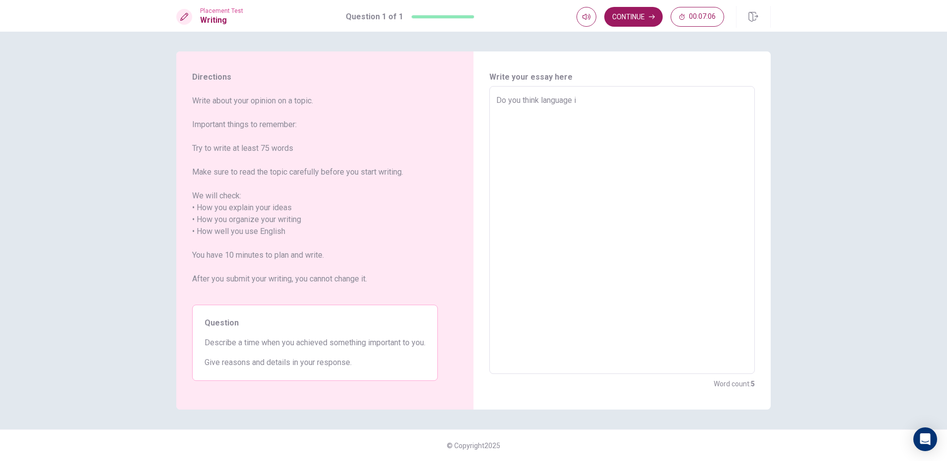
type textarea "Do you think language is"
type textarea "x"
type textarea "Do you think language is"
type textarea "x"
type textarea "Do you think language is i"
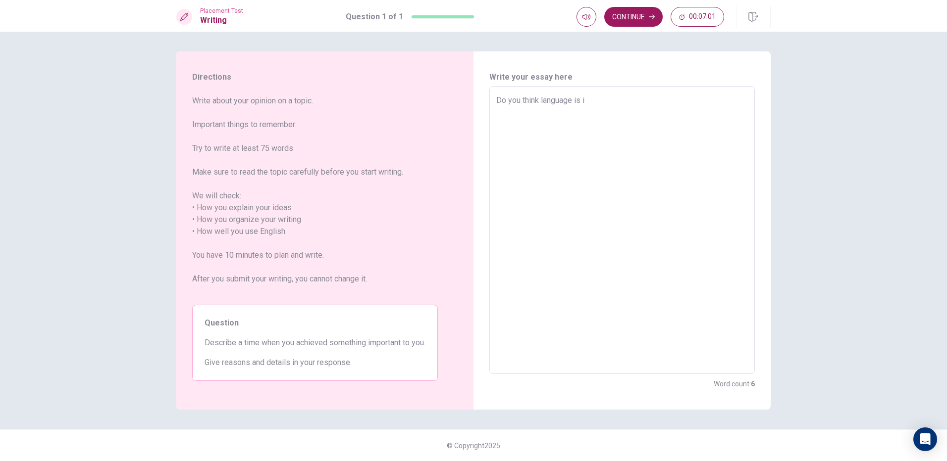
type textarea "x"
type textarea "Do you think language is im"
type textarea "x"
type textarea "Do you think language is imp"
type textarea "x"
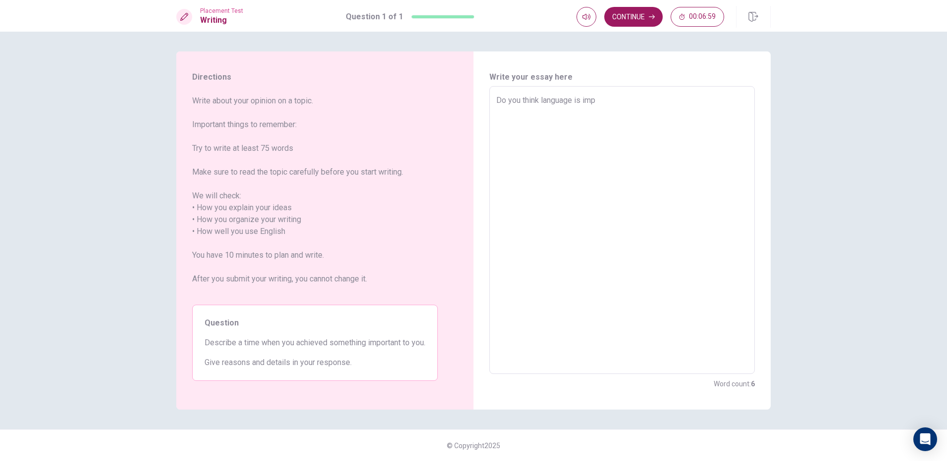
type textarea "Do you think language is impo"
type textarea "x"
type textarea "Do you think language is impor"
type textarea "x"
type textarea "Do you think language is import"
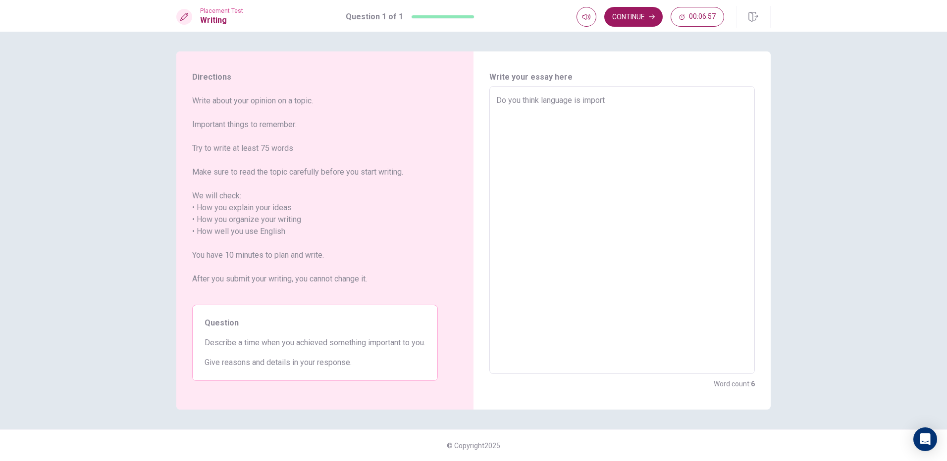
type textarea "x"
type textarea "Do you think language is importa"
type textarea "x"
type textarea "Do you think language is importan"
type textarea "x"
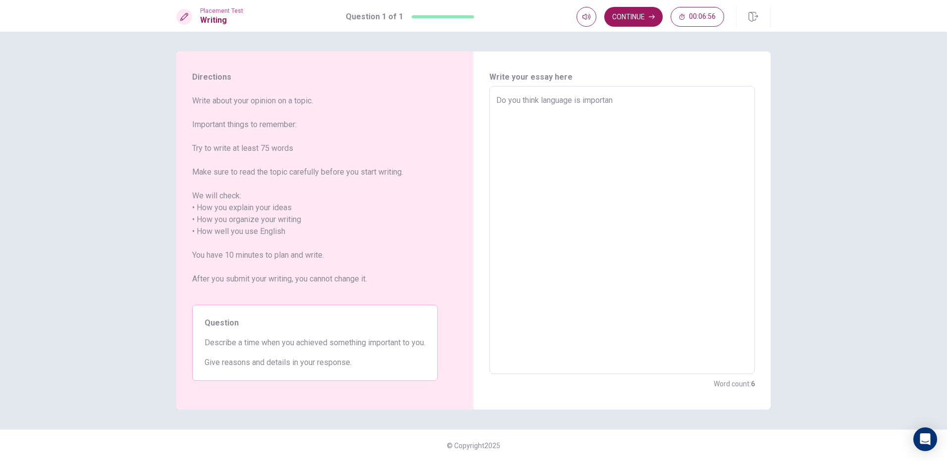
type textarea "Do you think language is important"
type textarea "x"
type textarea "Do you think language is important"
type textarea "x"
type textarea "Do you think language is important i"
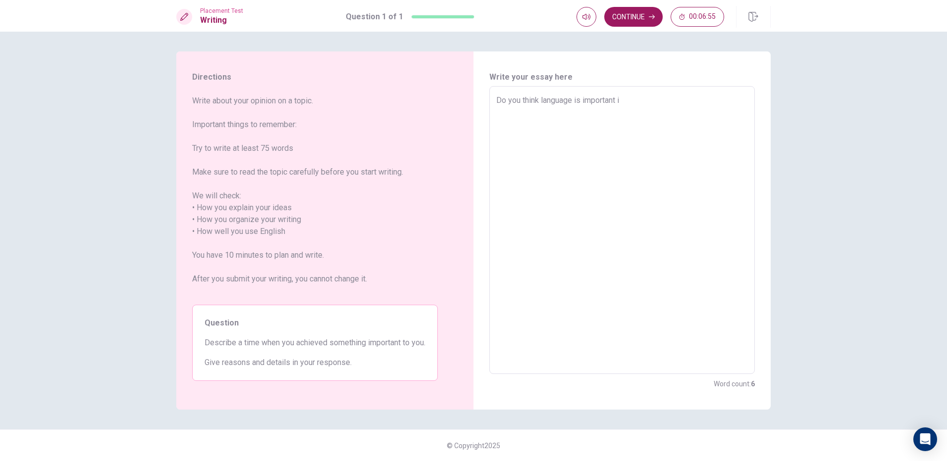
type textarea "x"
type textarea "Do you think language is important in"
type textarea "x"
type textarea "Do you think language is important in"
type textarea "x"
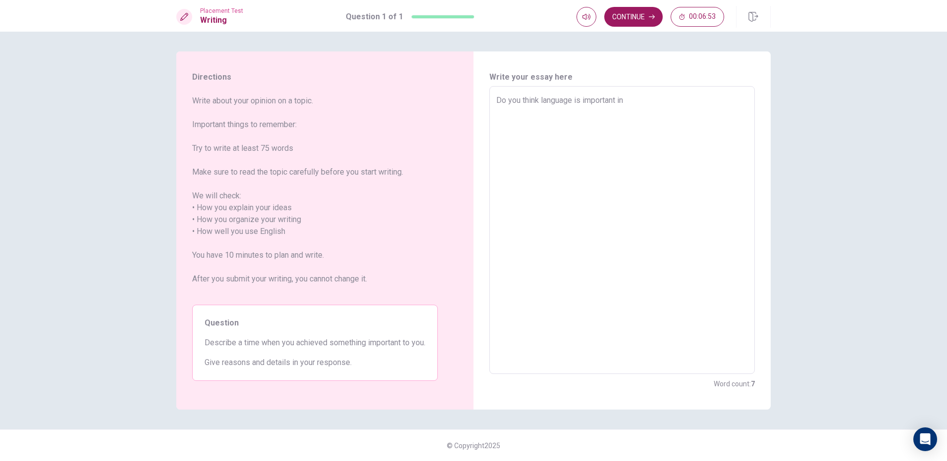
type textarea "Do you think language is important in o"
type textarea "x"
type textarea "Do you think language is important in ou"
type textarea "x"
type textarea "Do you think language is important in our"
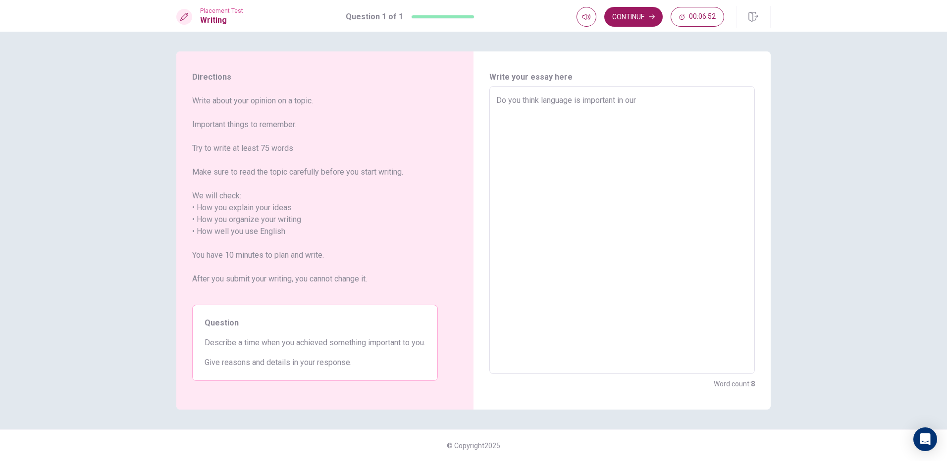
type textarea "x"
type textarea "Do you think language is important in our"
type textarea "x"
type textarea "Do you think language is important in our h"
type textarea "x"
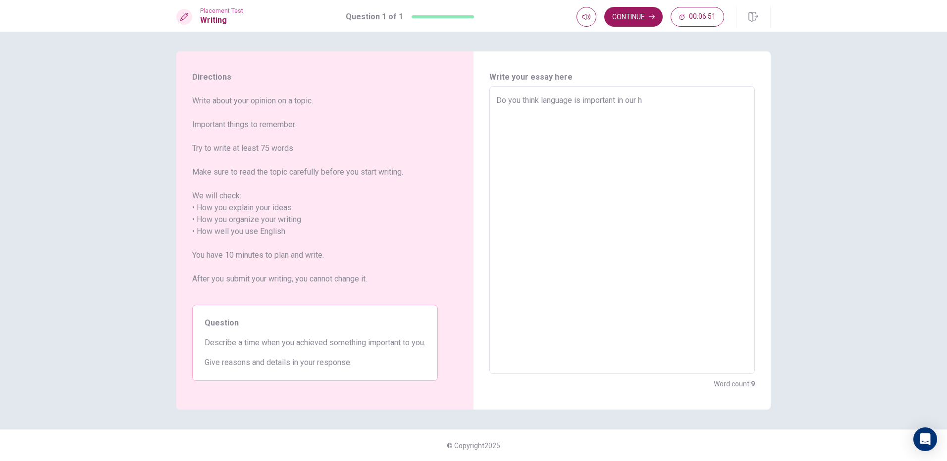
type textarea "Do you think language is important in our he"
type textarea "x"
type textarea "Do you think language is important in our hea"
type textarea "x"
type textarea "Do you think language is important in our heal"
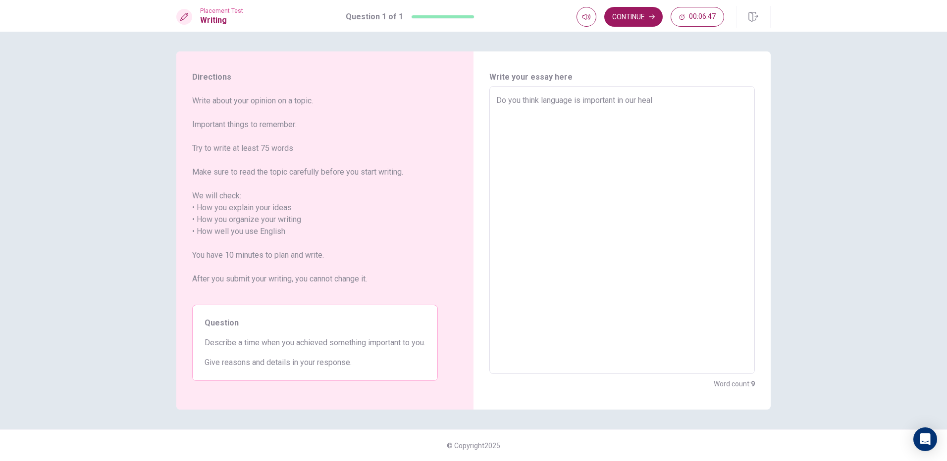
type textarea "x"
type textarea "Do you think language is important in our healt"
type textarea "x"
type textarea "Do you think language is important in our health"
type textarea "x"
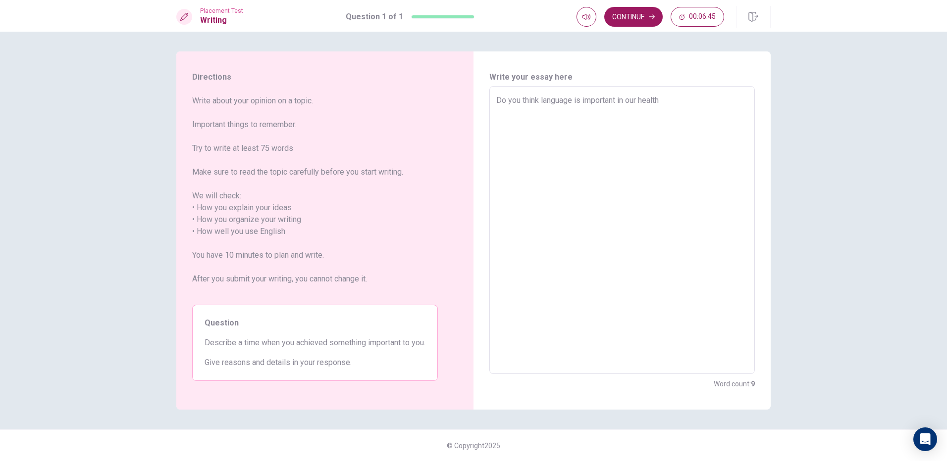
type textarea "Do you think language is important in our healt"
type textarea "x"
type textarea "Do you think language is important in our heal"
type textarea "x"
type textarea "Do you think language is important in our hea"
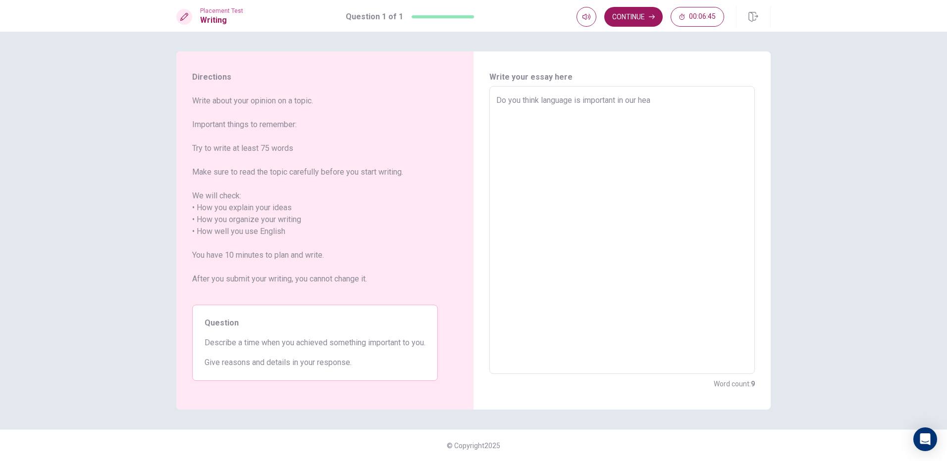
type textarea "x"
type textarea "Do you think language is important in our he"
type textarea "x"
type textarea "Do you think language is important in our hea"
type textarea "x"
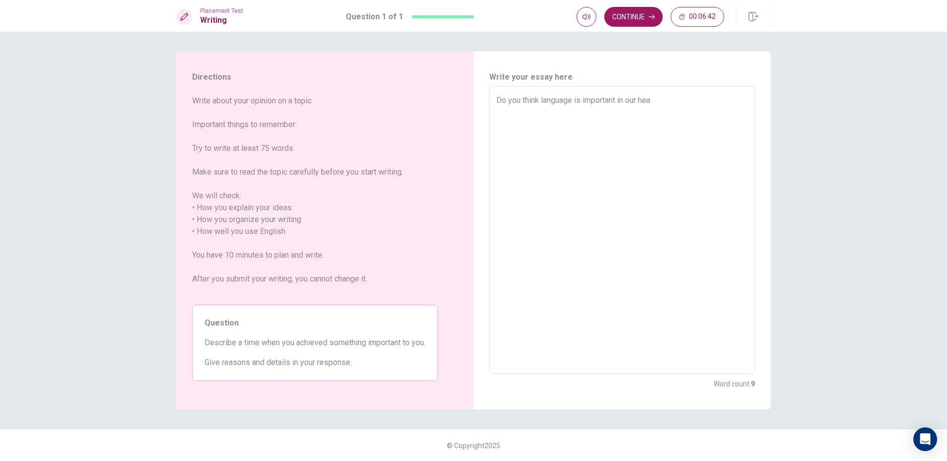
type textarea "Do you think language is important in our heal"
type textarea "x"
type textarea "Do you think language is important in our healt"
type textarea "x"
type textarea "Do you think language is important in our health"
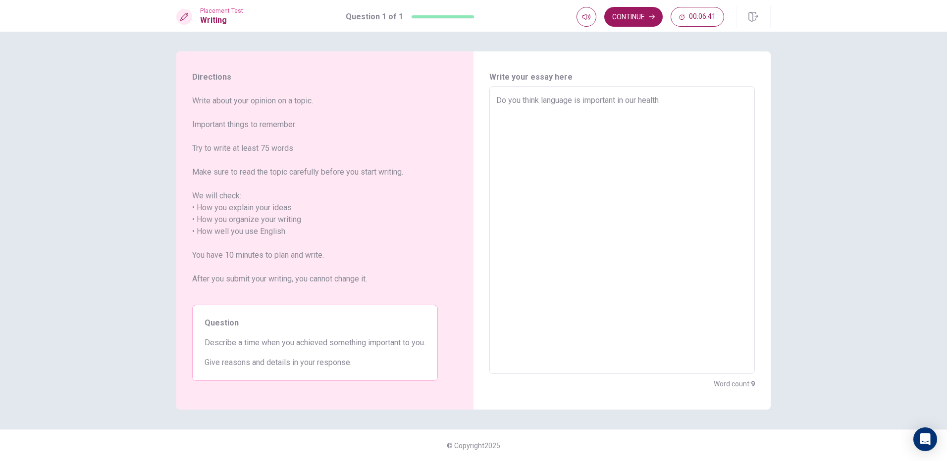
type textarea "x"
type textarea "Do you think language is important in our healt"
type textarea "x"
type textarea "Do you think language is important in our heal"
click at [717, 134] on textarea "Do you think language is important in our life?I think it'simportant in our lif…" at bounding box center [621, 231] width 251 height 272
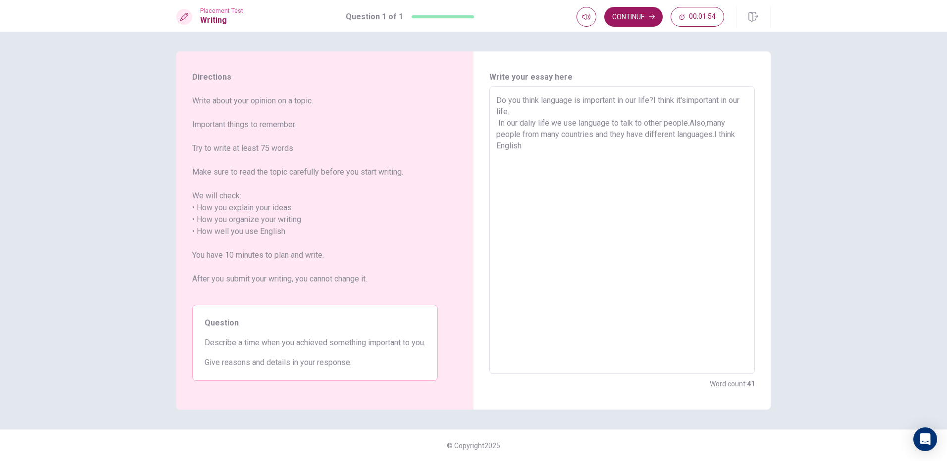
click at [538, 146] on textarea "Do you think language is important in our life?I think it'simportant in our lif…" at bounding box center [621, 231] width 251 height 272
click at [620, 159] on textarea "Do you think language is important in our life?I think it'simportant in our lif…" at bounding box center [621, 231] width 251 height 272
click at [673, 160] on textarea "Do you think language is important in our life?I think it'simportant in our lif…" at bounding box center [621, 231] width 251 height 272
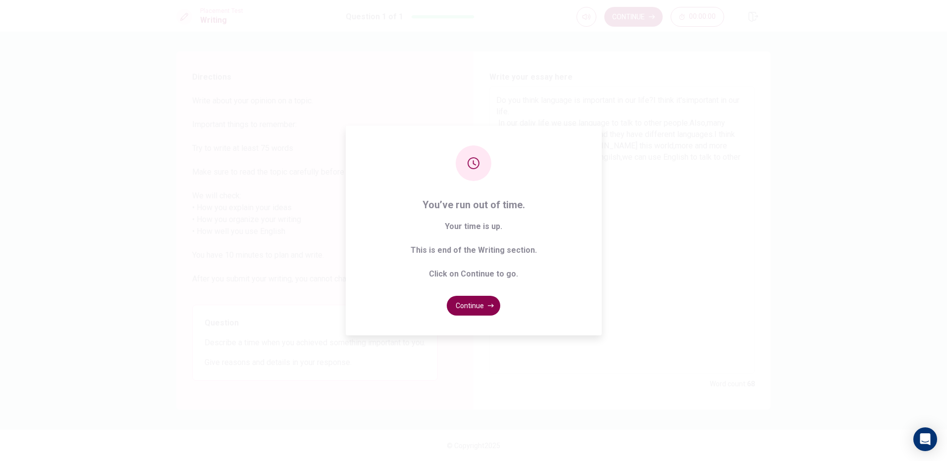
click at [480, 304] on button "Continue" at bounding box center [473, 306] width 53 height 20
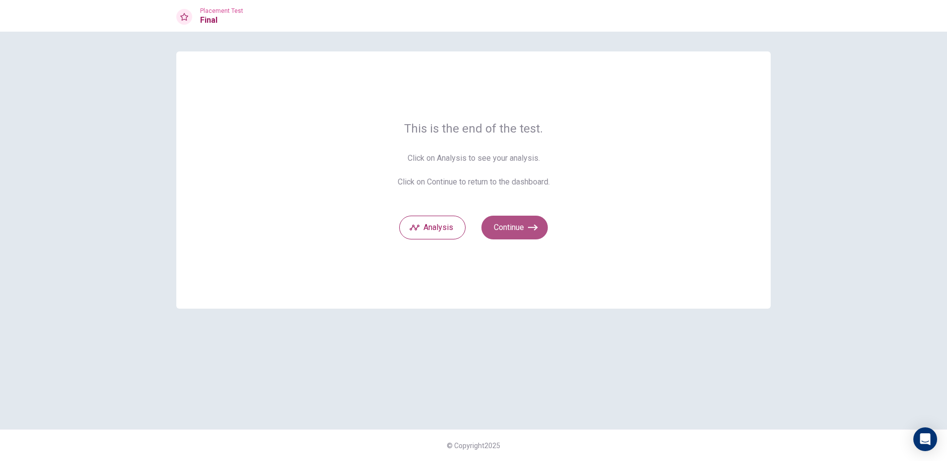
click at [523, 226] on button "Continue" at bounding box center [514, 228] width 66 height 24
